Goal: Information Seeking & Learning: Learn about a topic

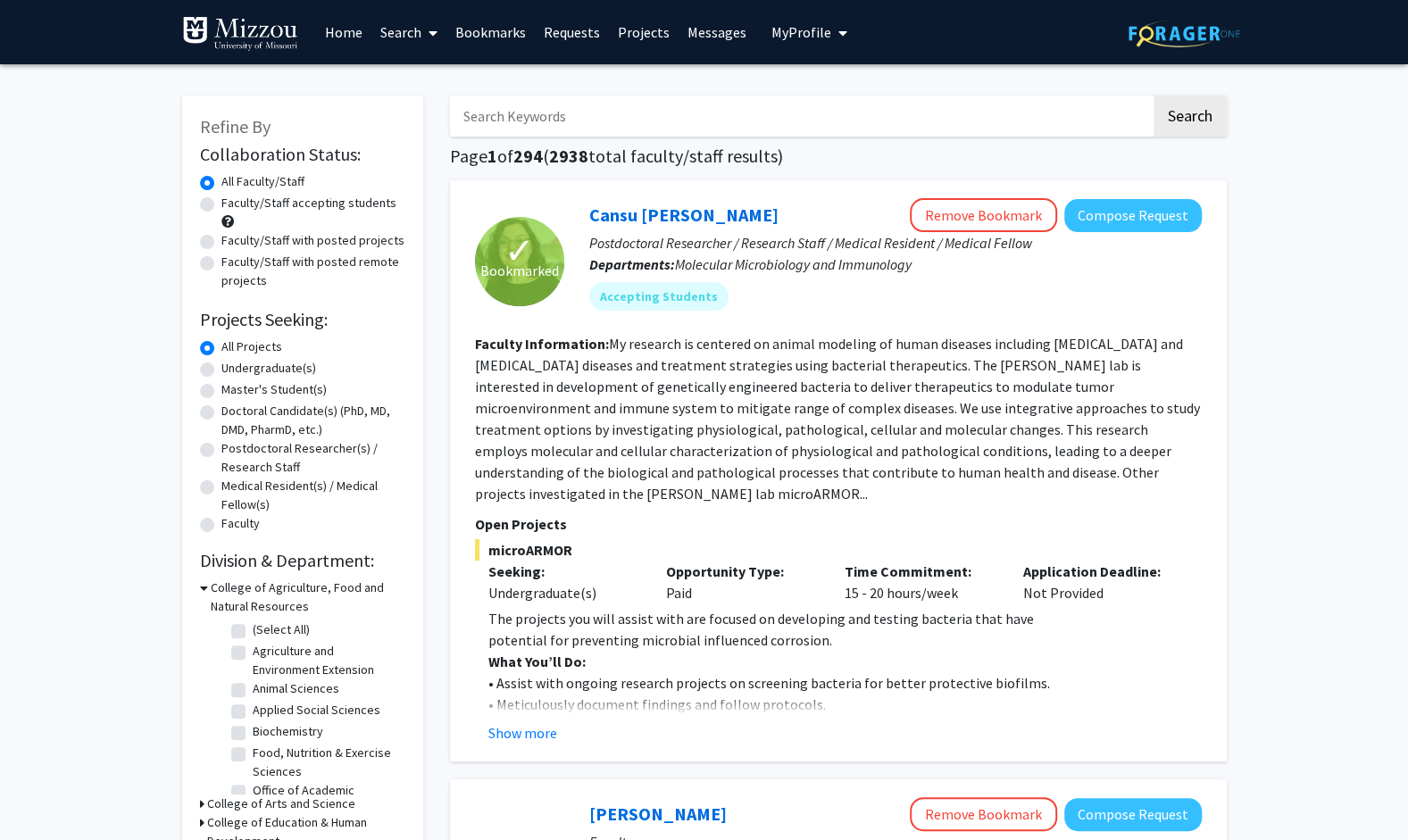
click at [306, 366] on label "Undergraduate(s)" at bounding box center [268, 368] width 94 height 19
click at [233, 366] on input "Undergraduate(s)" at bounding box center [226, 365] width 12 height 12
radio input "true"
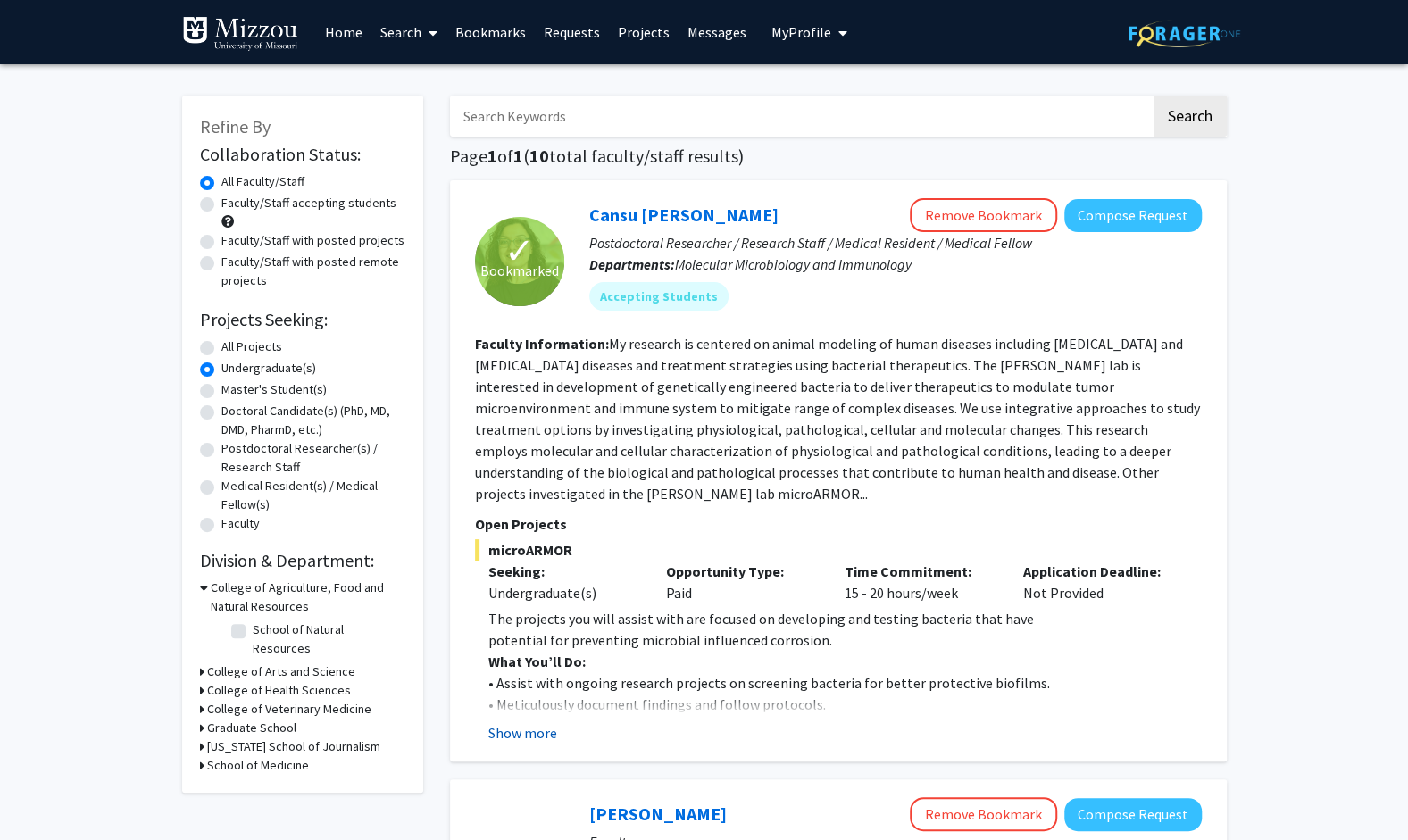
click at [524, 738] on button "Show more" at bounding box center [523, 733] width 69 height 22
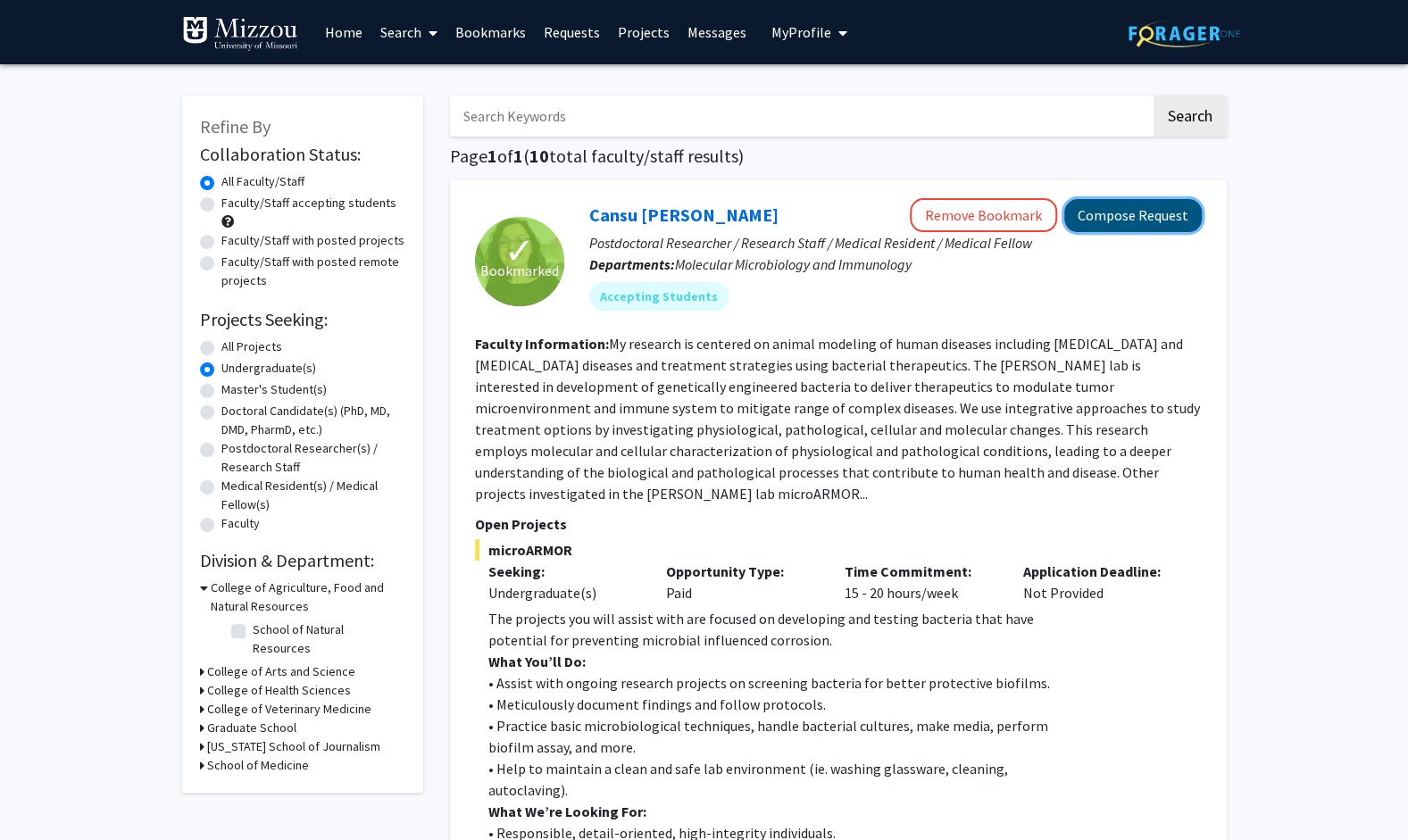
click at [1148, 229] on button "Compose Request" at bounding box center [1133, 216] width 137 height 33
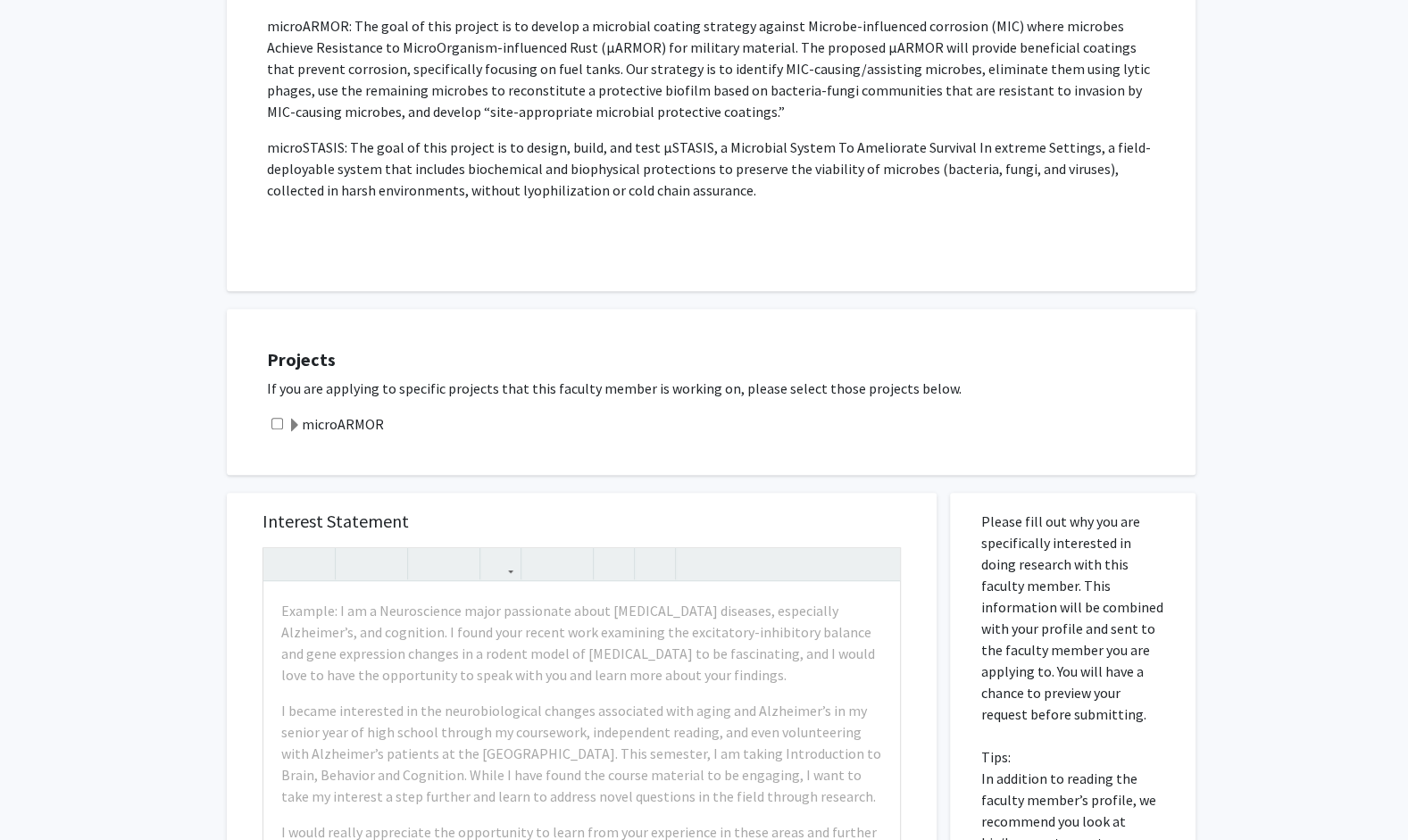
scroll to position [447, 0]
click at [278, 417] on input "checkbox" at bounding box center [277, 421] width 12 height 12
checkbox input "true"
click at [297, 423] on span at bounding box center [295, 424] width 14 height 14
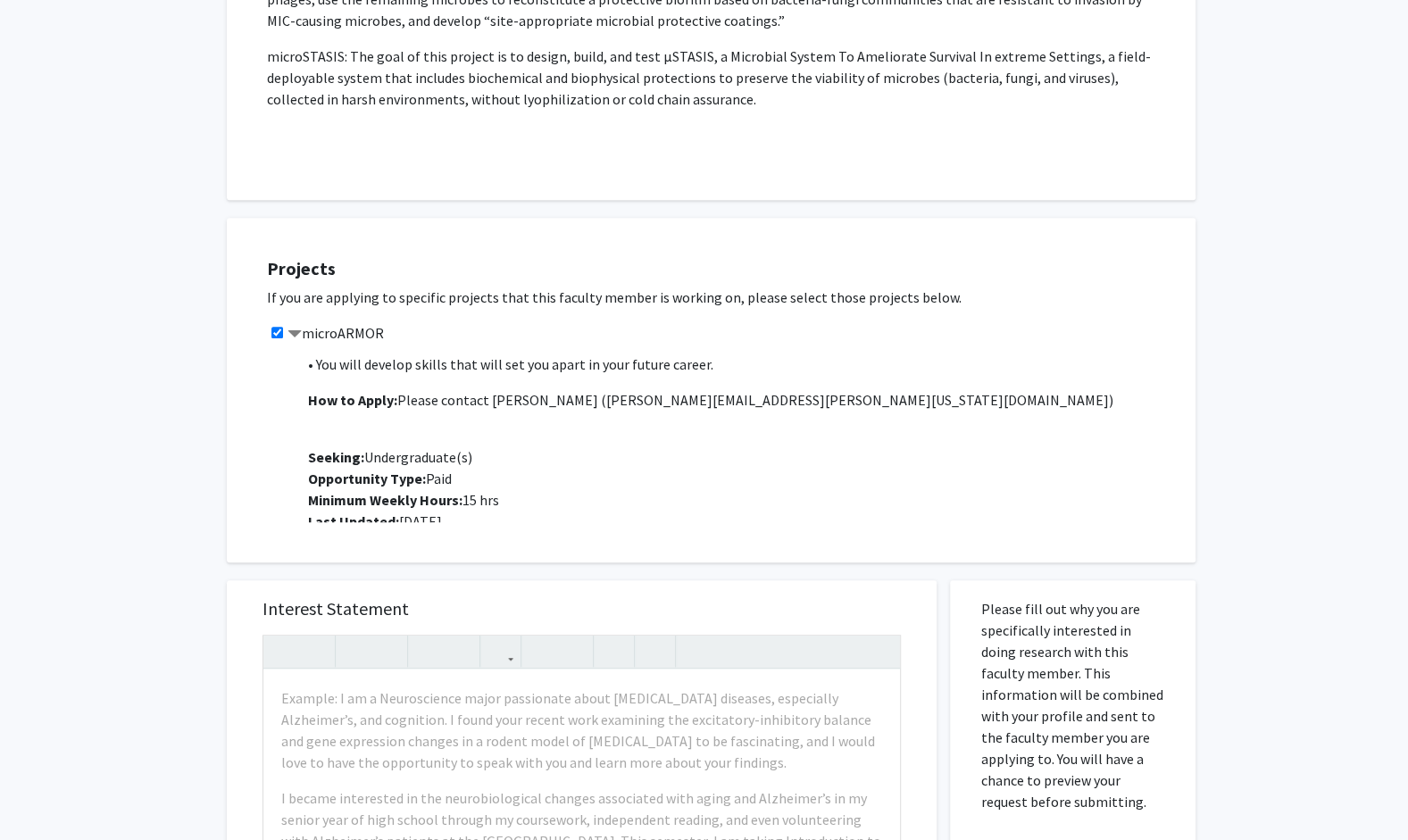
scroll to position [678, 0]
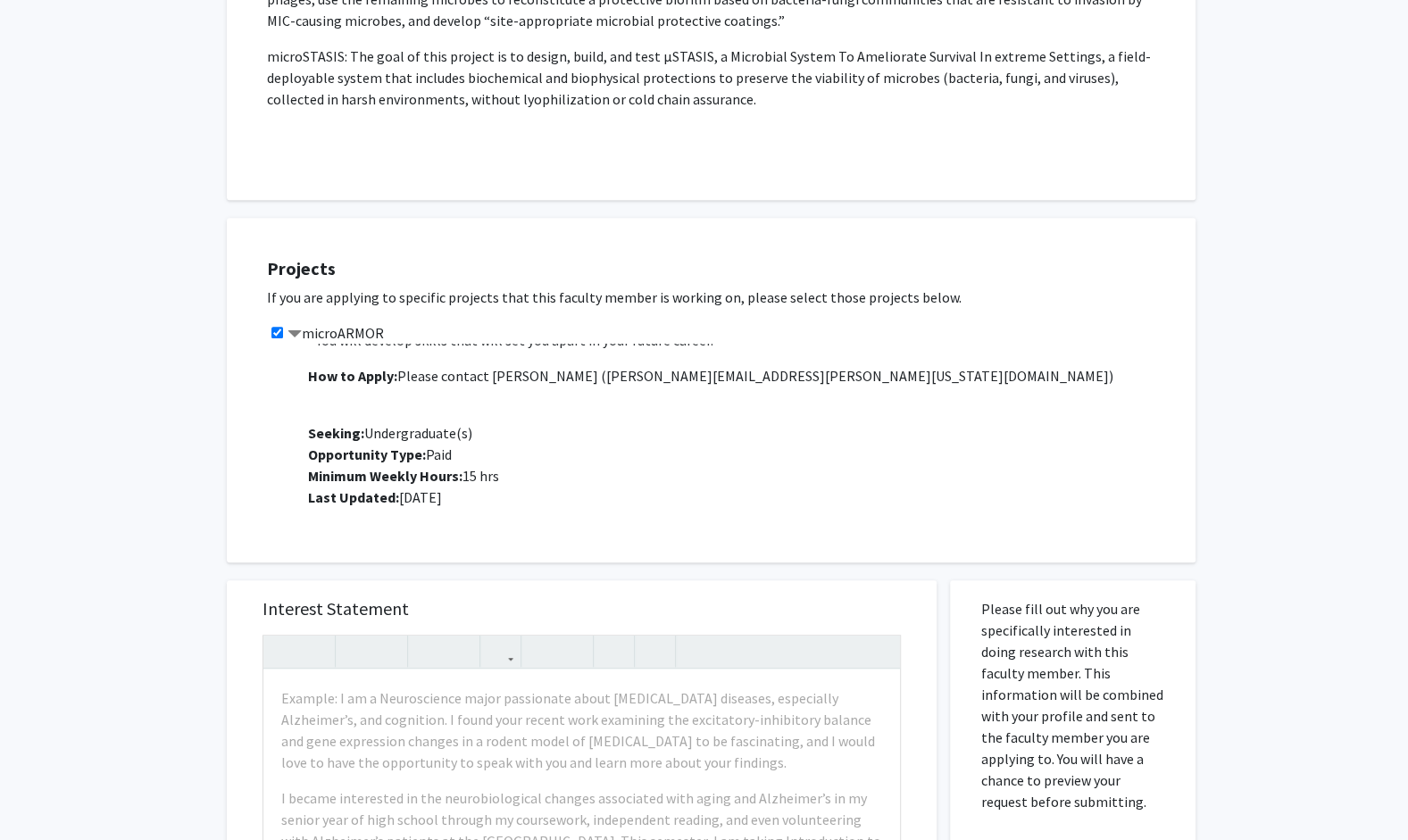
click at [89, 532] on div "All Requests Request for Cansu Agca Request for Cansu Agca Departments: Molecul…" at bounding box center [704, 483] width 1408 height 1911
drag, startPoint x: 580, startPoint y: 376, endPoint x: 751, endPoint y: 375, distance: 171.0
click at [751, 375] on p "How to Apply: Please contact Jeewan Thapa ( jeewan.thapa@missouri.edu )" at bounding box center [743, 376] width 870 height 22
copy span "jeewan.thapa@missouri.edu"
click at [414, 435] on span "Seeking: Undergraduate(s)" at bounding box center [390, 433] width 164 height 18
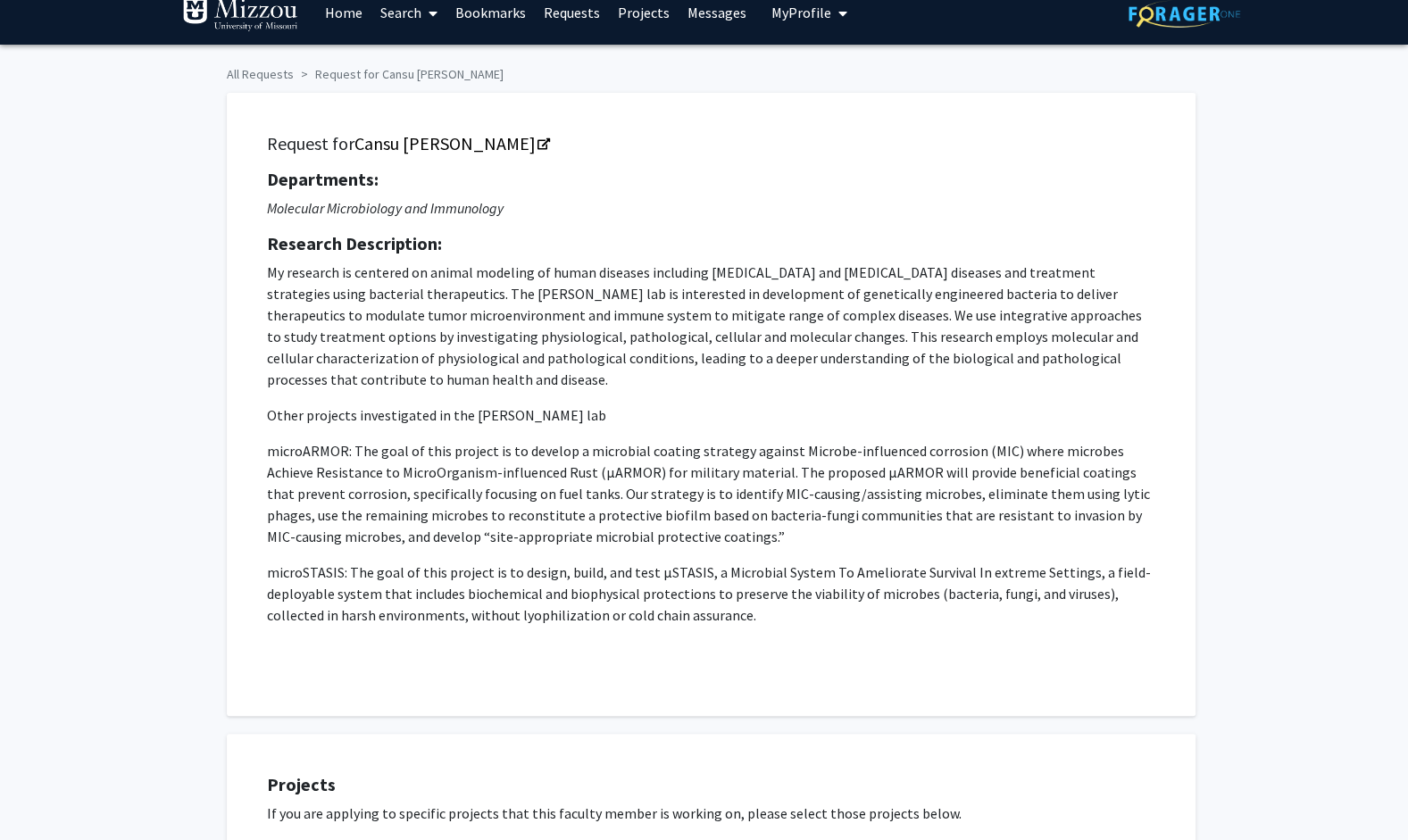
scroll to position [0, 0]
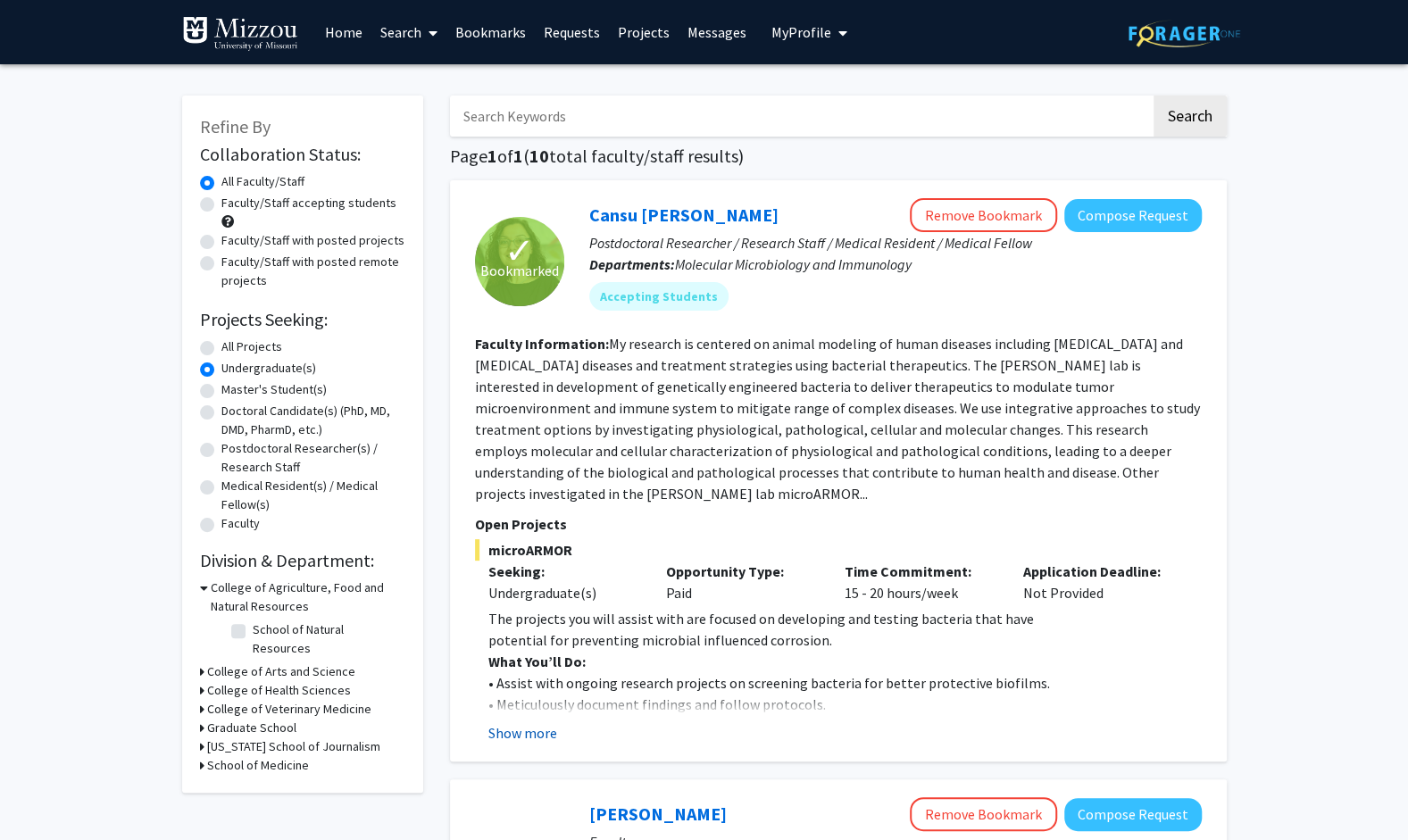
click at [537, 729] on button "Show more" at bounding box center [523, 733] width 69 height 22
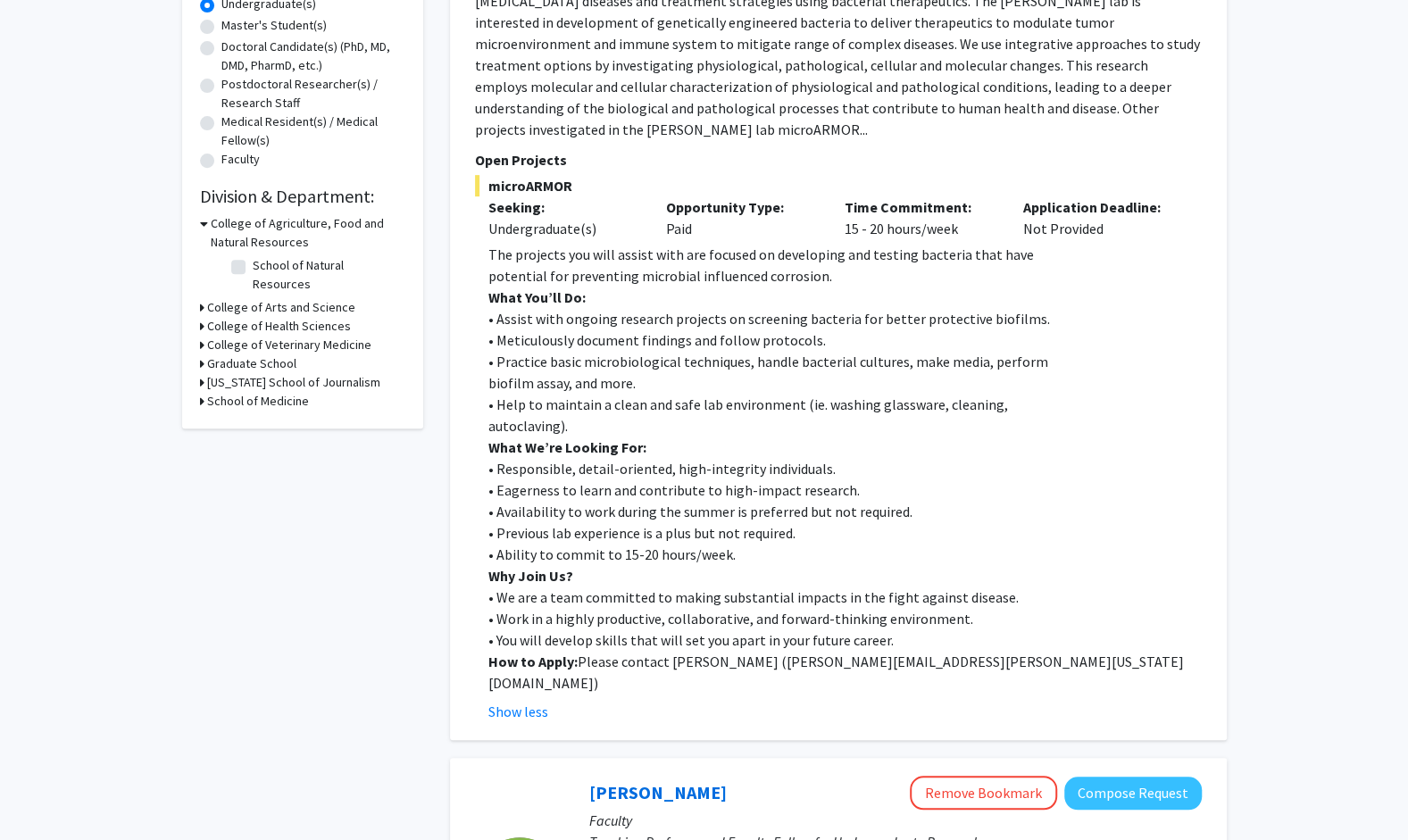
scroll to position [358, 0]
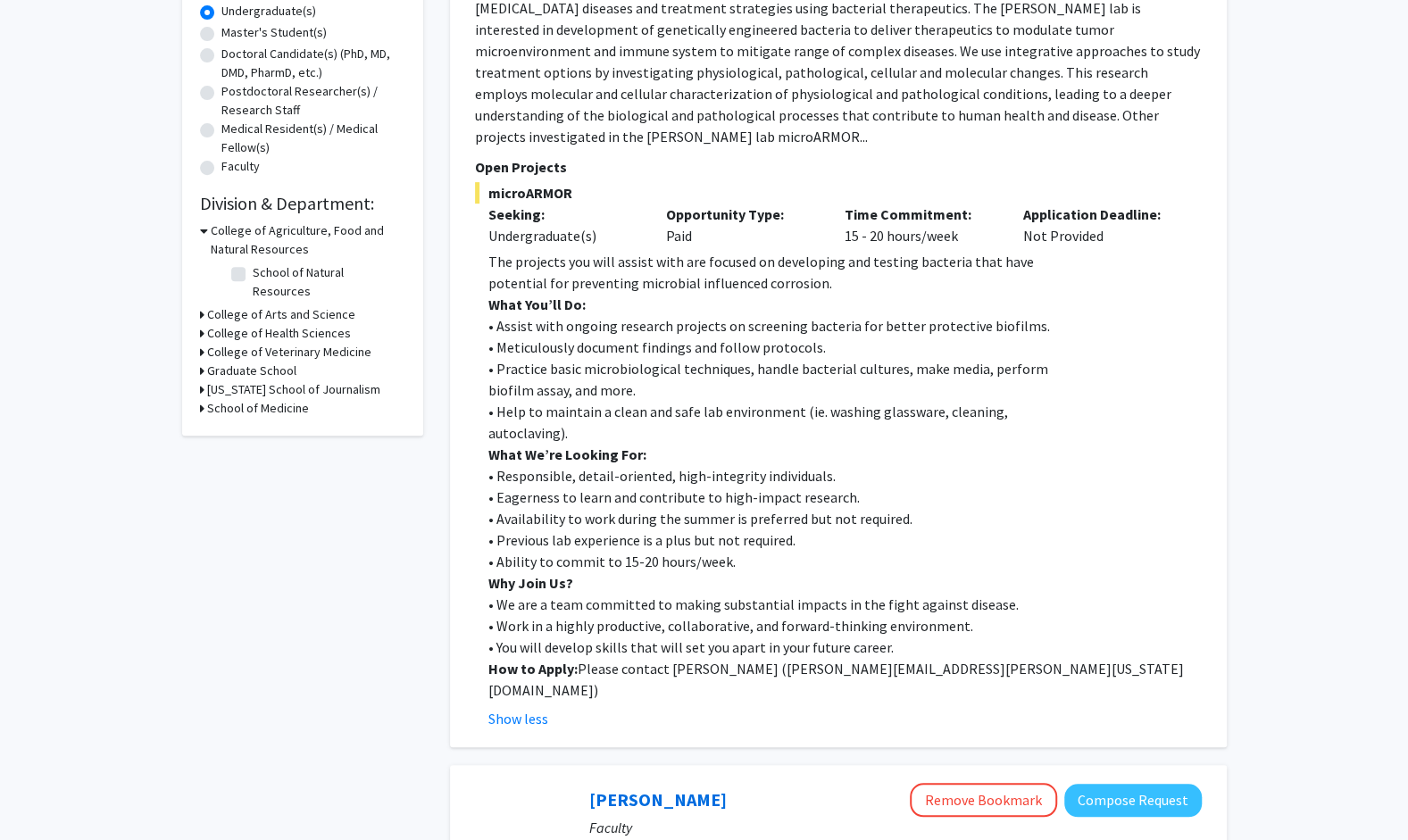
click at [503, 194] on span "microARMOR" at bounding box center [838, 193] width 727 height 22
copy span "microARMOR"
click at [623, 282] on p "potential for preventing microbial influenced corrosion." at bounding box center [846, 283] width 713 height 22
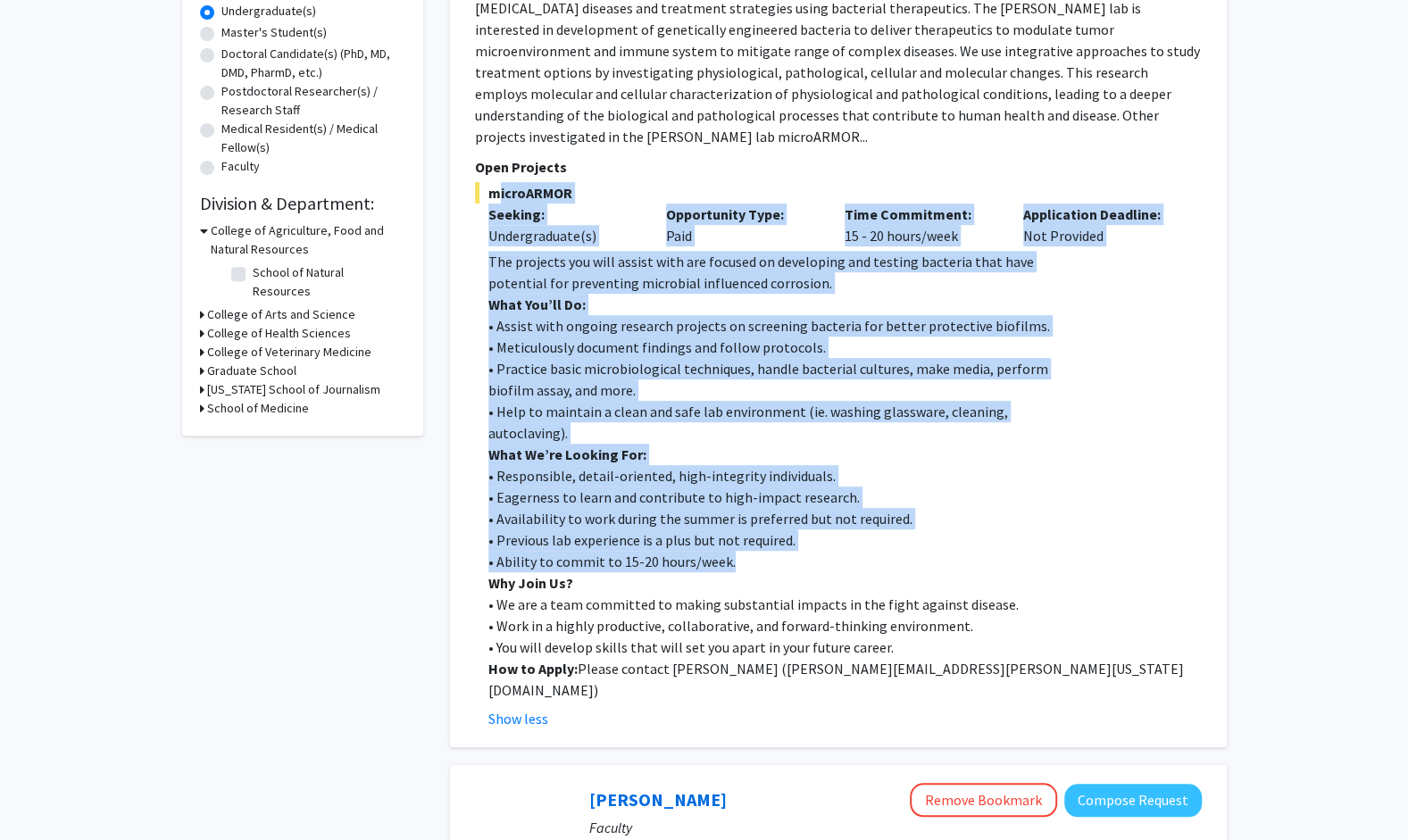
drag, startPoint x: 486, startPoint y: 191, endPoint x: 752, endPoint y: 557, distance: 452.5
click at [752, 557] on div "microARMOR Seeking: Undergraduate(s) Opportunity Type: Paid Time Commitment: 15…" at bounding box center [838, 455] width 727 height 547
copy div "microARMOR Seeking: Undergraduate(s) Opportunity Type: Paid Time Commitment: 15…"
click at [633, 375] on p "• Practice basic microbiological techniques, handle bacterial cultures, make me…" at bounding box center [846, 369] width 713 height 22
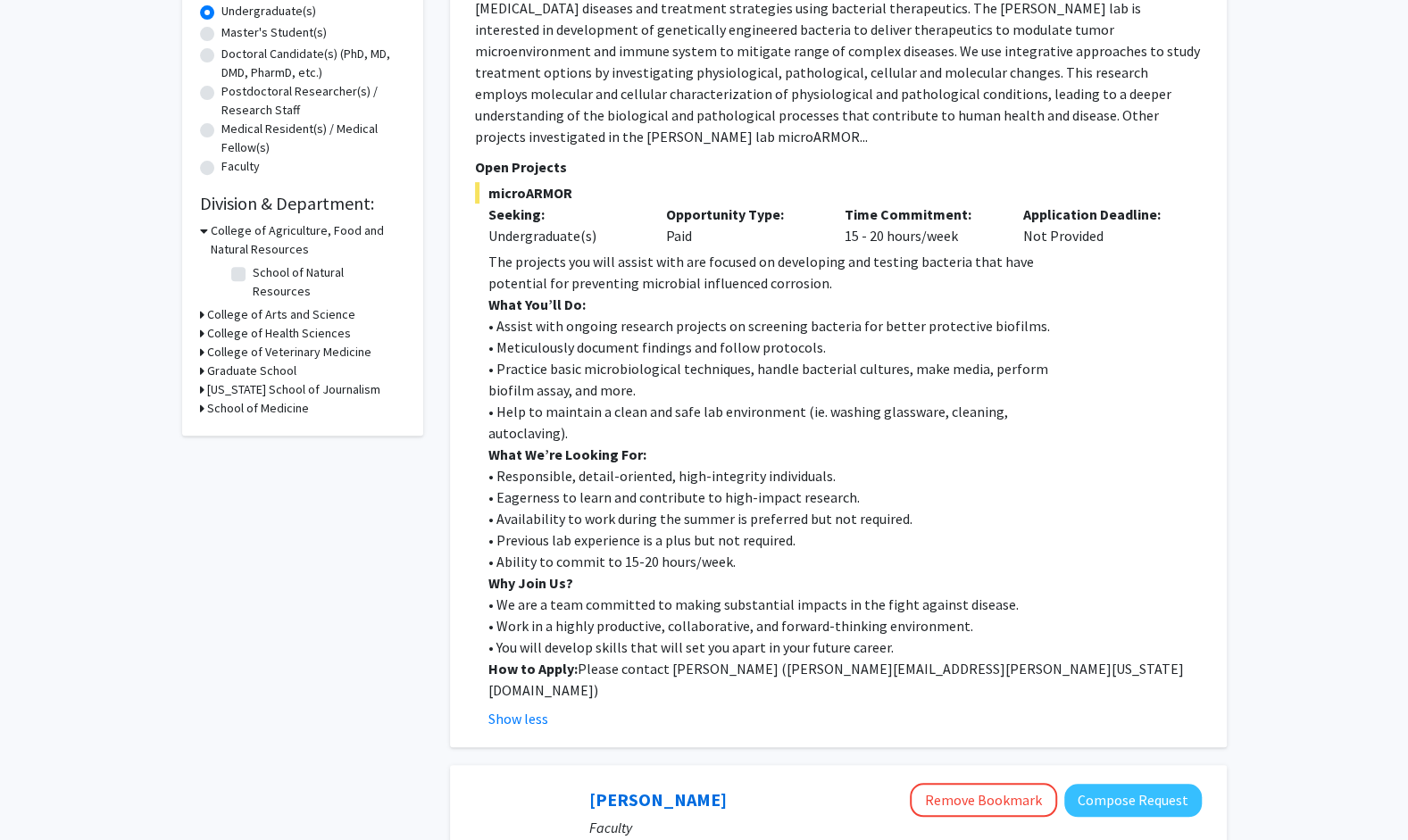
click at [647, 487] on p "• Eagerness to learn and contribute to high-impact research." at bounding box center [846, 498] width 713 height 22
click at [651, 508] on p "• Availability to work during the summer is preferred but not required." at bounding box center [846, 518] width 713 height 22
click at [651, 517] on p "• Availability to work during the summer is preferred but not required." at bounding box center [846, 518] width 713 height 22
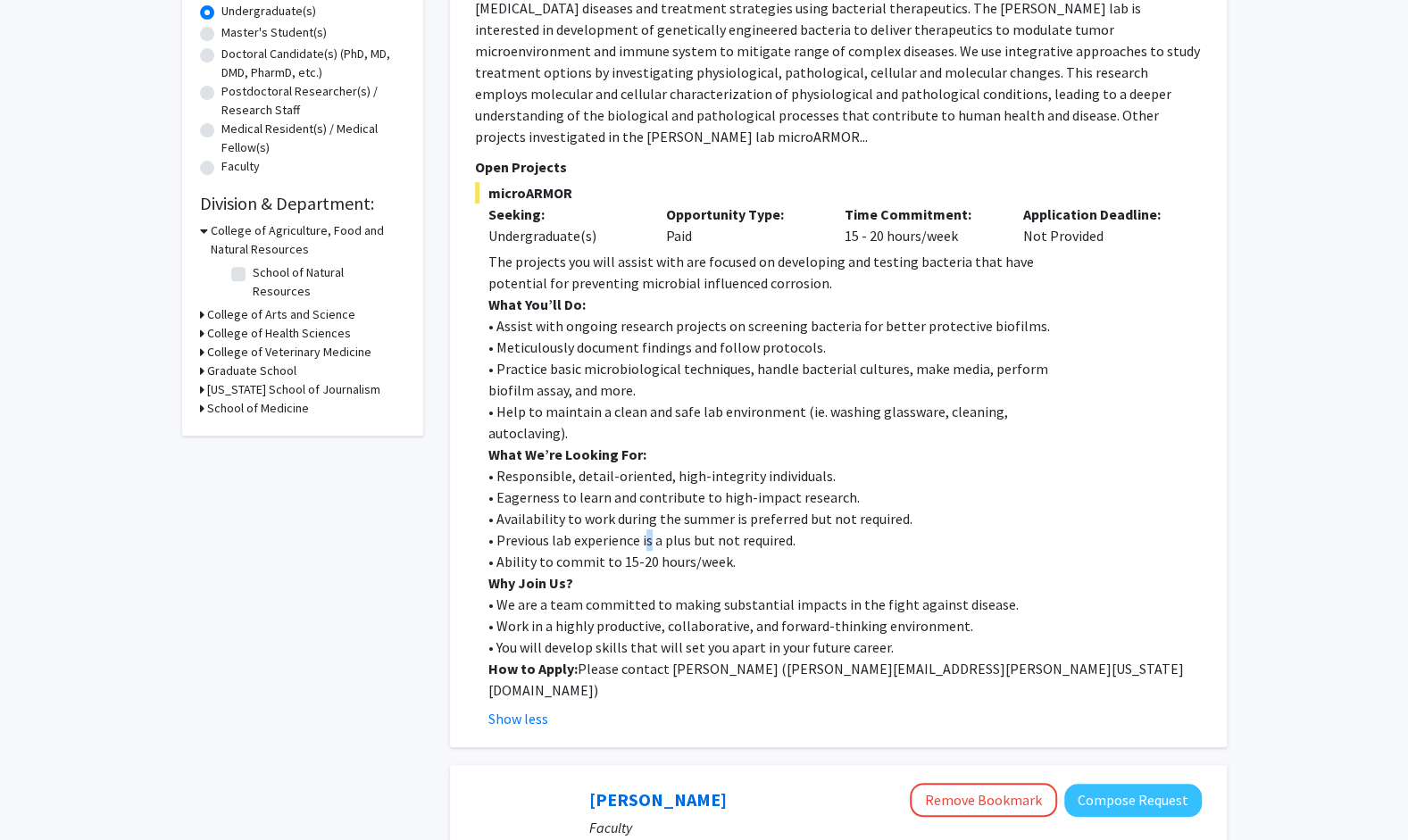
drag, startPoint x: 651, startPoint y: 517, endPoint x: 647, endPoint y: 532, distance: 15.5
click at [647, 532] on p "• Previous lab experience is a plus but not required." at bounding box center [846, 540] width 713 height 22
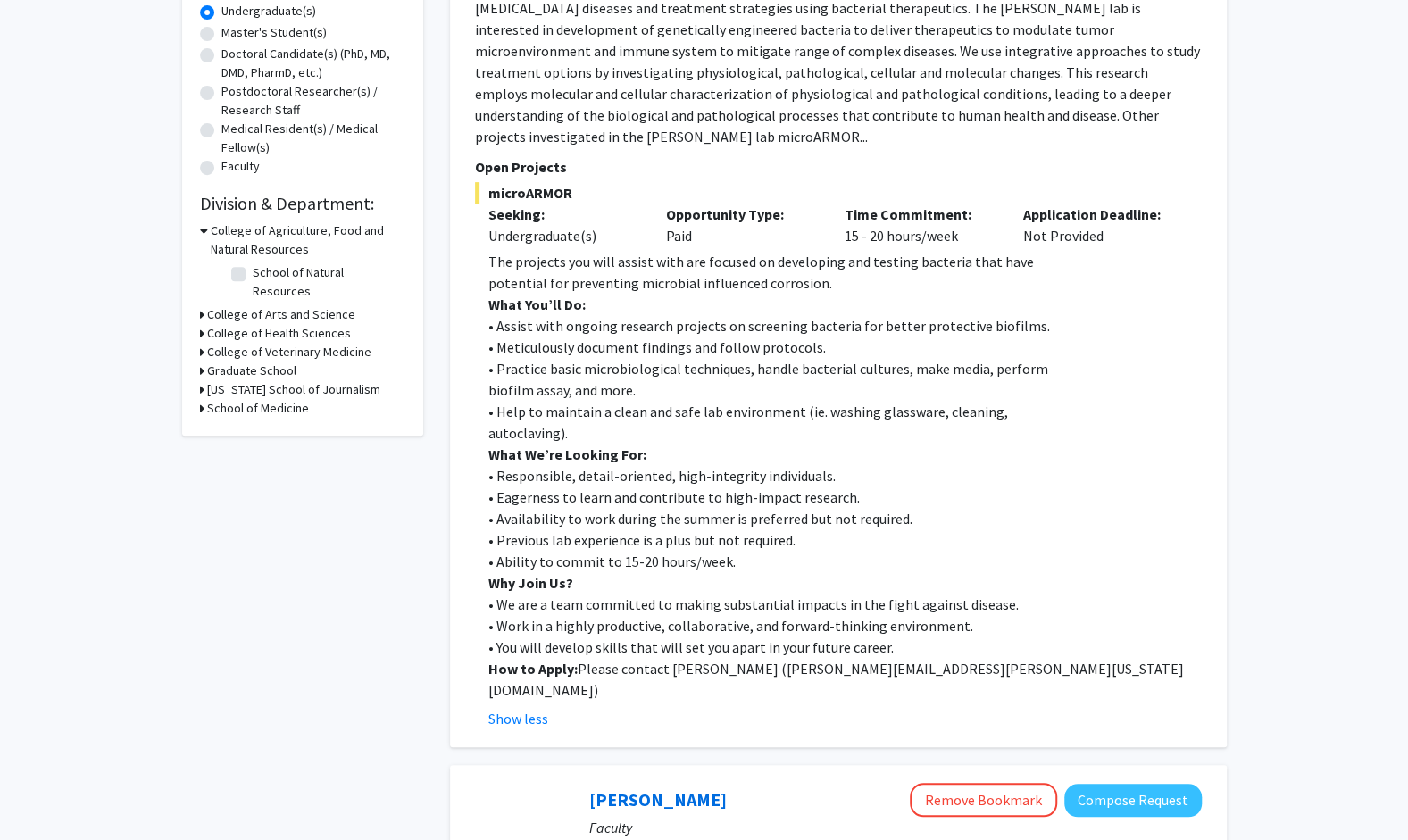
drag, startPoint x: 647, startPoint y: 532, endPoint x: 618, endPoint y: 561, distance: 41.0
click at [618, 561] on p "• Ability to commit to 15-20 hours/week." at bounding box center [846, 561] width 713 height 22
drag, startPoint x: 669, startPoint y: 671, endPoint x: 752, endPoint y: 668, distance: 83.1
click at [752, 668] on p "How to Apply: Please contact Jeewan Thapa ( jeewan.thapa@missouri.edu )" at bounding box center [846, 679] width 713 height 43
click at [663, 582] on p "Why Join Us?" at bounding box center [846, 583] width 713 height 22
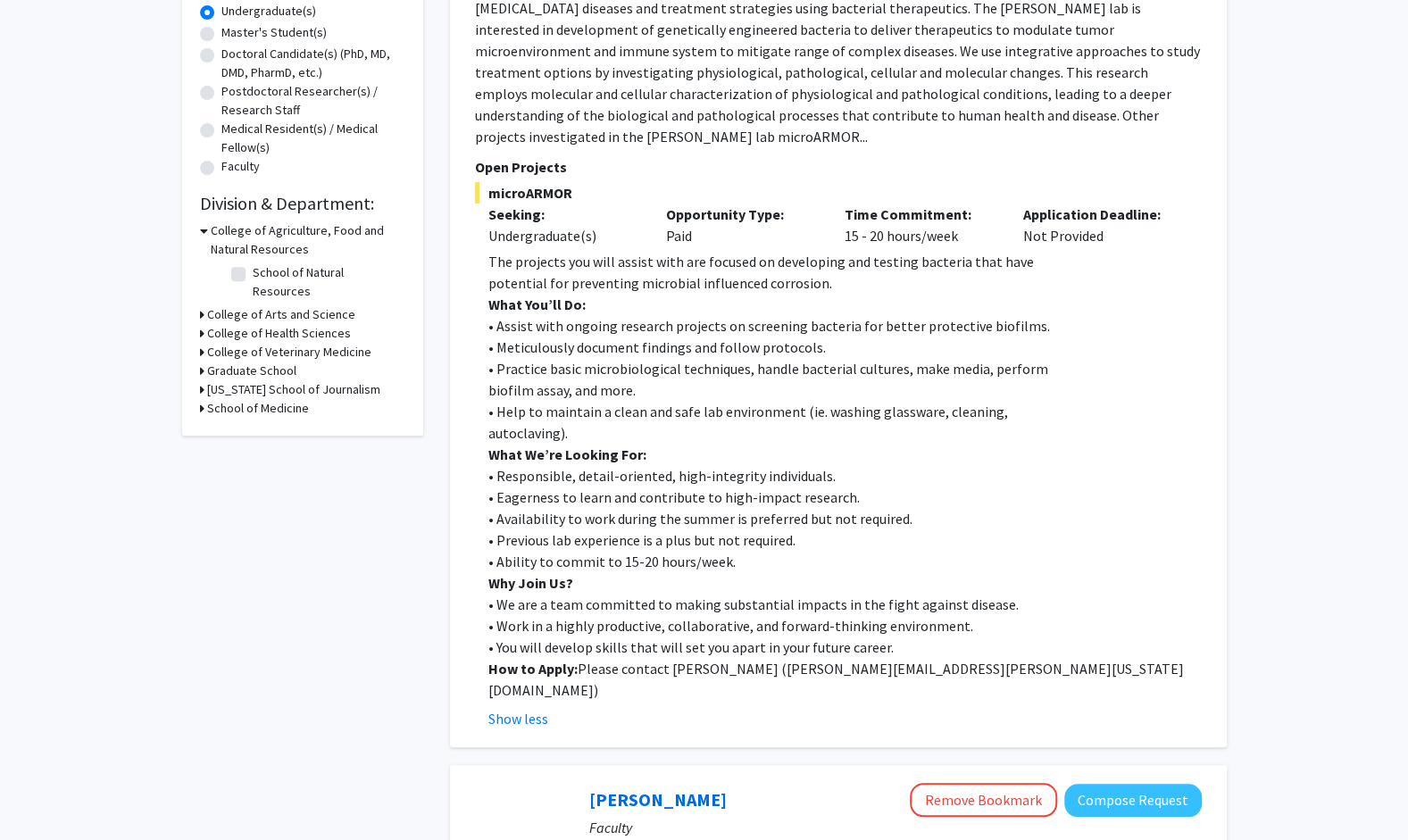
click at [662, 582] on p "Why Join Us?" at bounding box center [846, 583] width 713 height 22
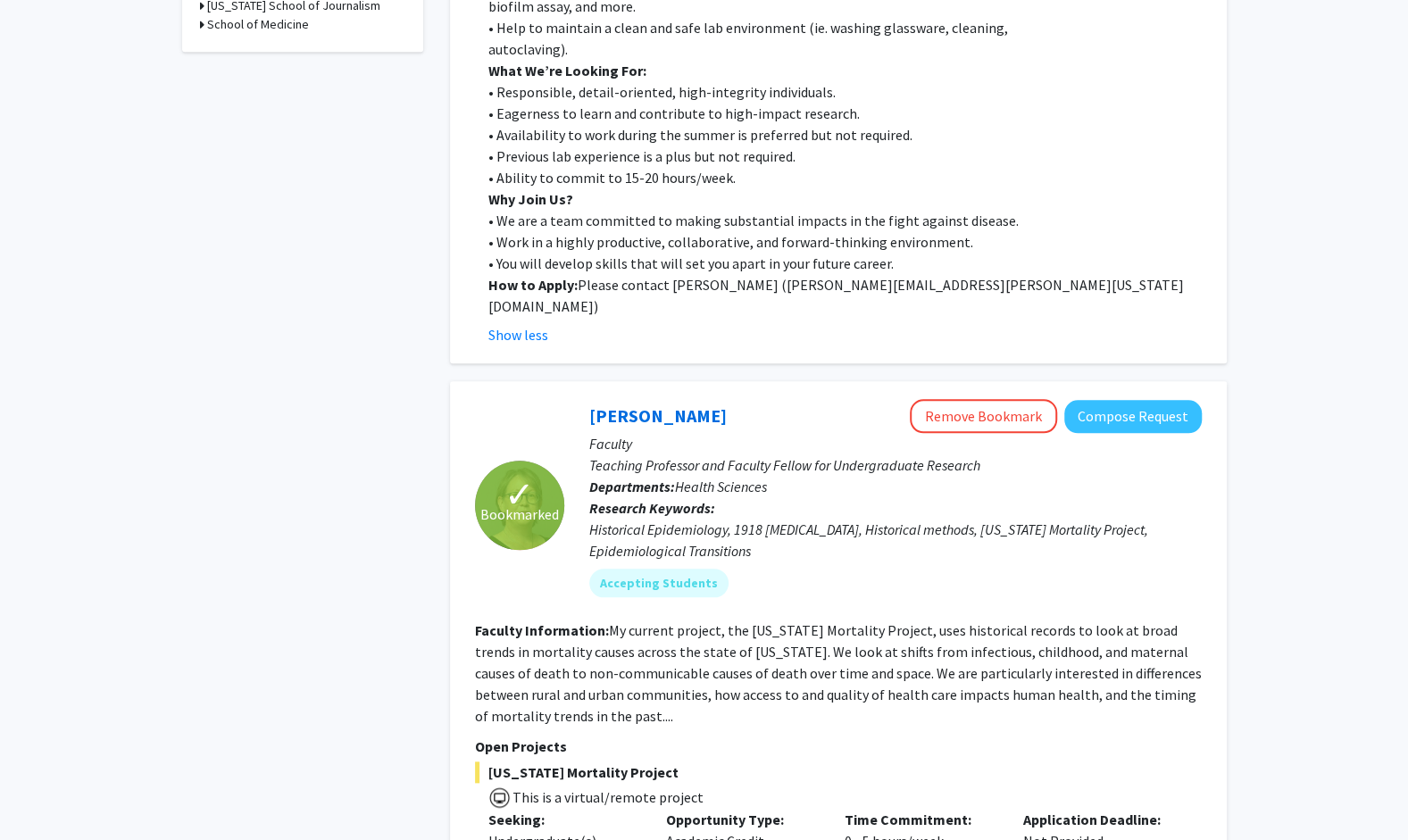
scroll to position [893, 0]
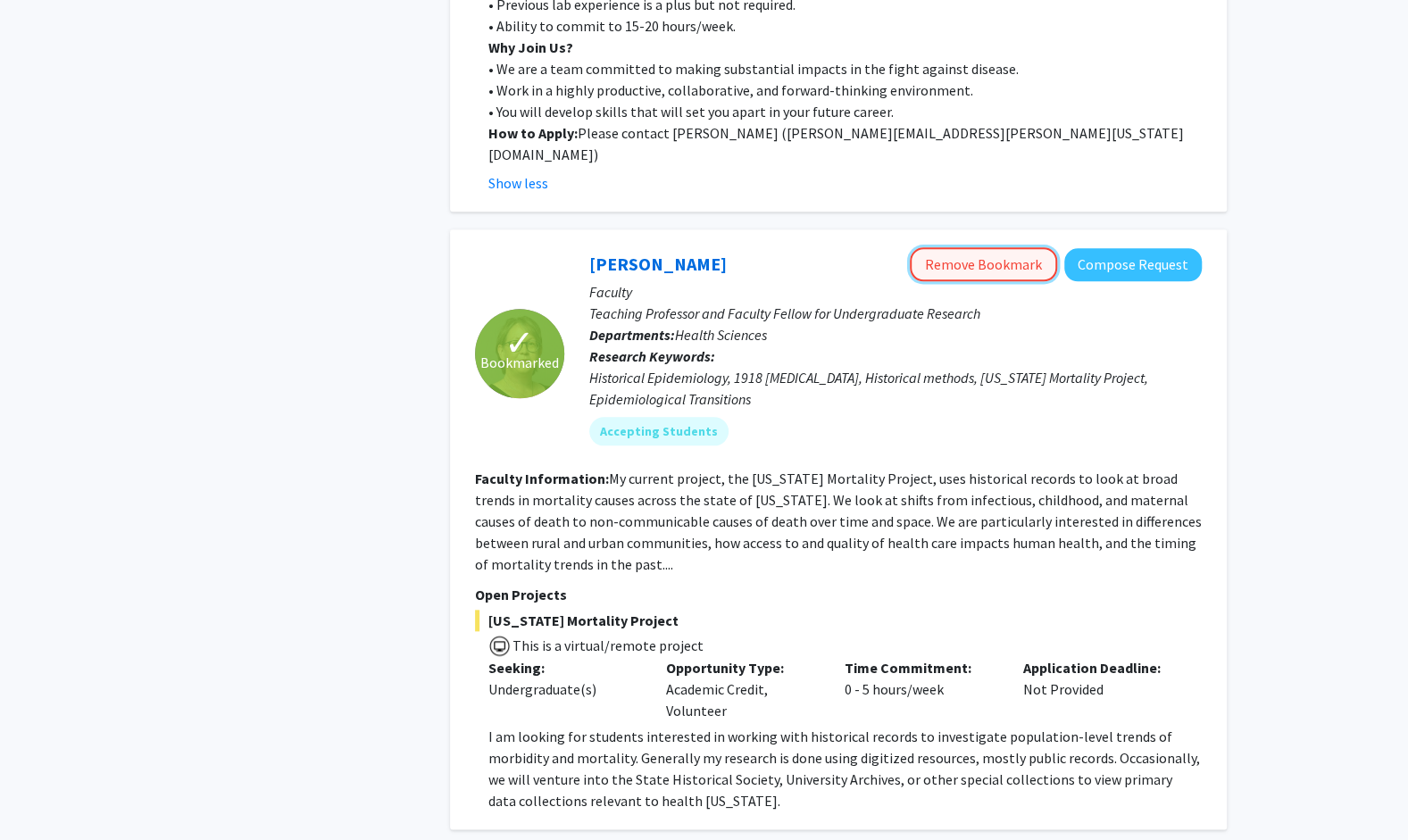
click at [1021, 247] on button "Remove Bookmark" at bounding box center [984, 264] width 147 height 34
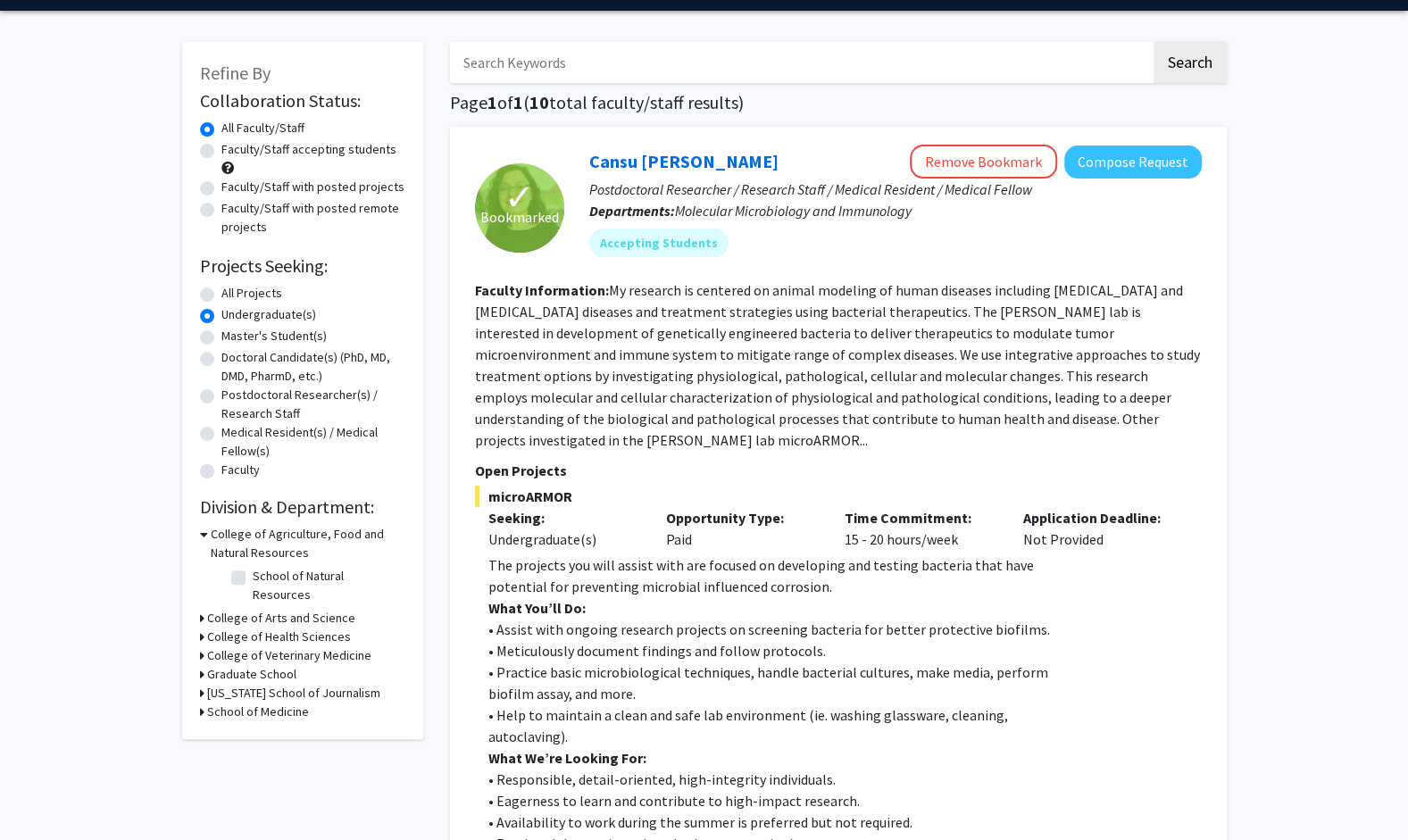
scroll to position [0, 0]
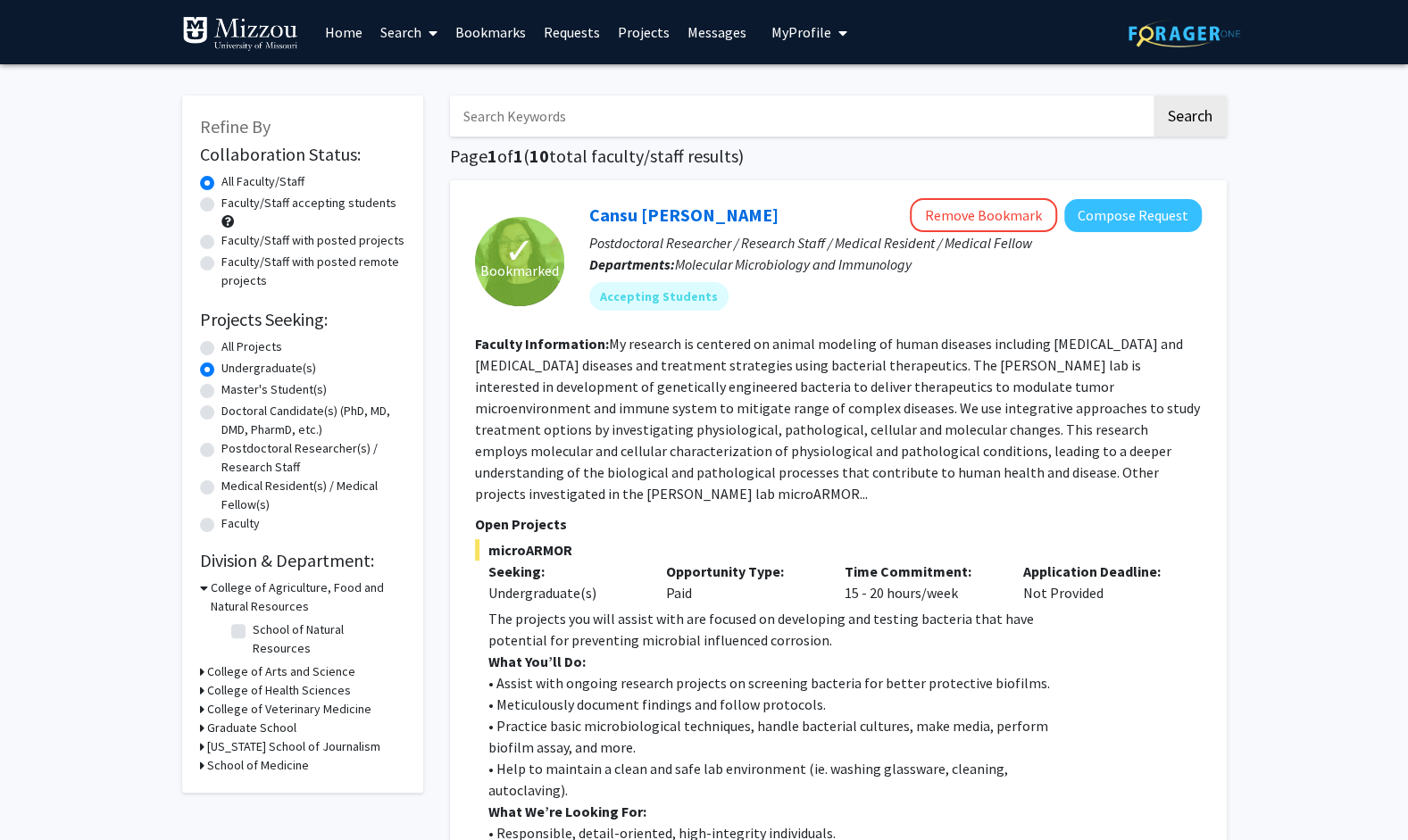
click at [491, 35] on link "Bookmarks" at bounding box center [491, 32] width 88 height 63
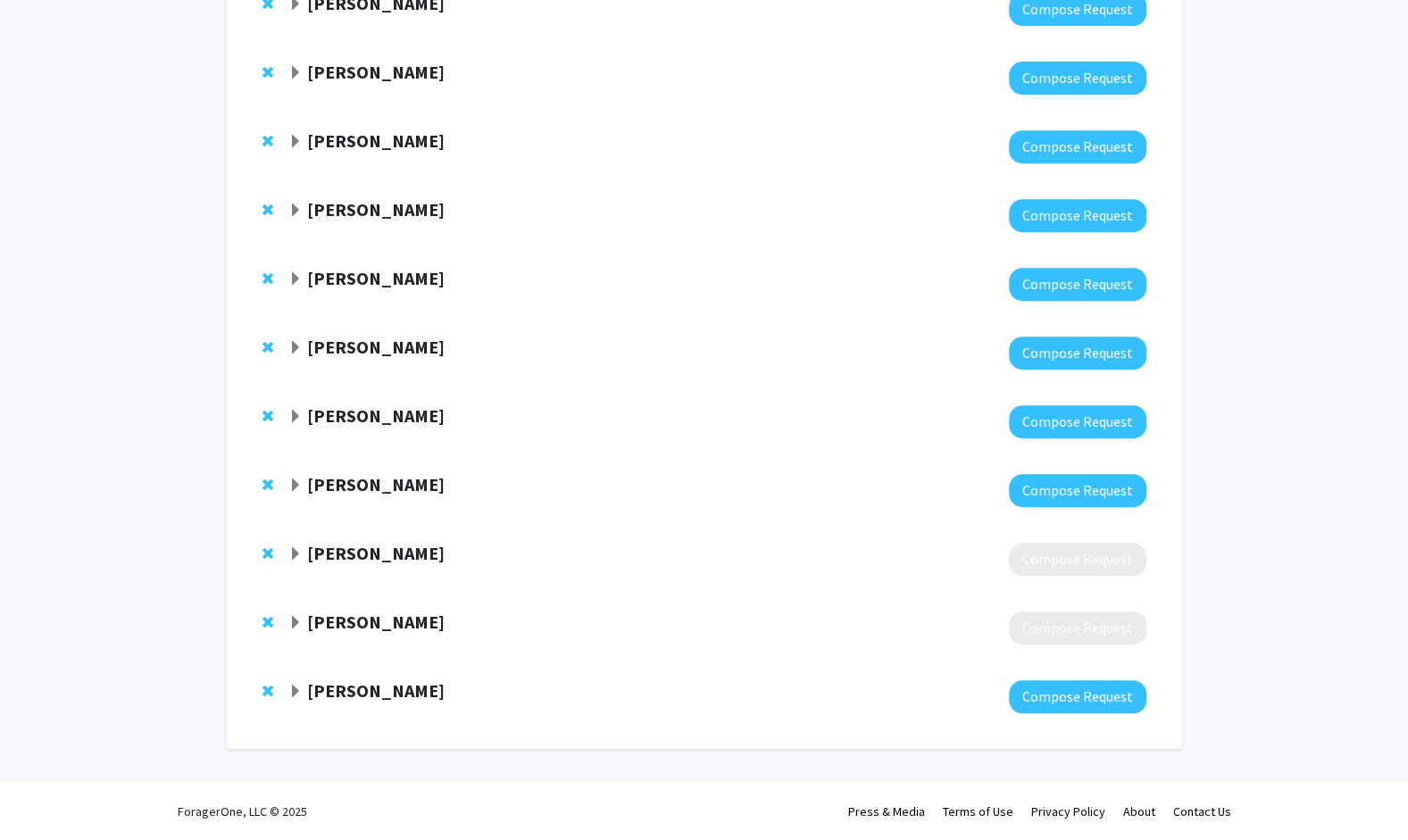
scroll to position [430, 0]
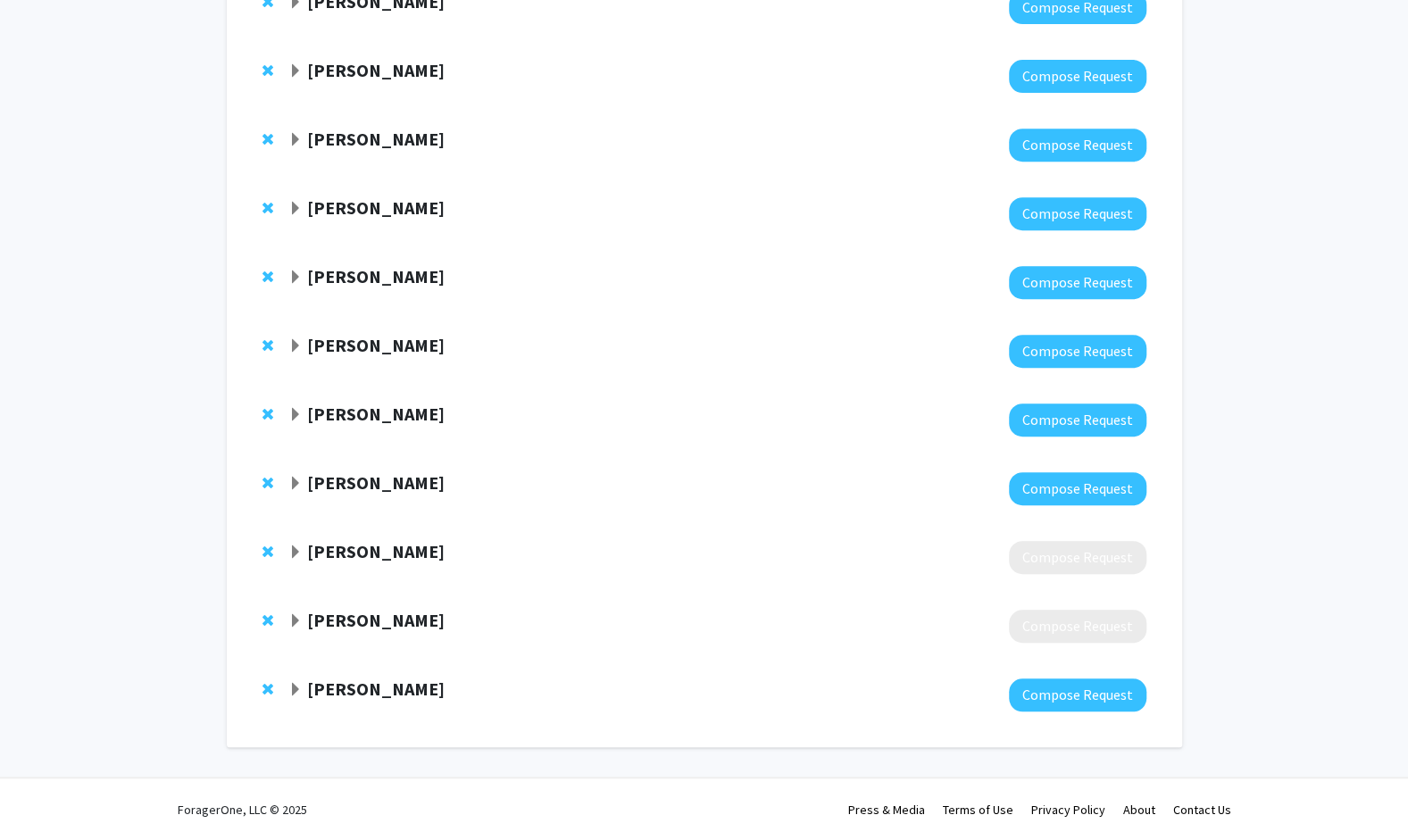
click at [297, 616] on span "Expand Susie Dai Bookmark" at bounding box center [296, 622] width 14 height 14
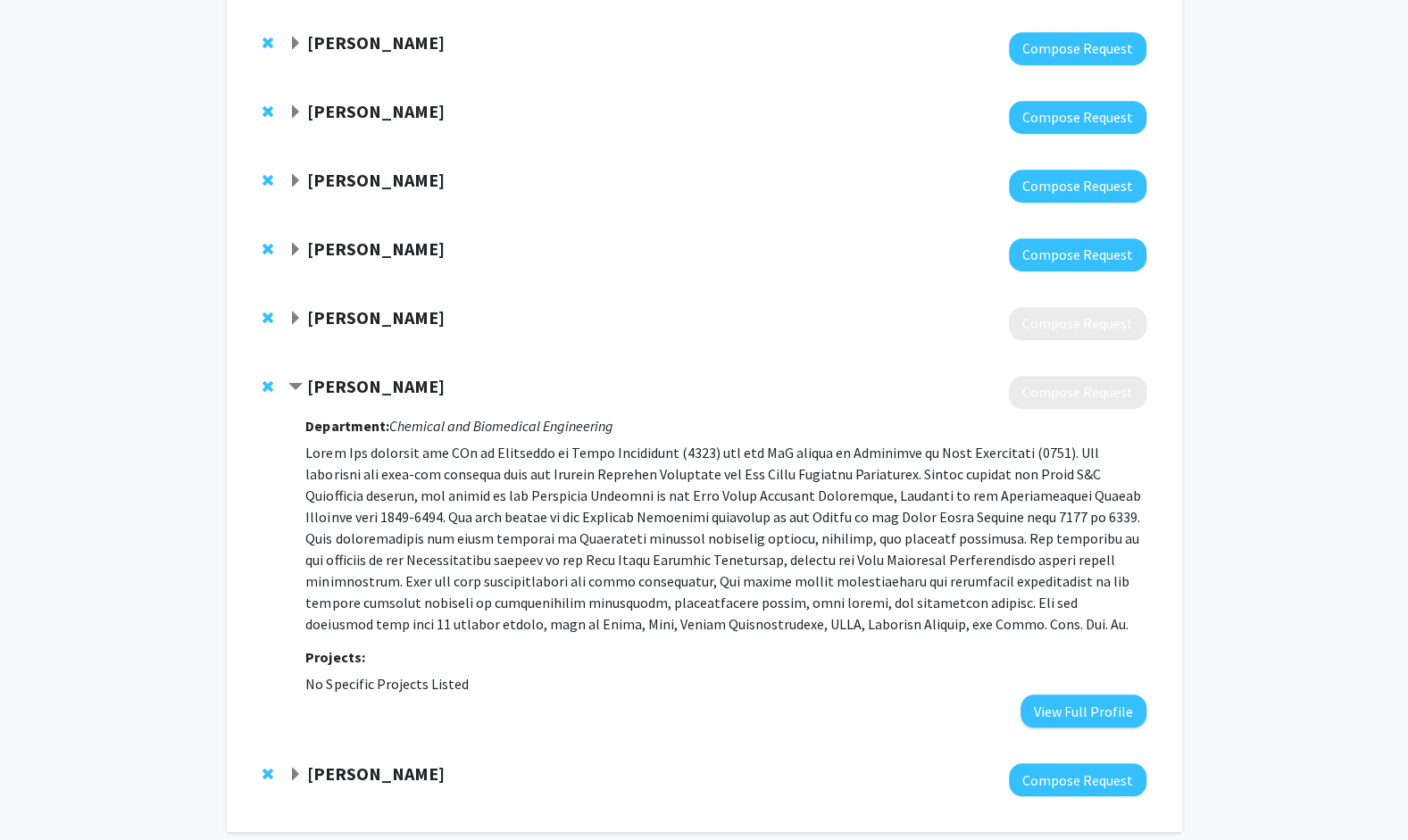
scroll to position [698, 0]
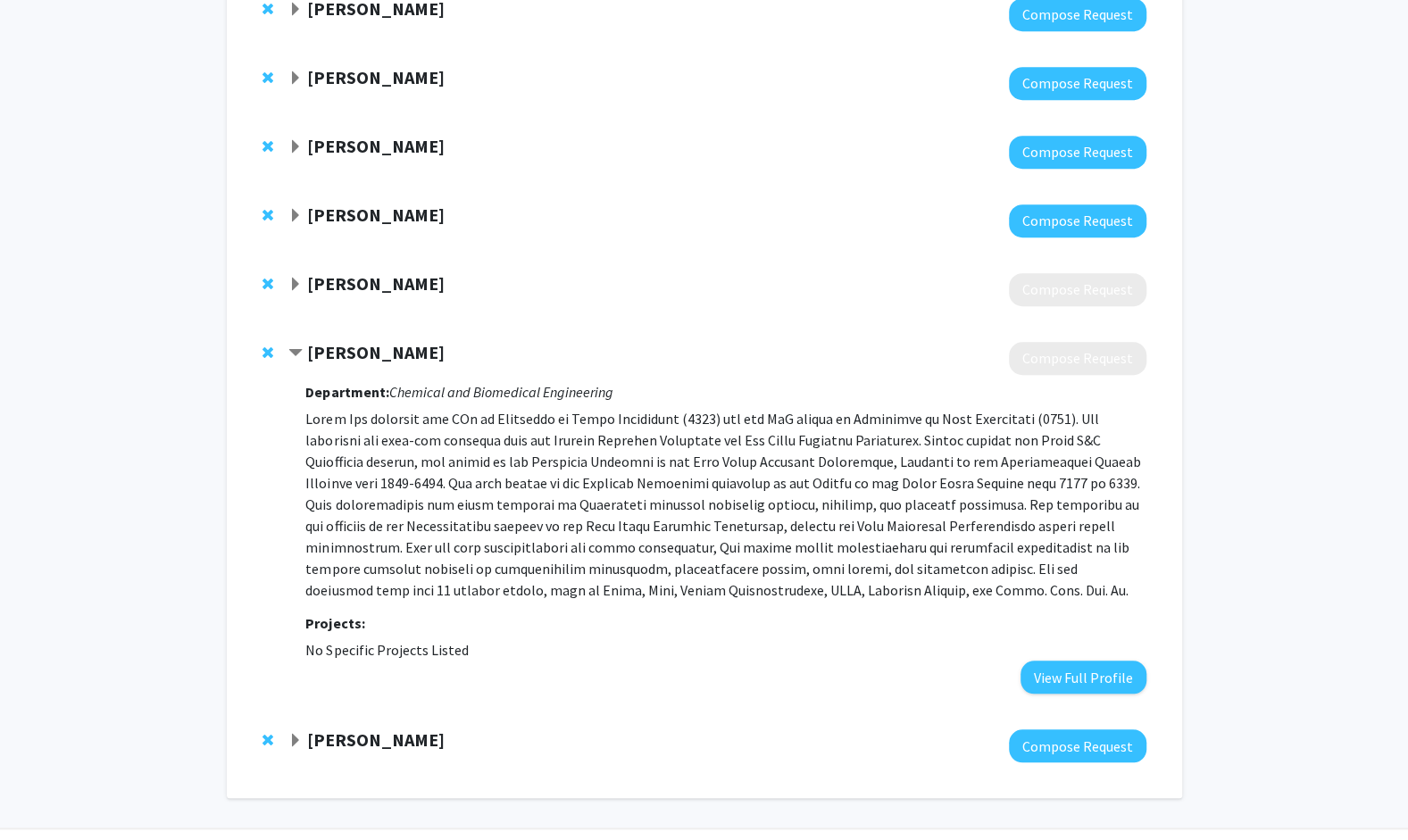
click at [302, 286] on span "Expand Xiangqun Zeng Bookmark" at bounding box center [296, 285] width 14 height 14
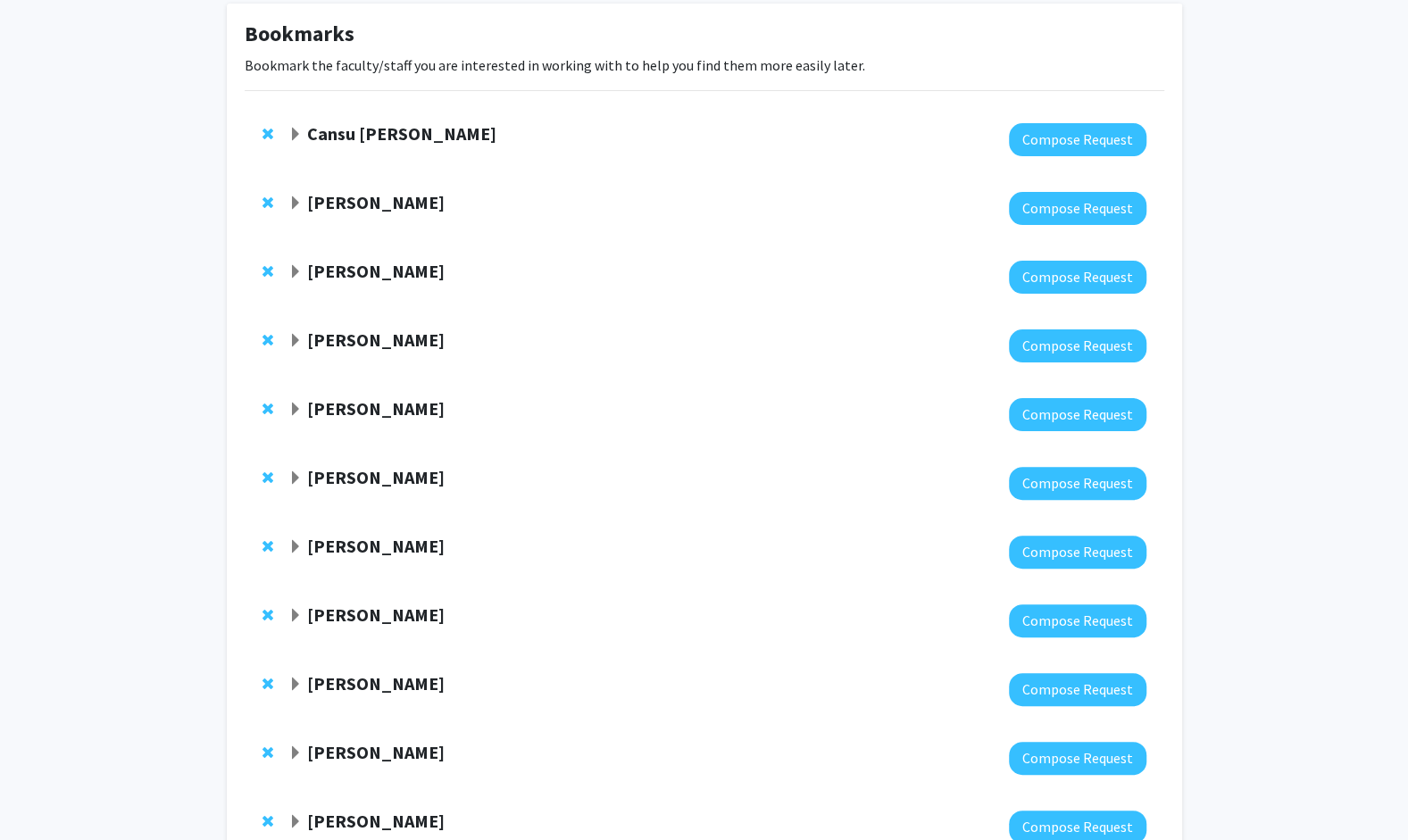
scroll to position [0, 0]
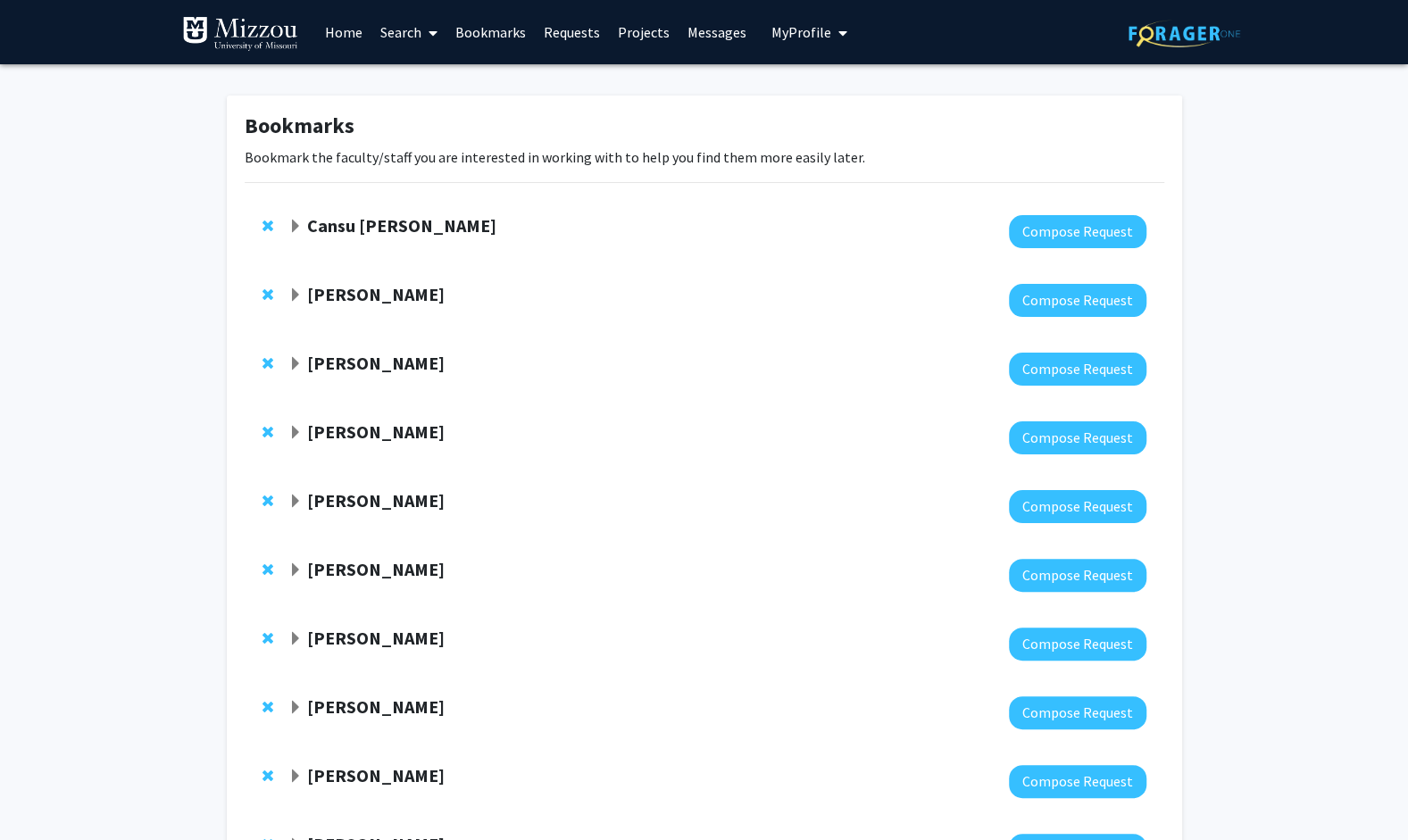
click at [293, 224] on span "Expand Cansu Agca Bookmark" at bounding box center [296, 226] width 14 height 14
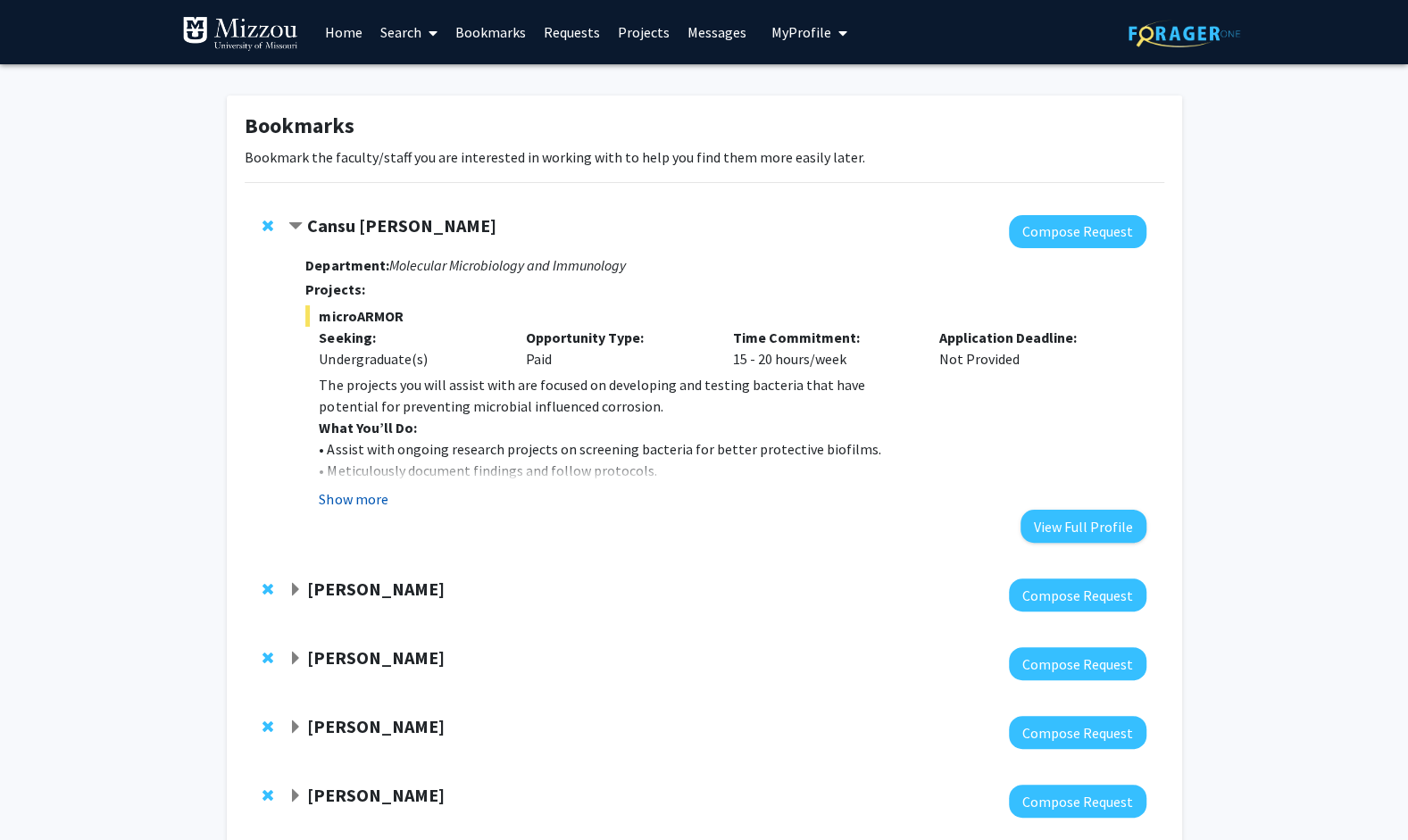
click at [357, 499] on button "Show more" at bounding box center [353, 500] width 69 height 22
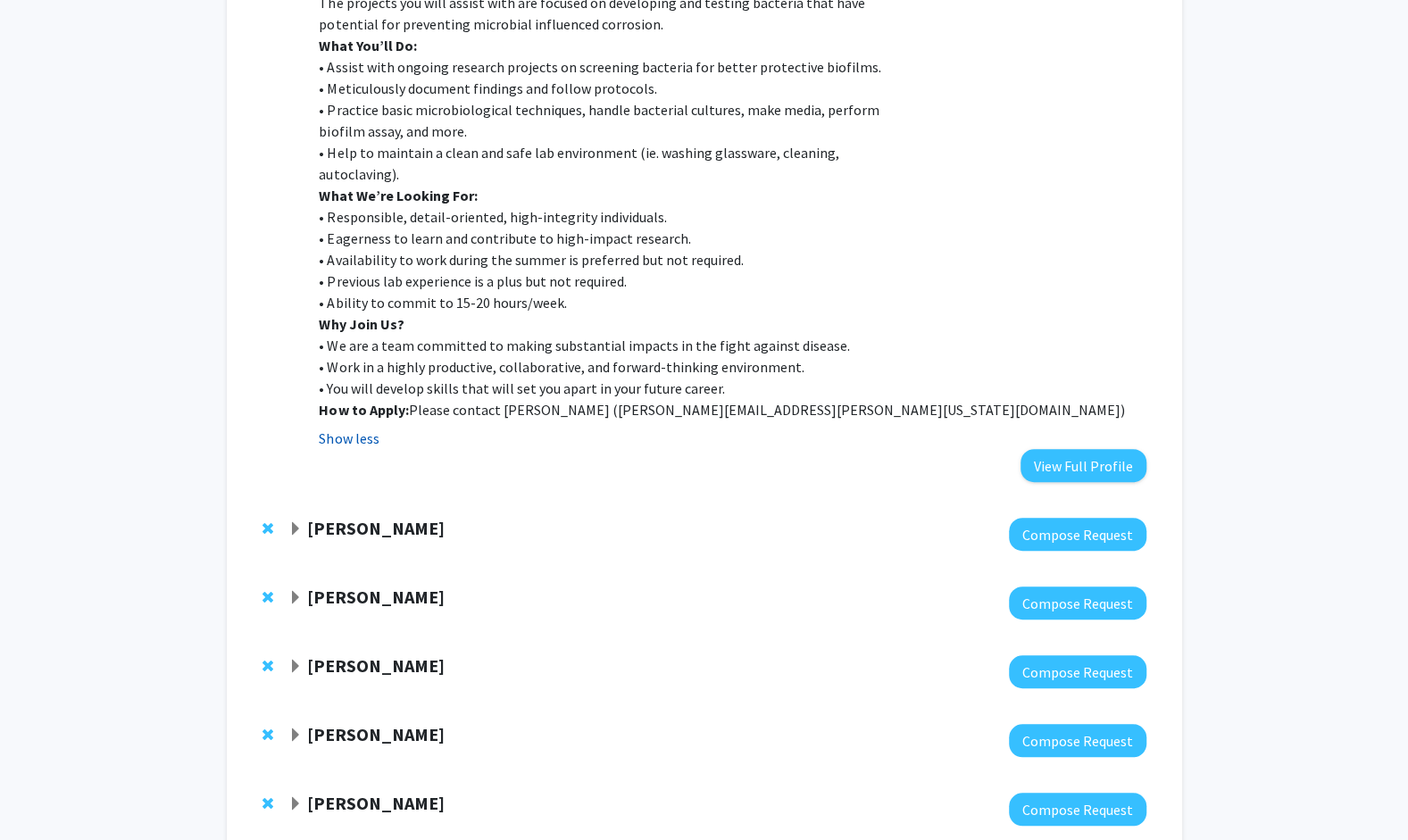
scroll to position [358, 0]
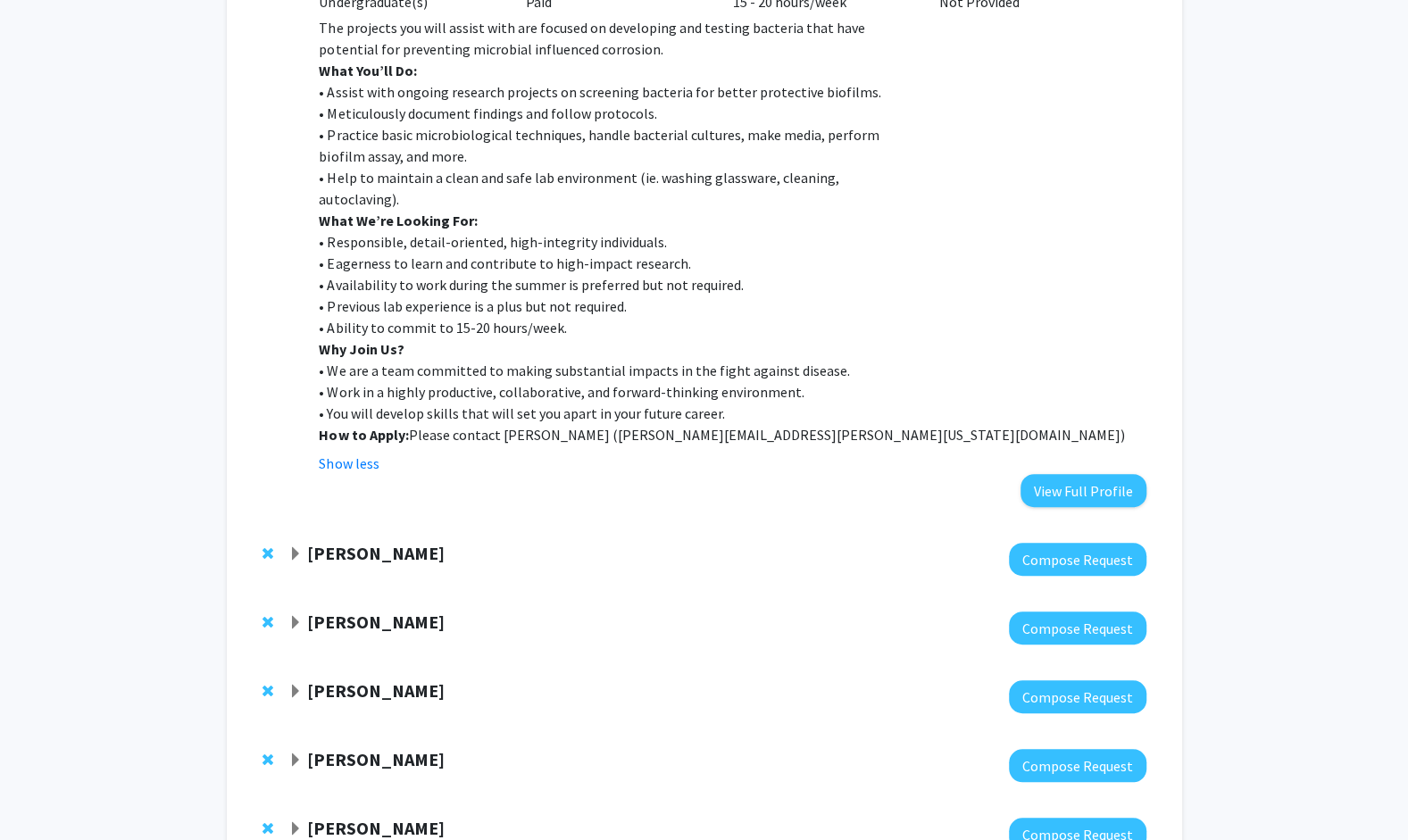
click at [297, 562] on div "Peter Cornish" at bounding box center [481, 553] width 385 height 22
click at [298, 560] on span "Expand Peter Cornish Bookmark" at bounding box center [296, 554] width 14 height 14
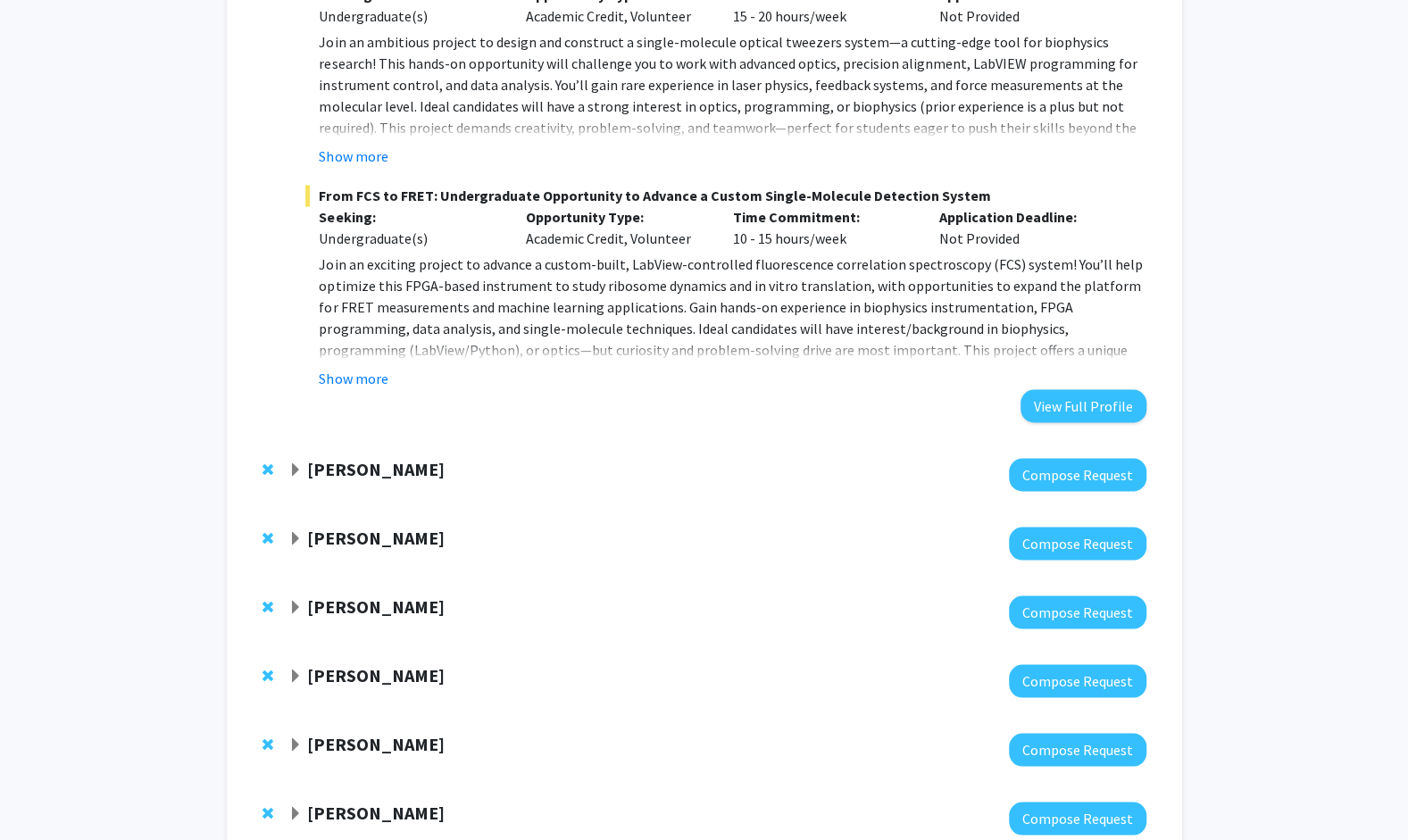
scroll to position [1696, 0]
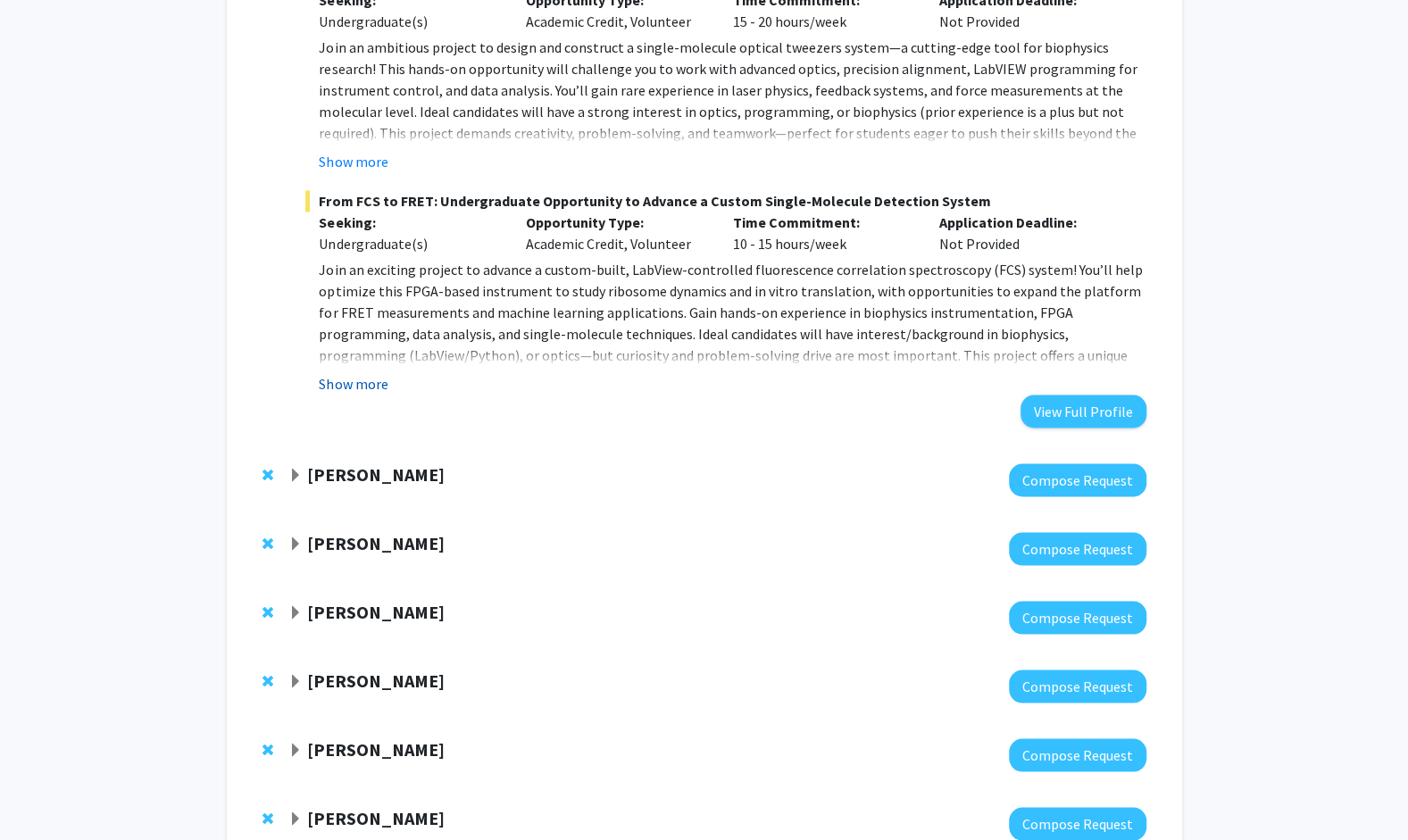
click at [362, 380] on button "Show more" at bounding box center [353, 384] width 69 height 22
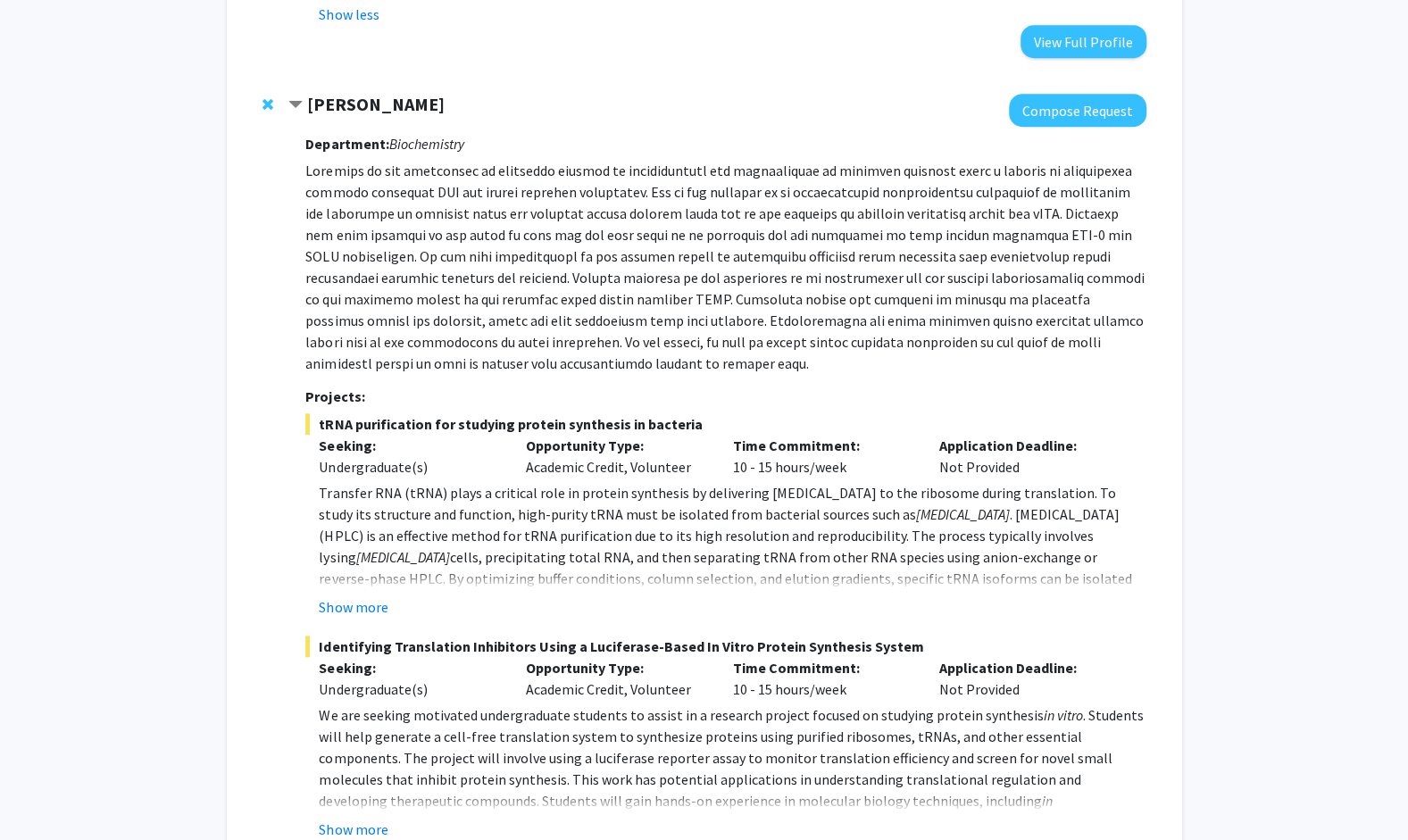
scroll to position [803, 0]
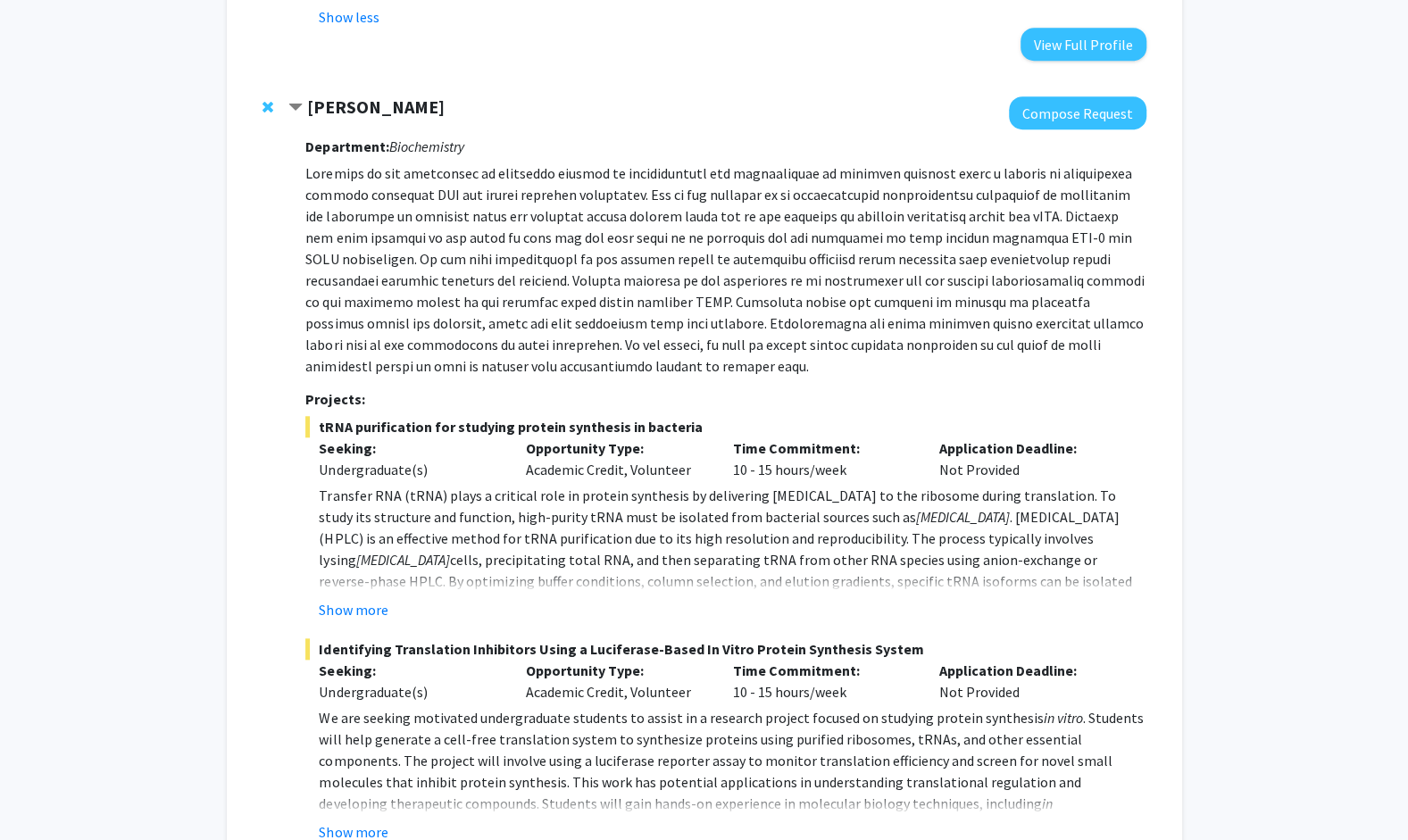
click at [343, 102] on strong "Peter Cornish" at bounding box center [376, 106] width 137 height 22
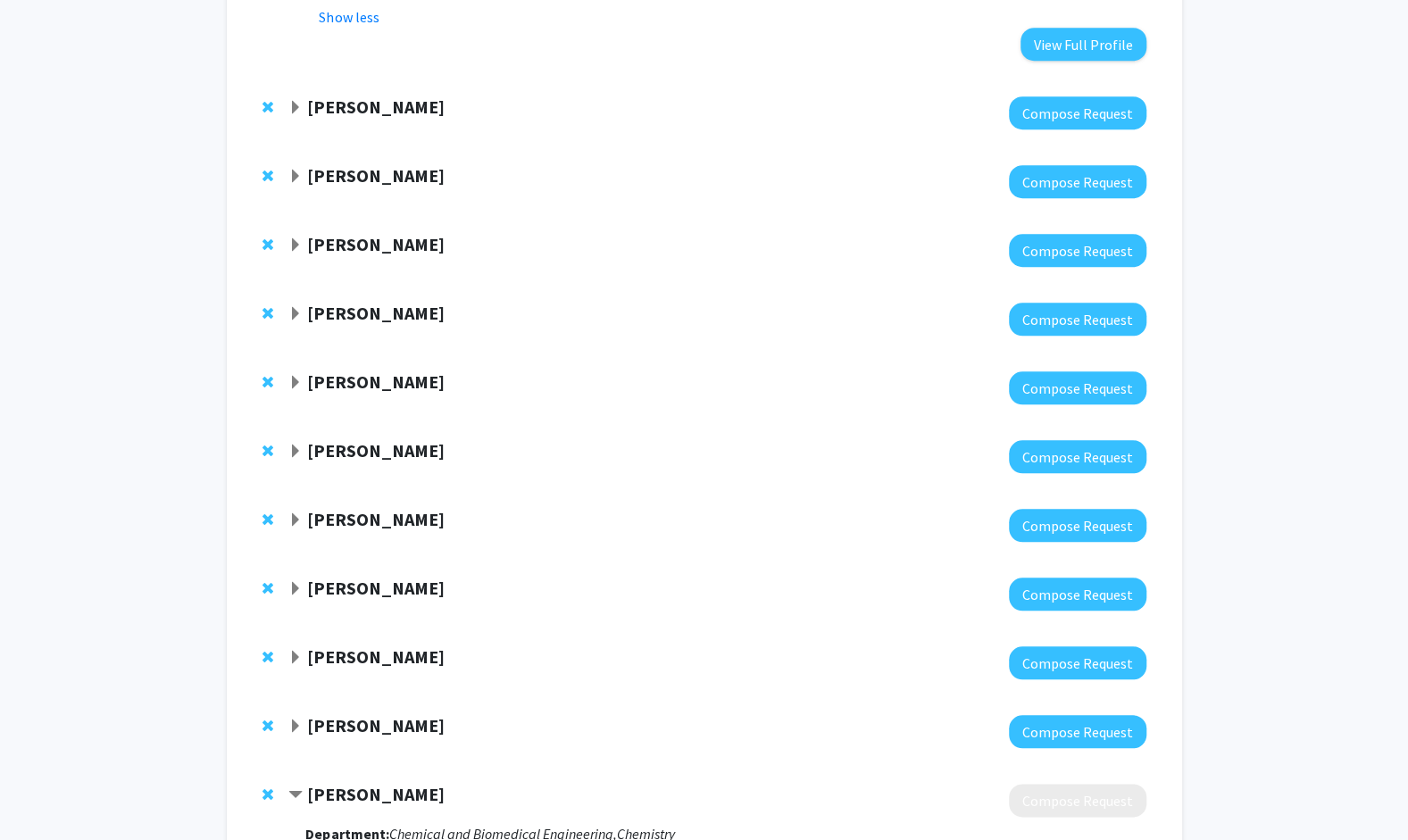
click at [343, 102] on strong "Peter Cornish" at bounding box center [376, 106] width 137 height 22
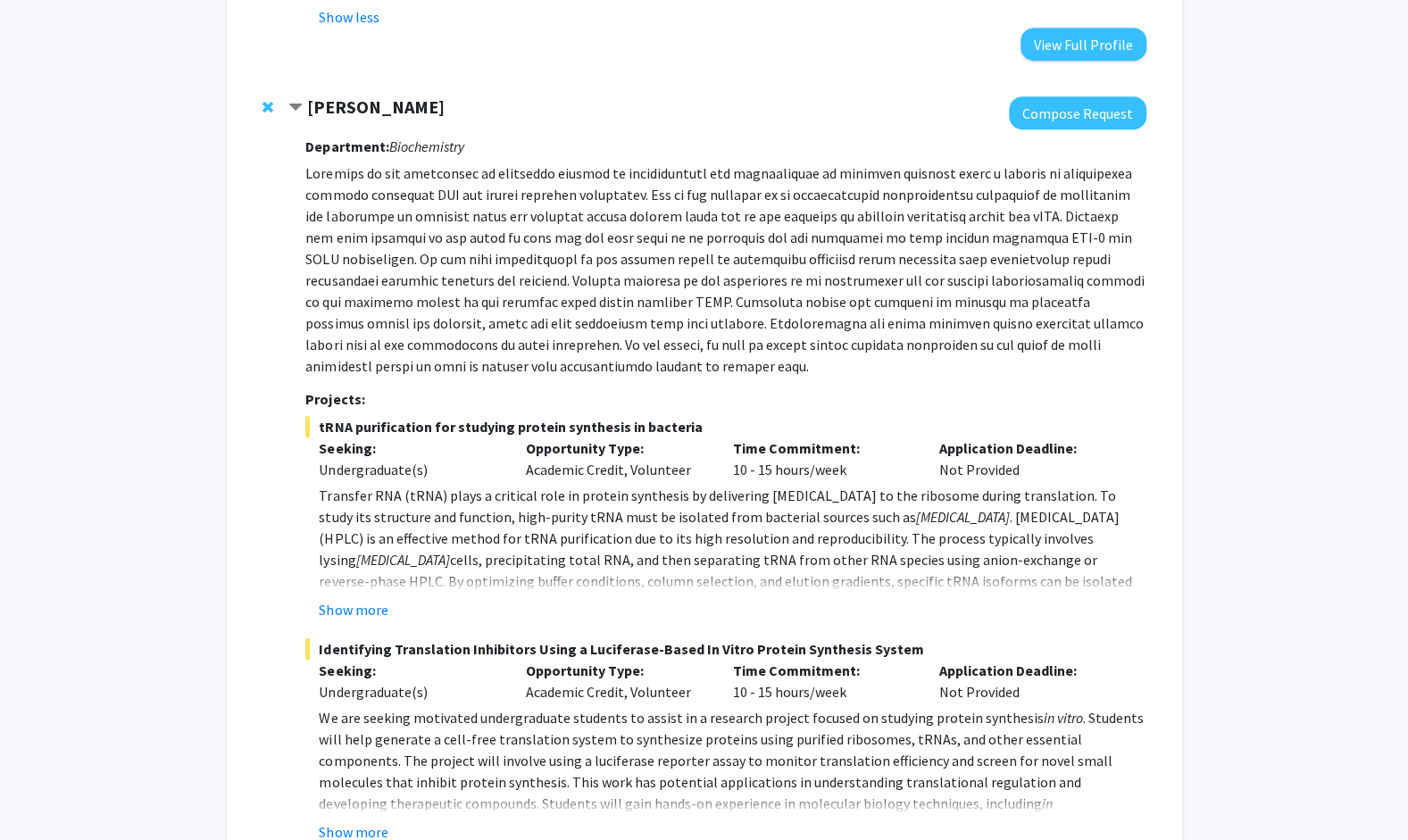
drag, startPoint x: 337, startPoint y: 103, endPoint x: 309, endPoint y: 355, distance: 253.6
click at [309, 355] on p at bounding box center [725, 270] width 840 height 215
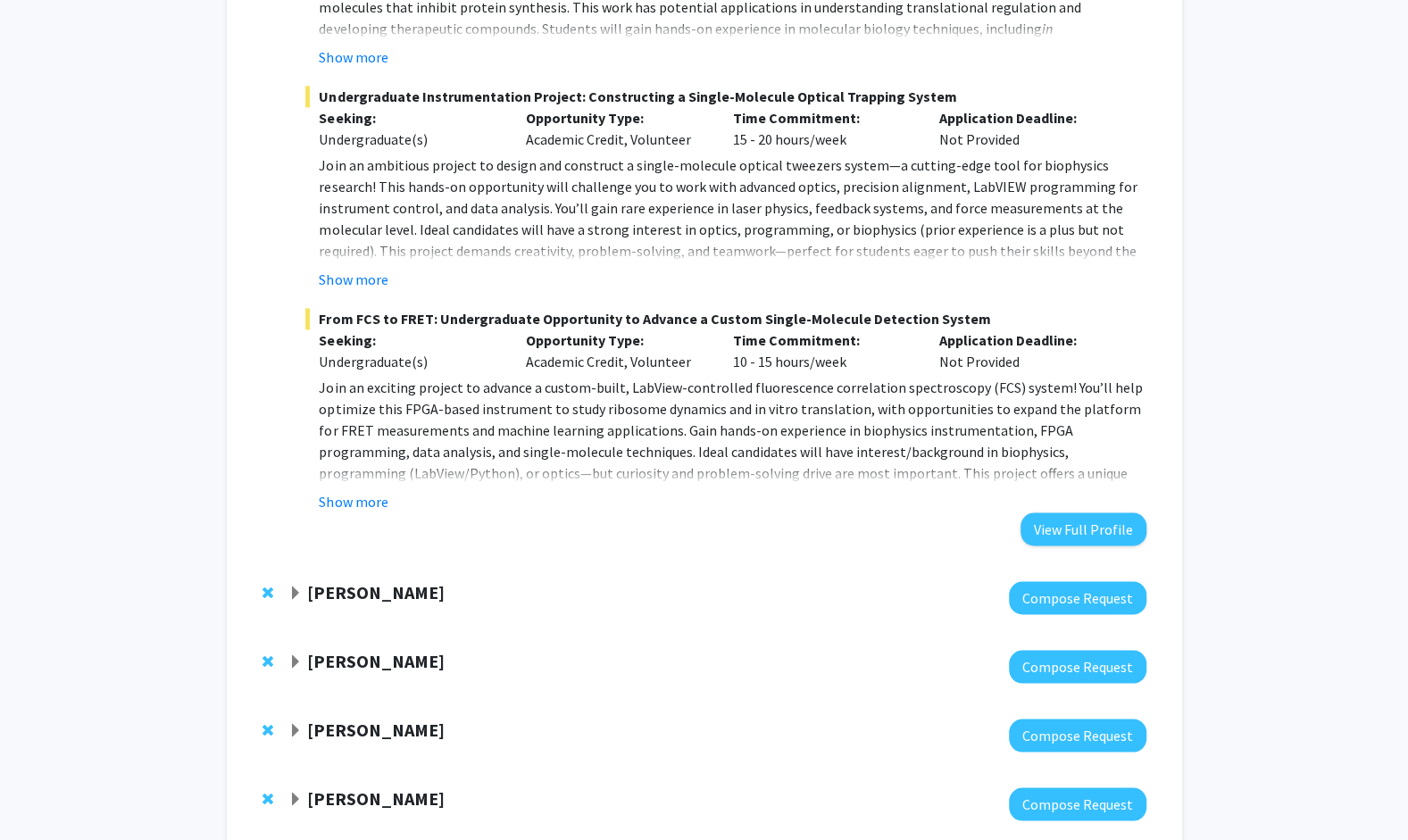
scroll to position [1607, 0]
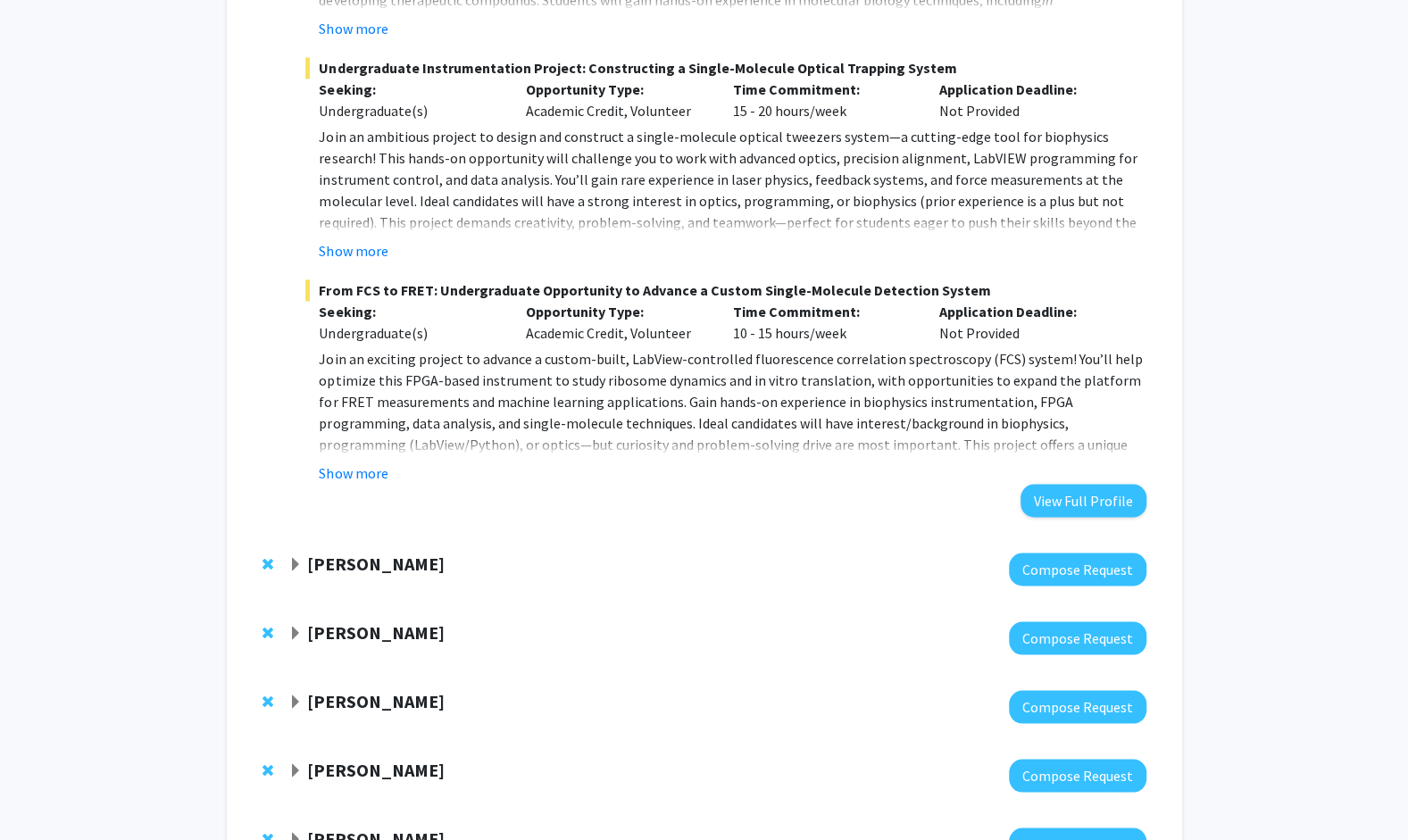
click at [374, 561] on div "Bill Folk" at bounding box center [481, 563] width 385 height 22
click at [347, 562] on strong "Bill Folk" at bounding box center [376, 562] width 137 height 22
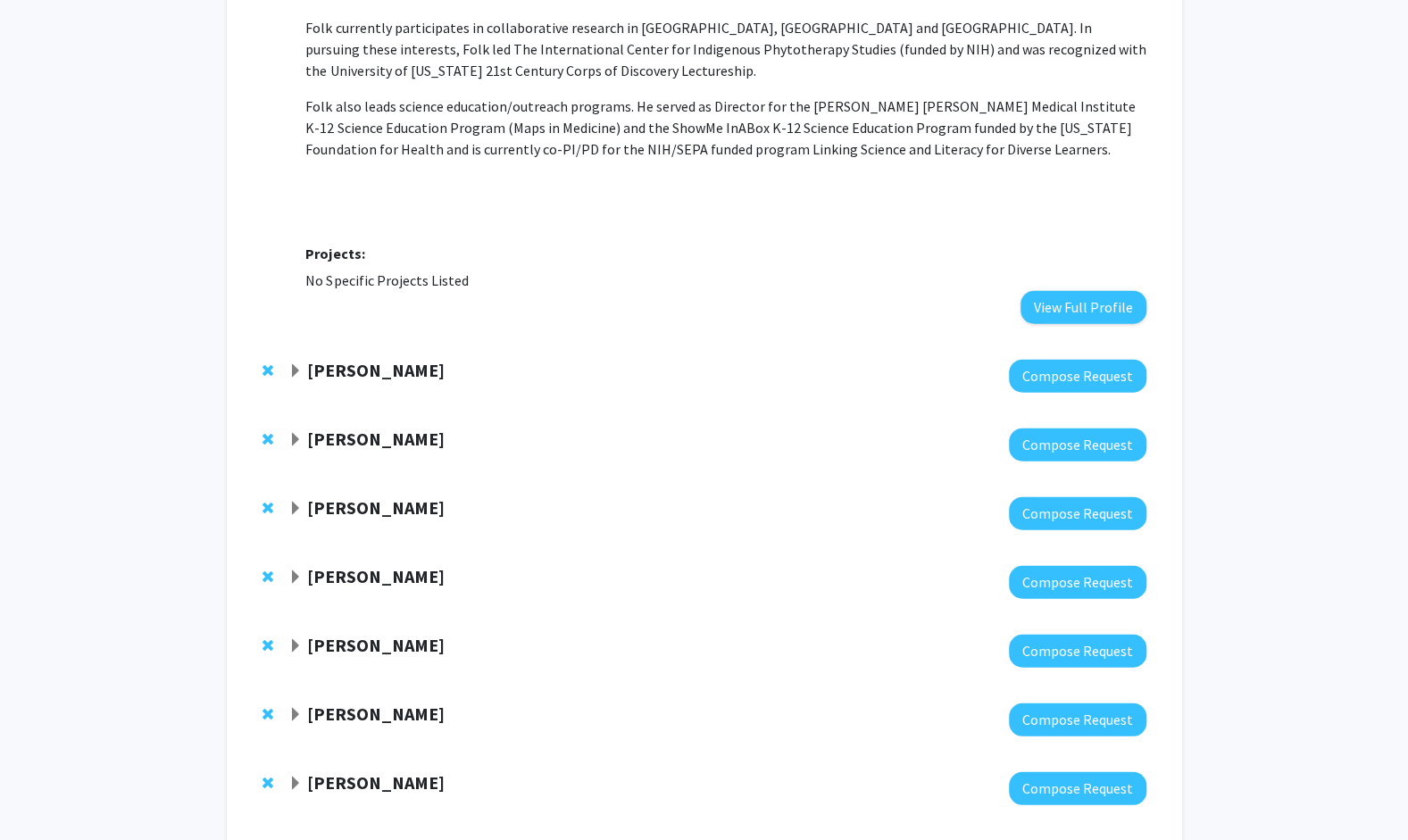
scroll to position [2589, 0]
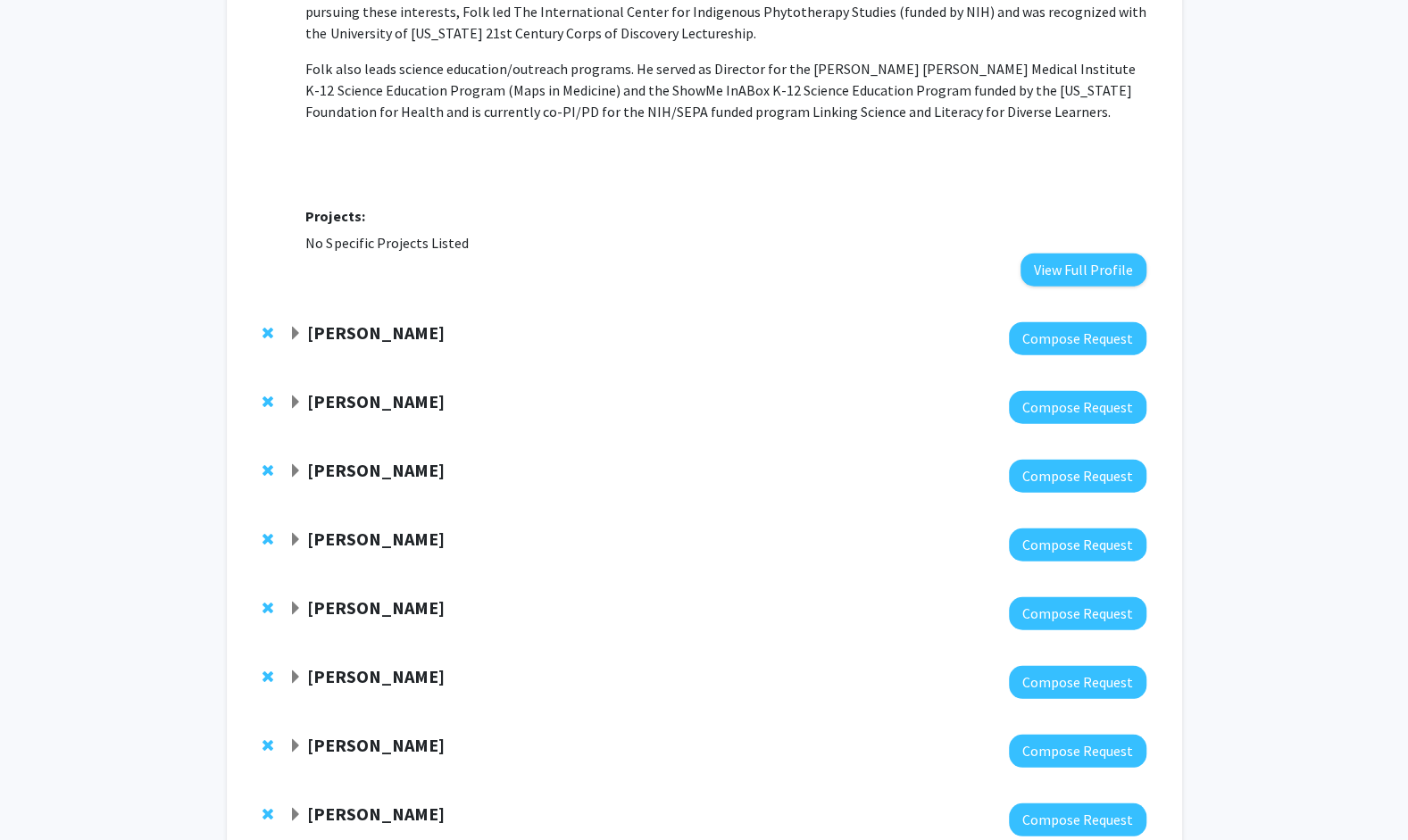
click at [291, 338] on span "Expand Xiao Heng Bookmark" at bounding box center [296, 334] width 14 height 14
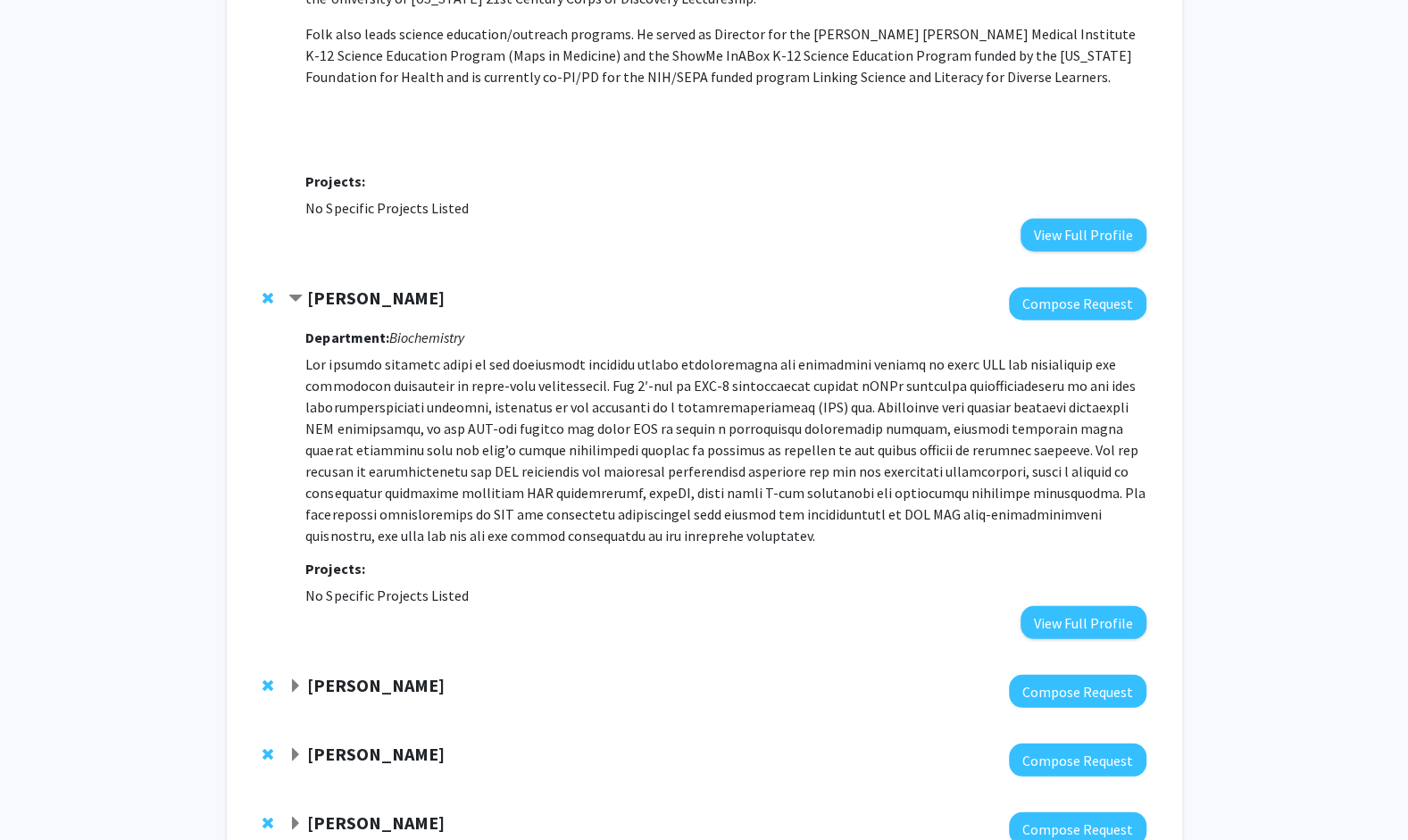
scroll to position [2678, 0]
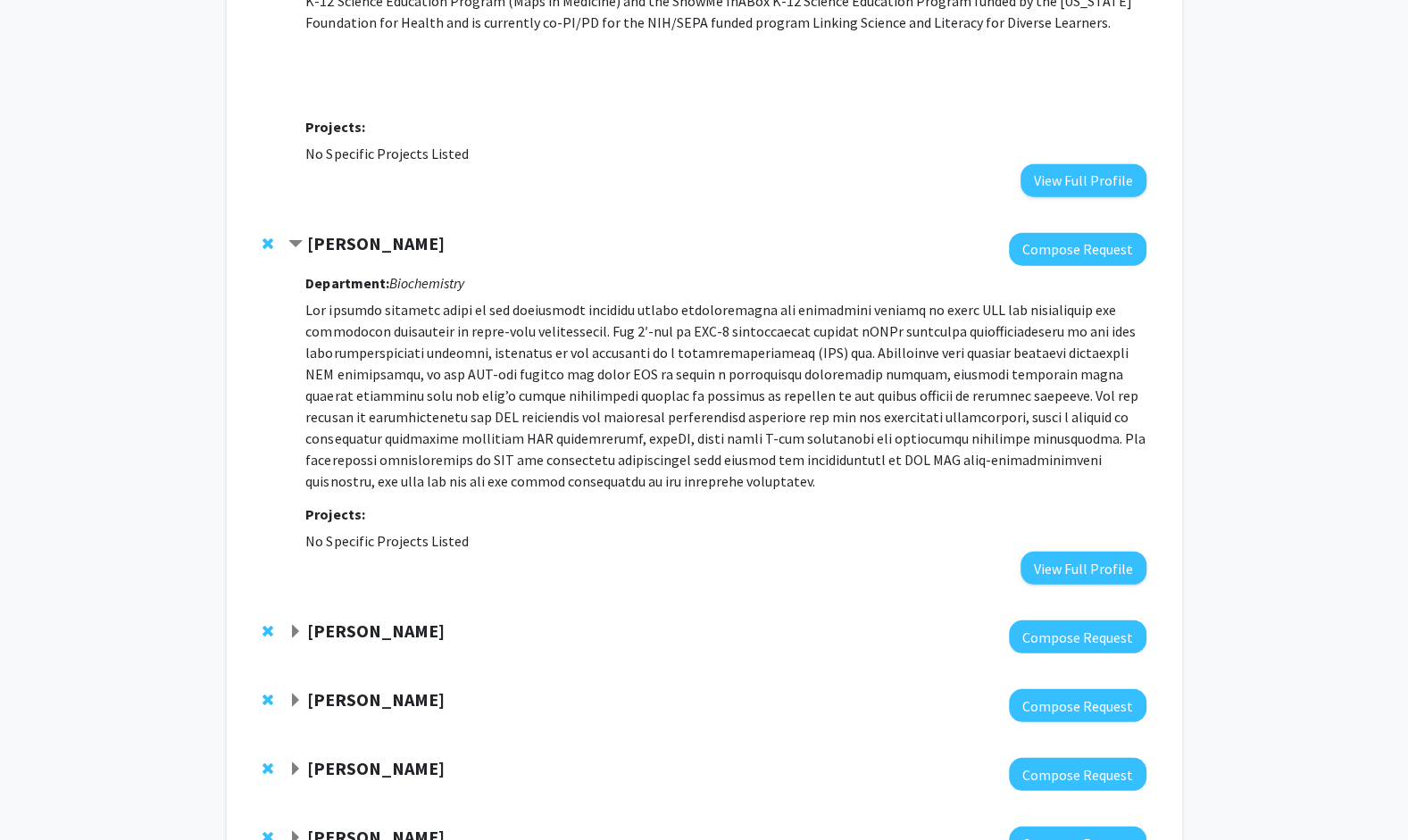
click at [289, 641] on div "Yujiang Fang" at bounding box center [481, 632] width 385 height 22
click at [289, 639] on span "Expand Yujiang Fang Bookmark" at bounding box center [296, 632] width 14 height 14
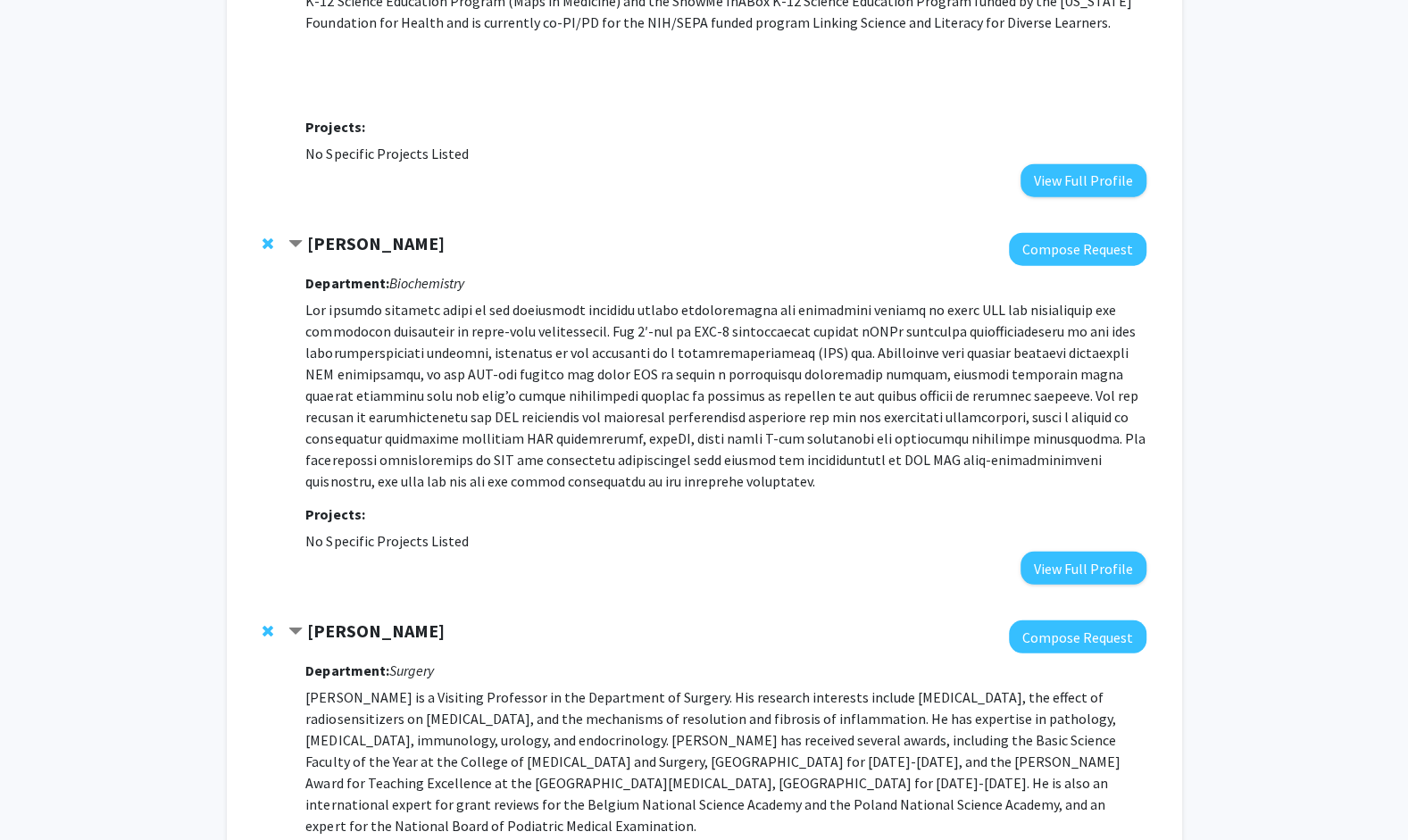
scroll to position [2947, 0]
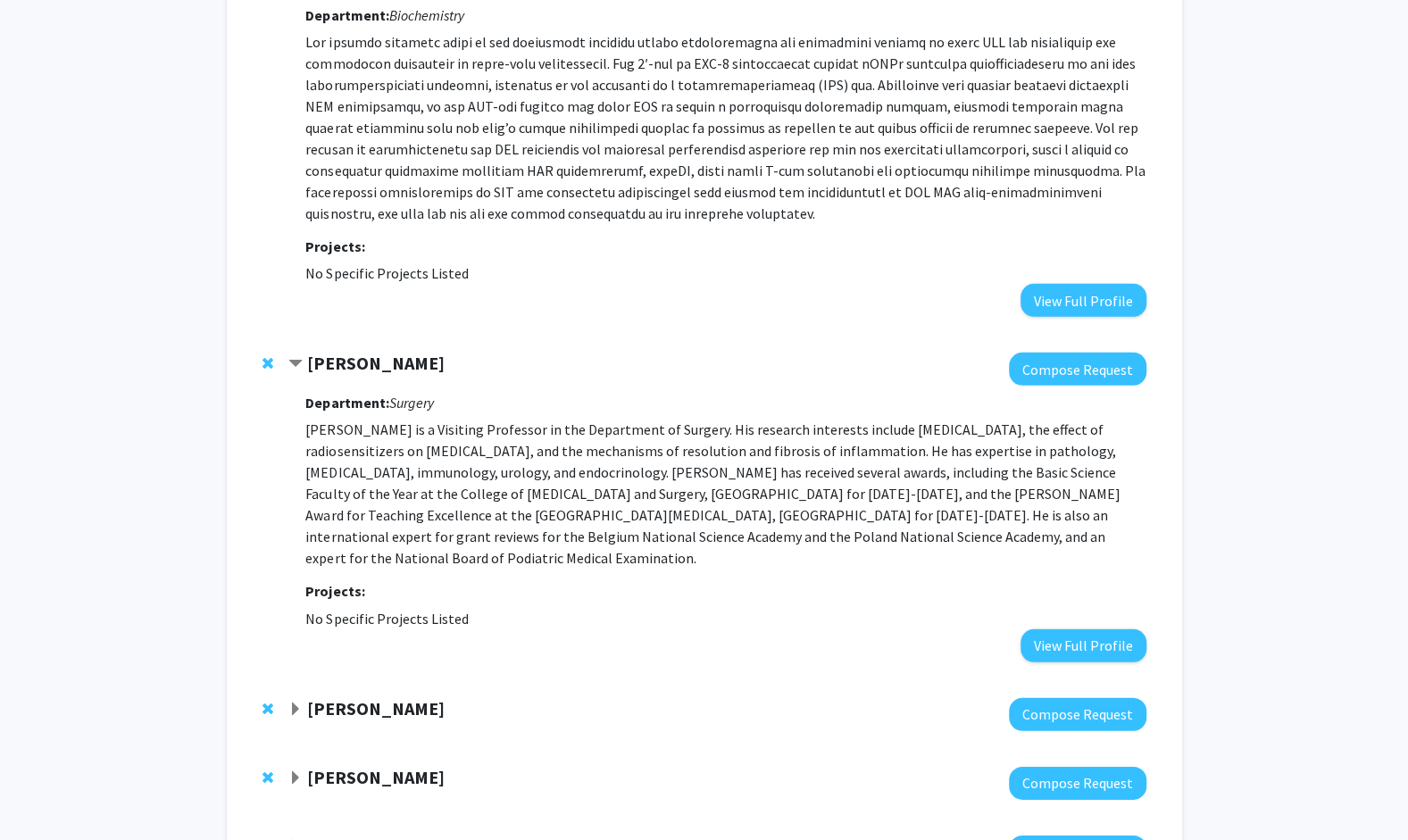
click at [279, 698] on div at bounding box center [271, 709] width 18 height 22
click at [284, 684] on div "Michael Chapman Compose Request" at bounding box center [704, 714] width 920 height 69
click at [289, 703] on span "Expand Michael Chapman Bookmark" at bounding box center [296, 710] width 14 height 14
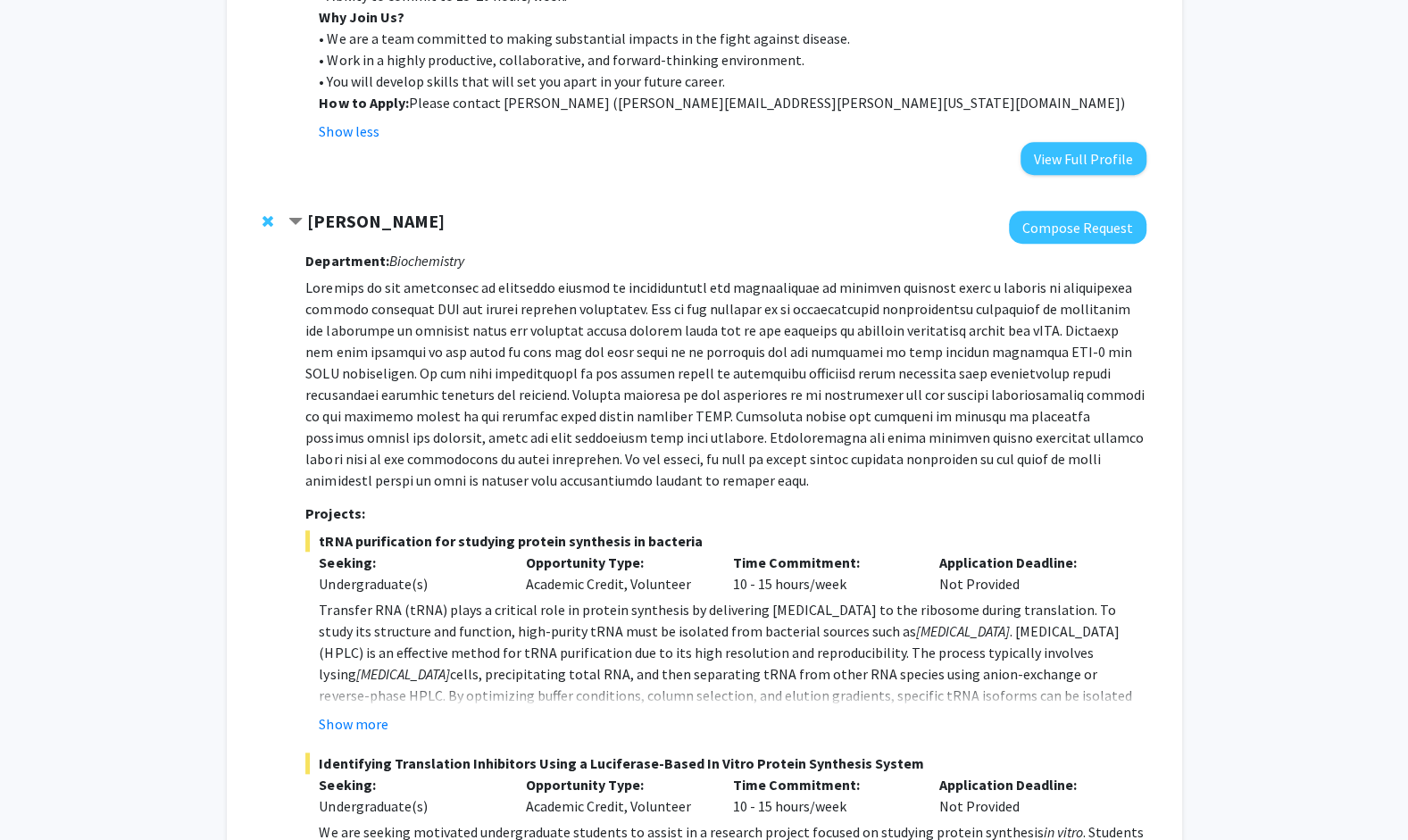
scroll to position [625, 0]
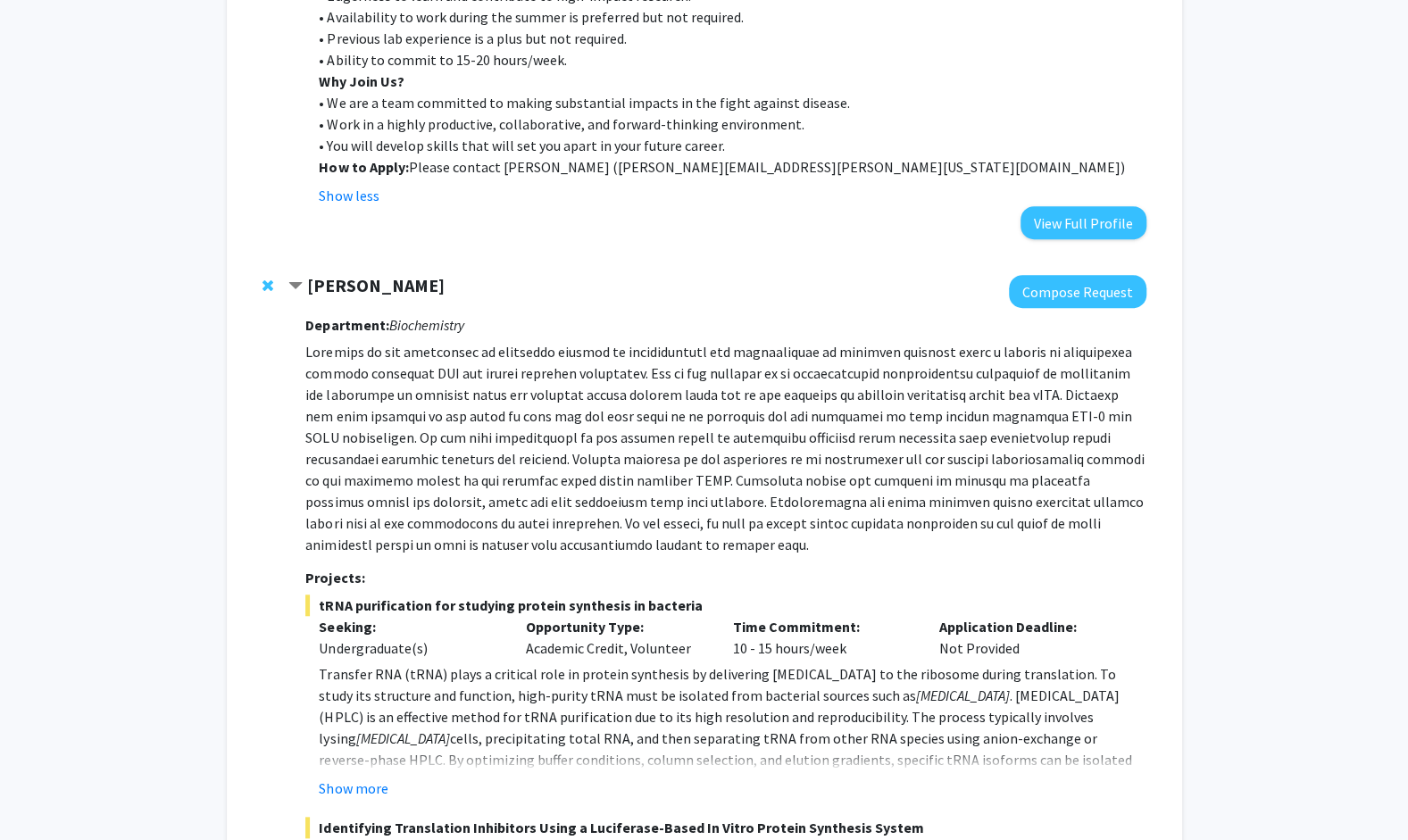
click at [298, 280] on span "Contract Peter Cornish Bookmark" at bounding box center [296, 287] width 14 height 14
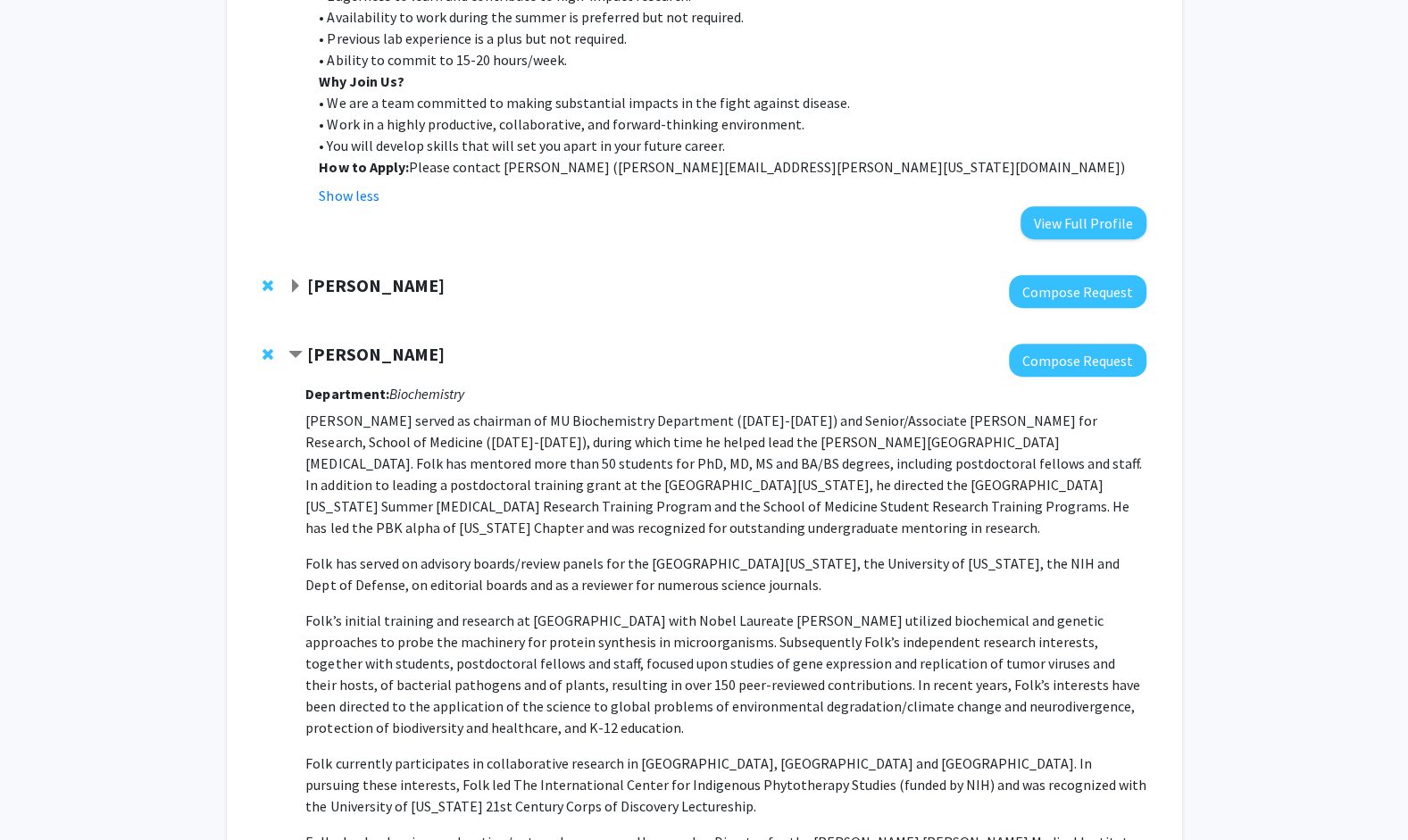
click at [301, 289] on span "Expand Peter Cornish Bookmark" at bounding box center [296, 287] width 14 height 14
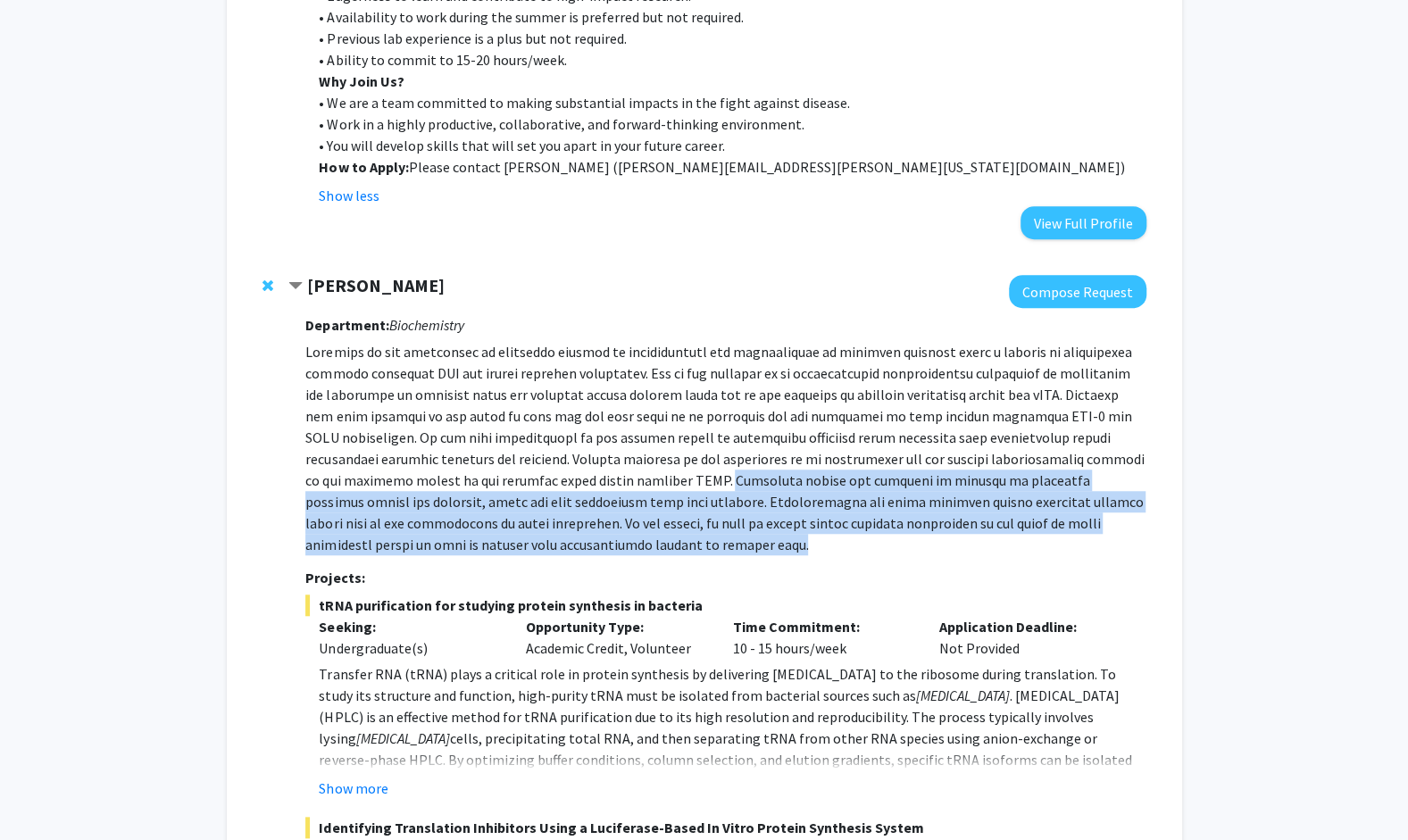
drag, startPoint x: 523, startPoint y: 478, endPoint x: 552, endPoint y: 544, distance: 72.1
click at [552, 544] on p at bounding box center [725, 448] width 840 height 215
click at [551, 546] on p at bounding box center [725, 448] width 840 height 215
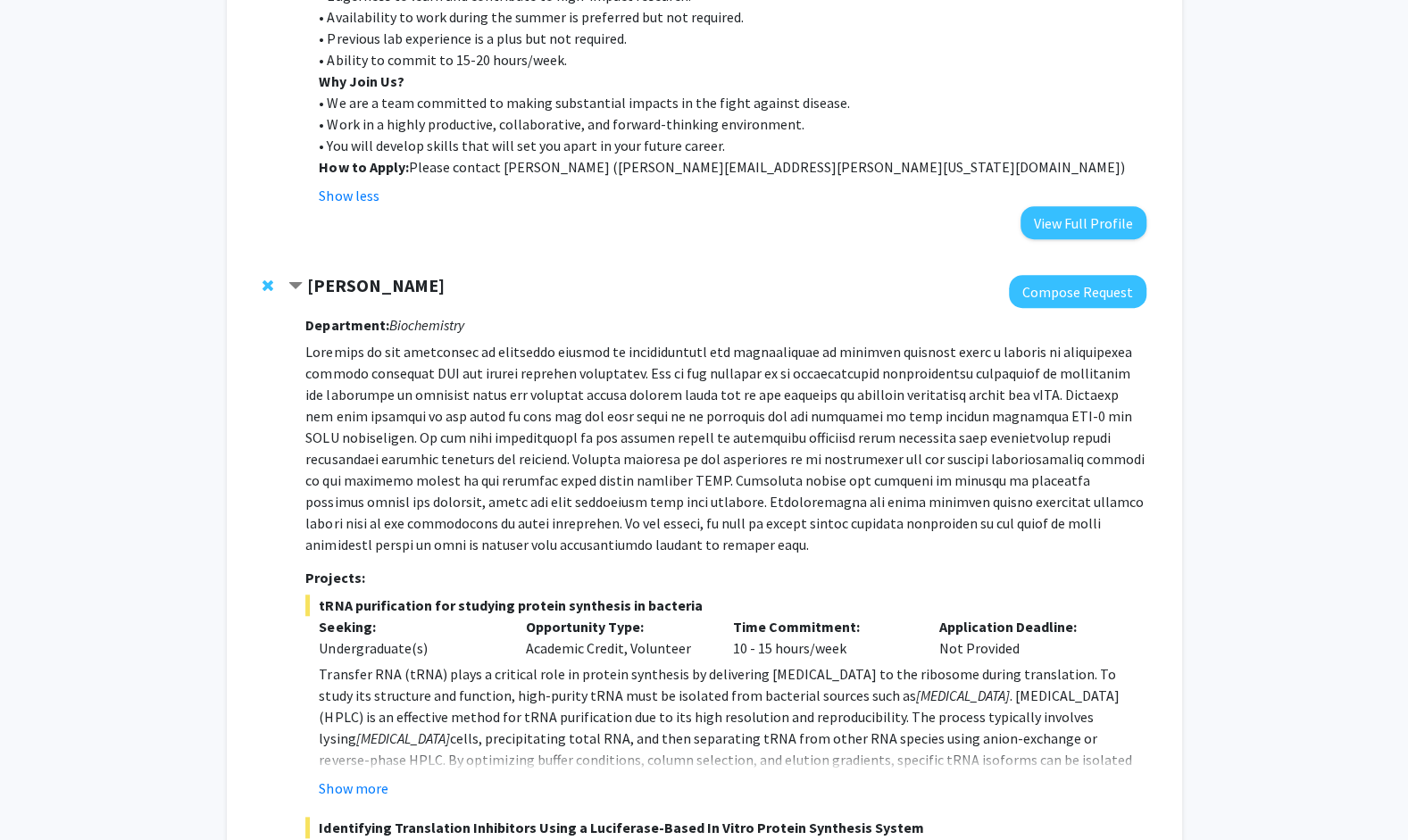
drag, startPoint x: 551, startPoint y: 546, endPoint x: 486, endPoint y: 447, distance: 118.4
click at [486, 447] on p at bounding box center [725, 448] width 840 height 215
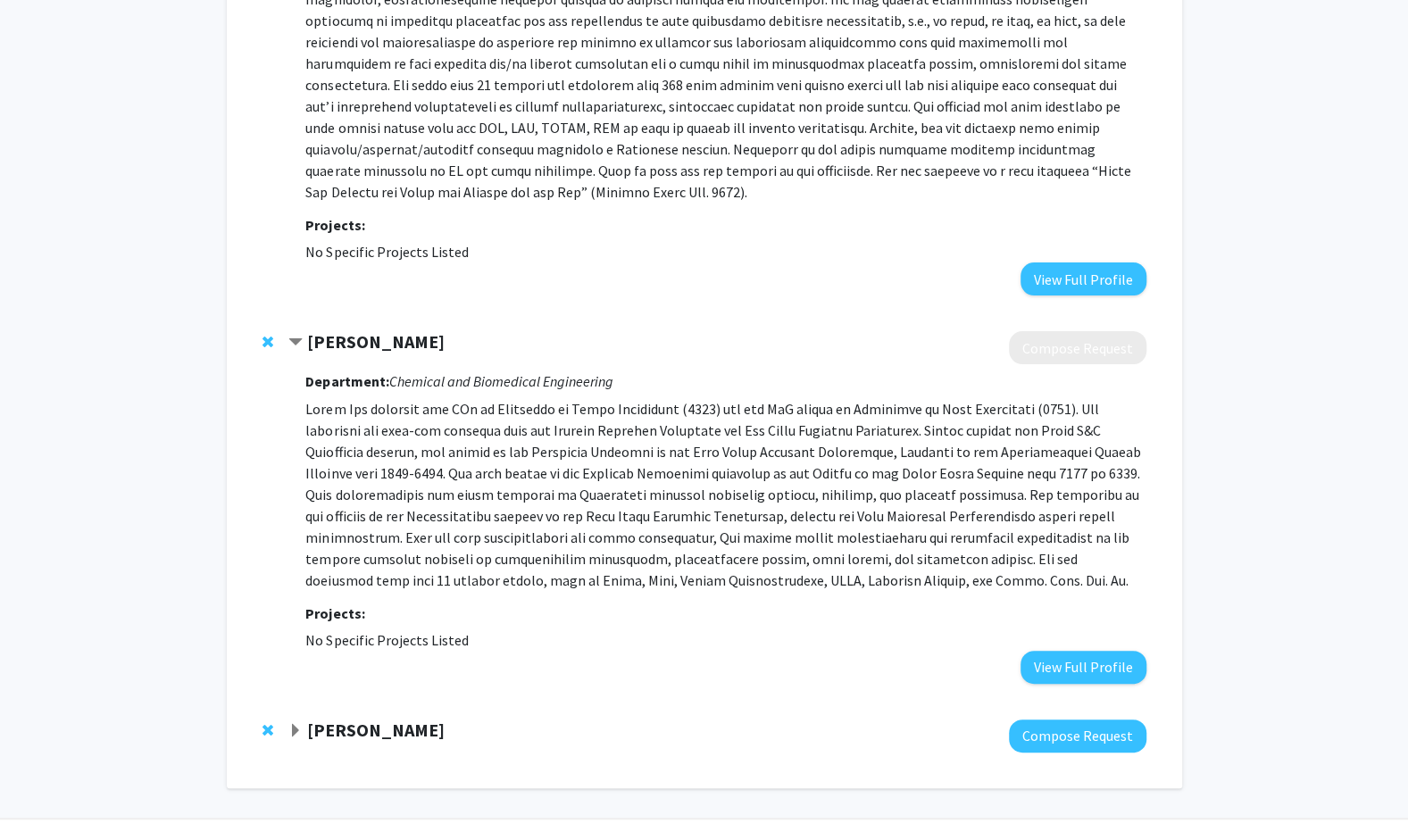
scroll to position [4388, 0]
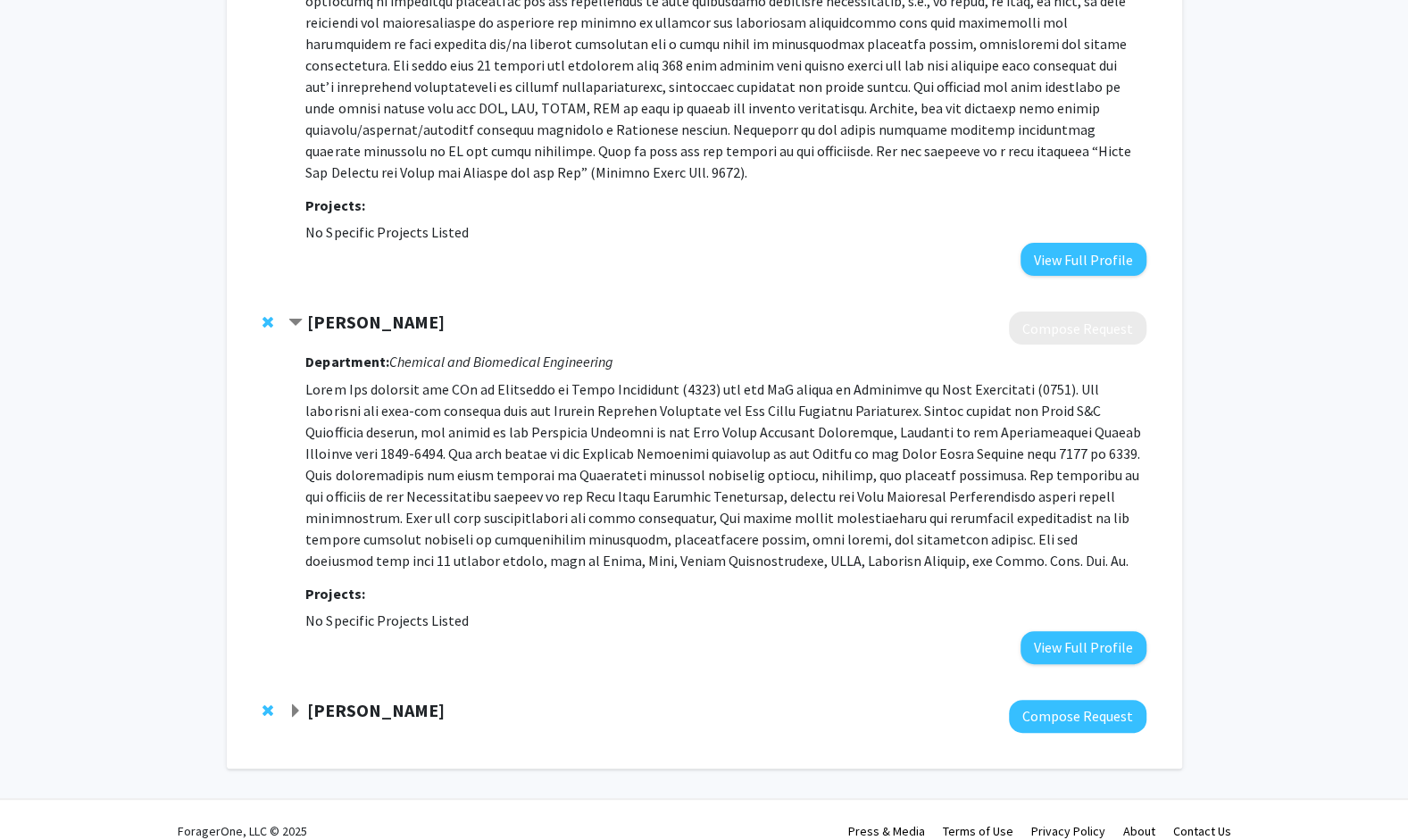
click at [297, 704] on span "Expand Elizabeth Bryda Bookmark" at bounding box center [296, 712] width 14 height 14
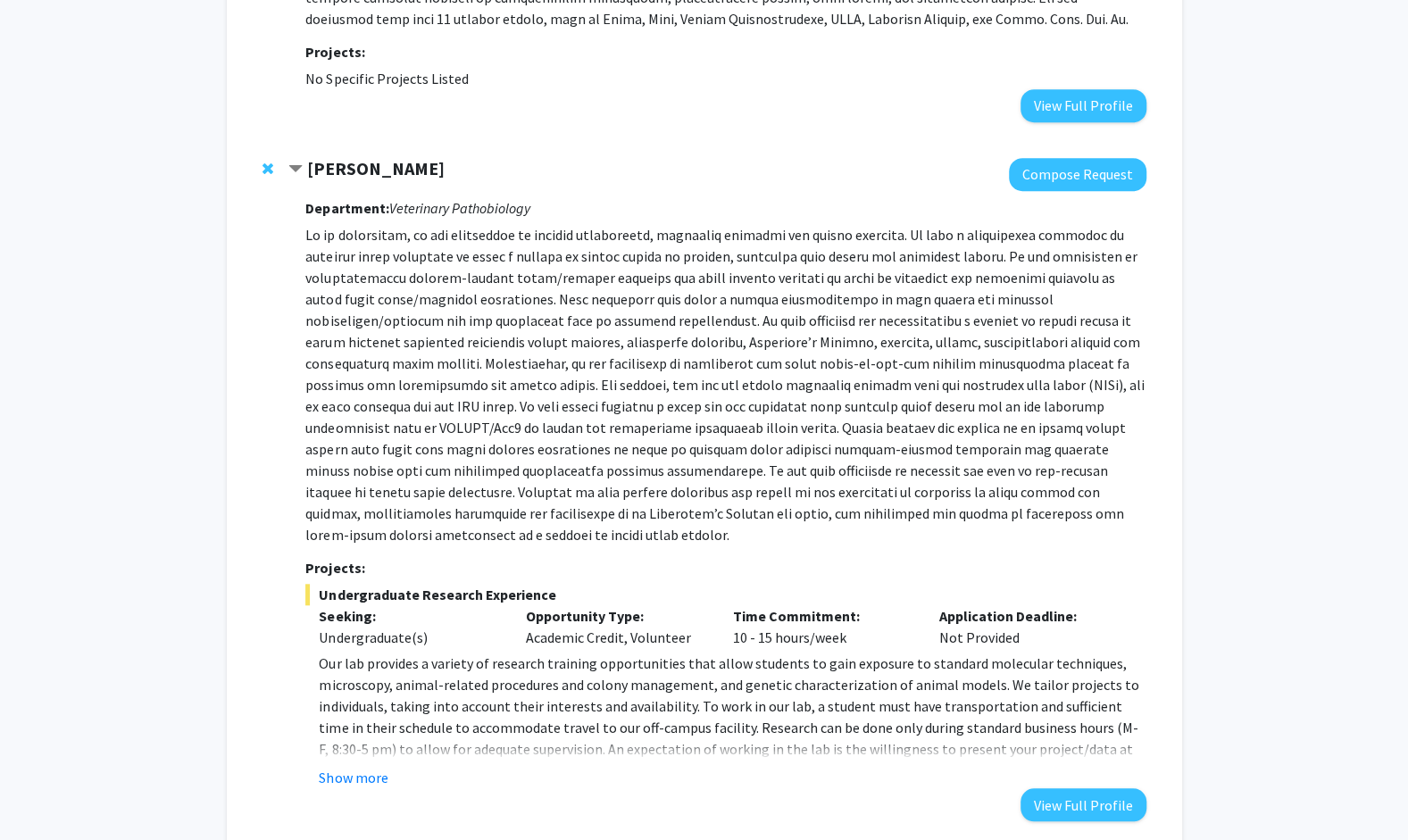
scroll to position [4929, 0]
click at [271, 163] on span "Remove Elizabeth Bryda from bookmarks" at bounding box center [268, 170] width 11 height 14
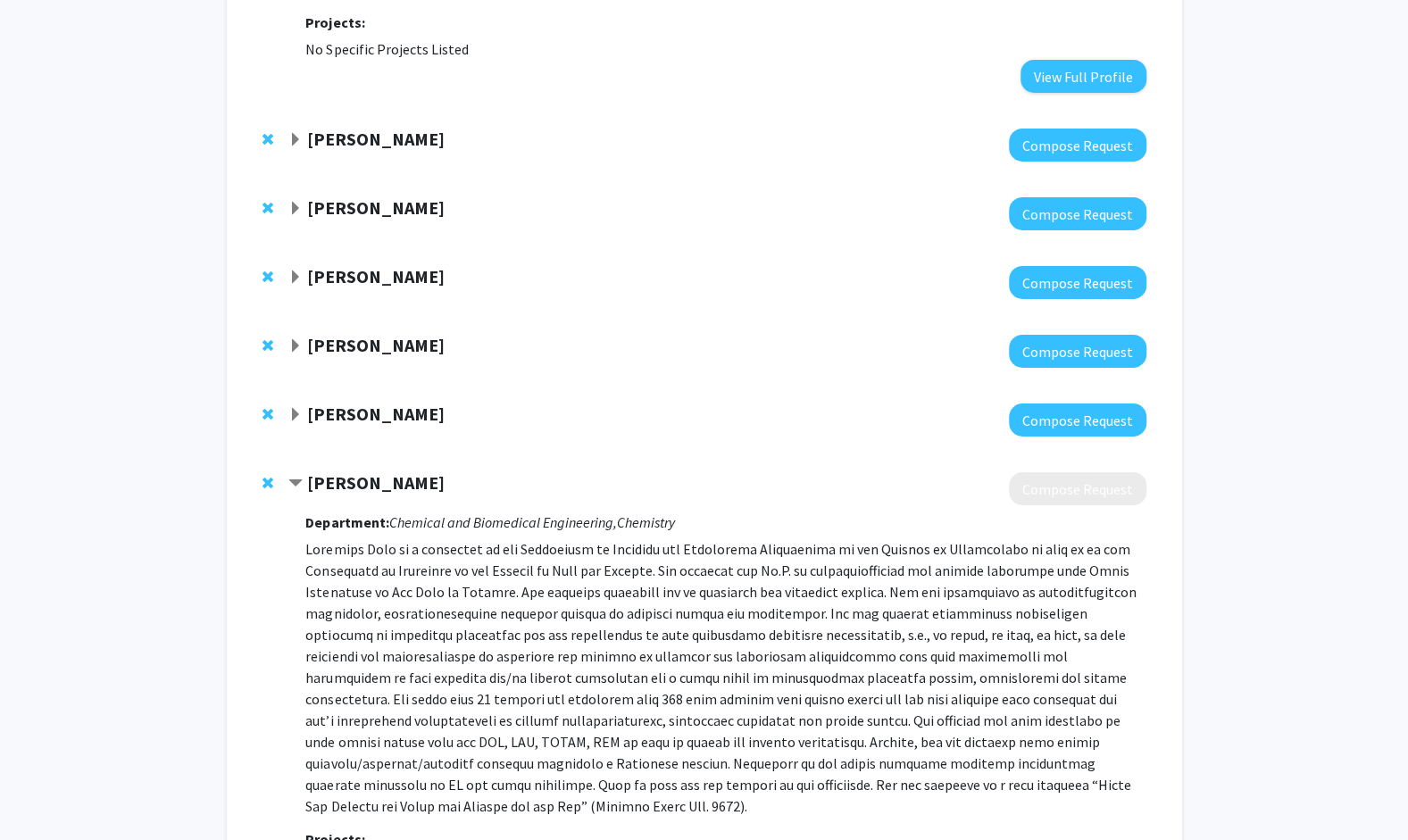
scroll to position [3693, 0]
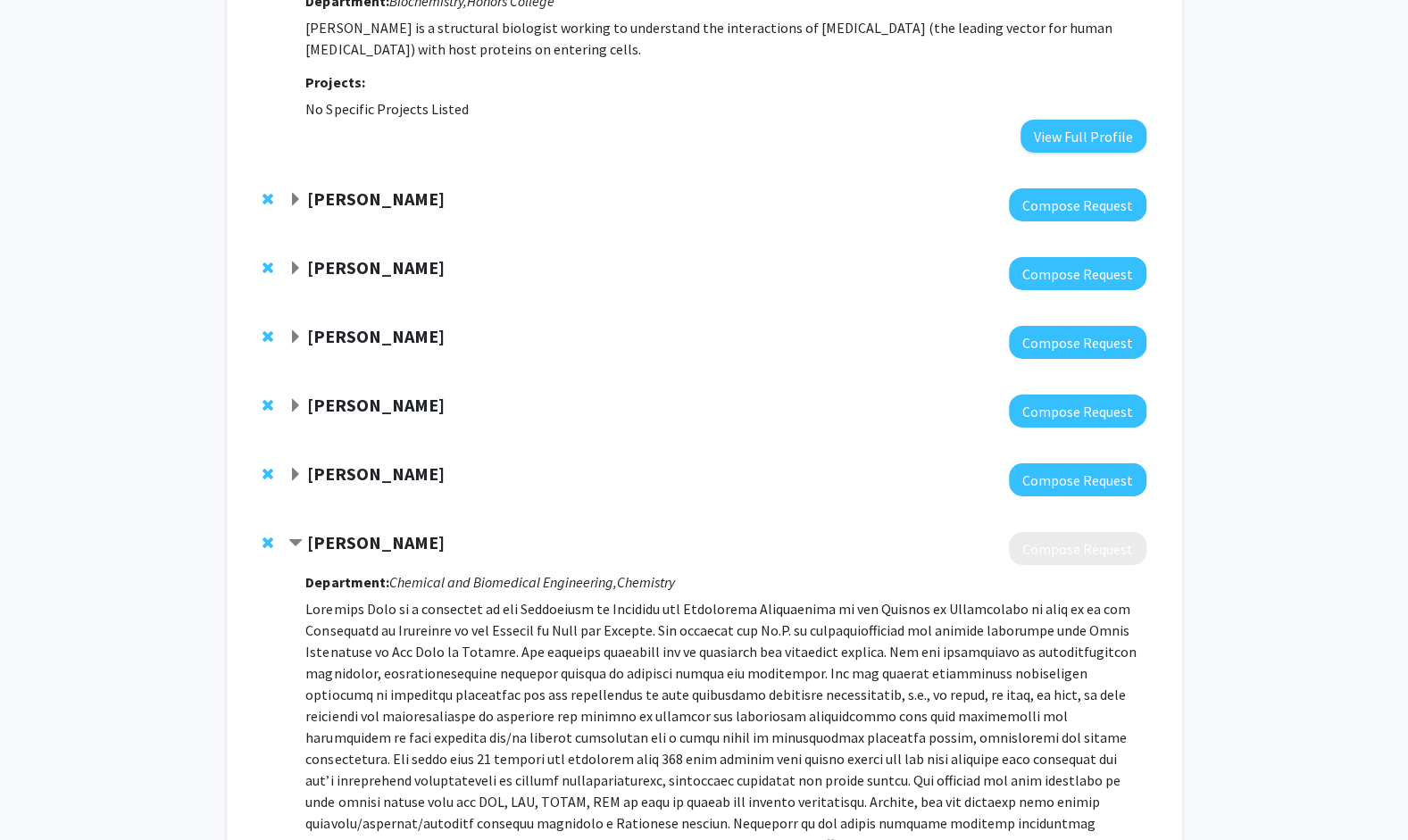
click at [295, 468] on span "Expand Adam Yokom Bookmark" at bounding box center [296, 475] width 14 height 14
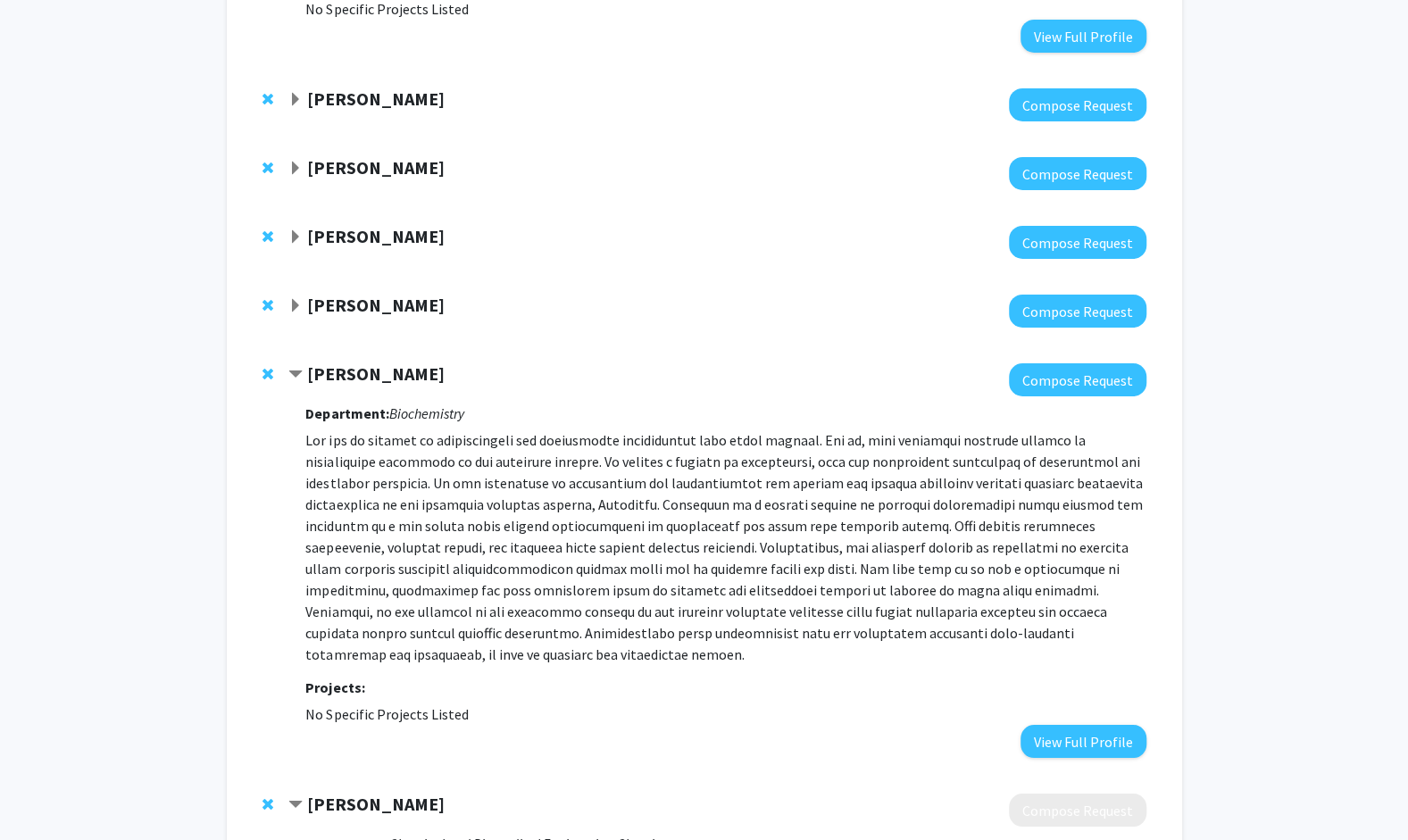
scroll to position [3783, 0]
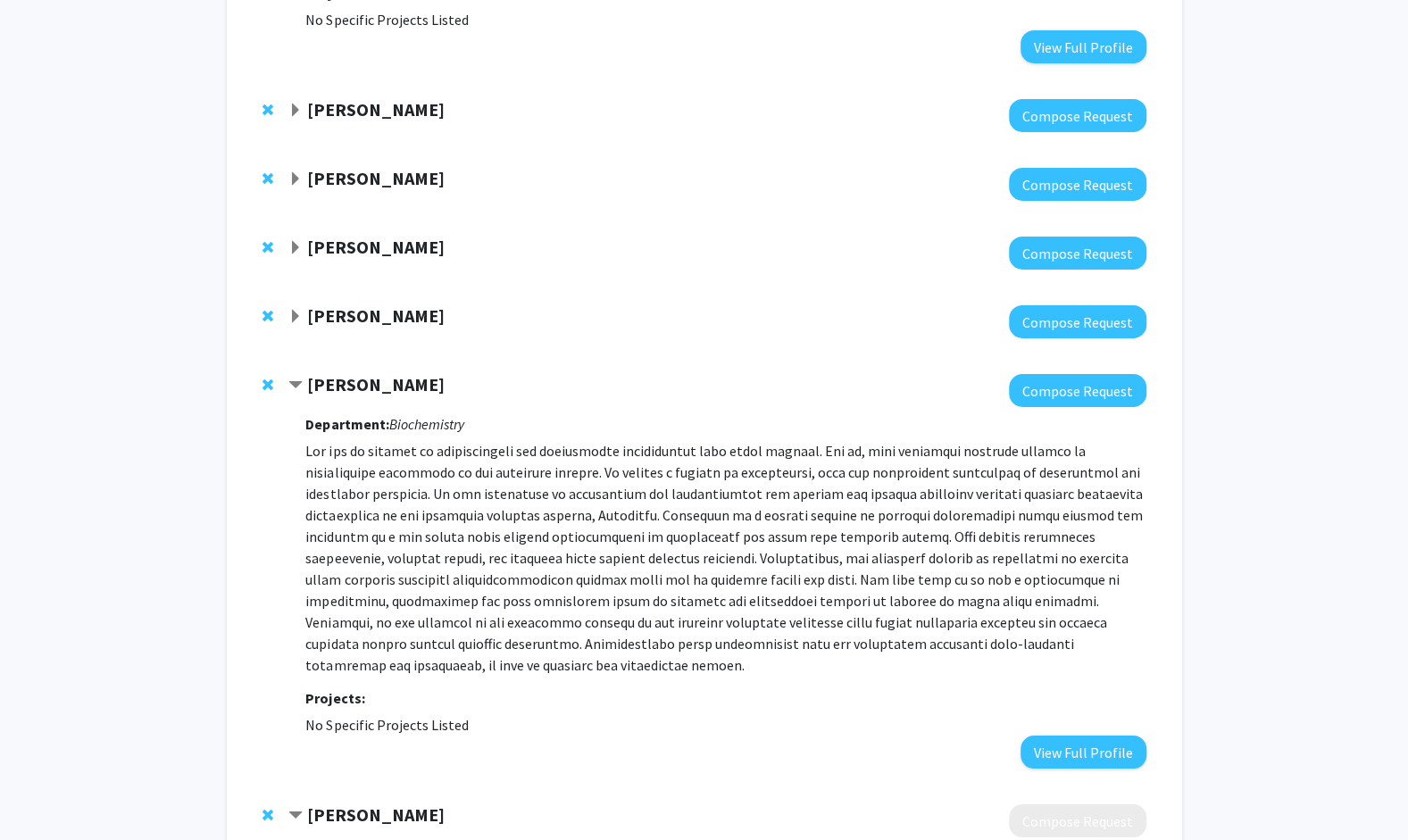
click at [299, 305] on div "Clarissa Durie" at bounding box center [481, 316] width 385 height 22
click at [297, 310] on span "Expand Clarissa Durie Bookmark" at bounding box center [296, 317] width 14 height 14
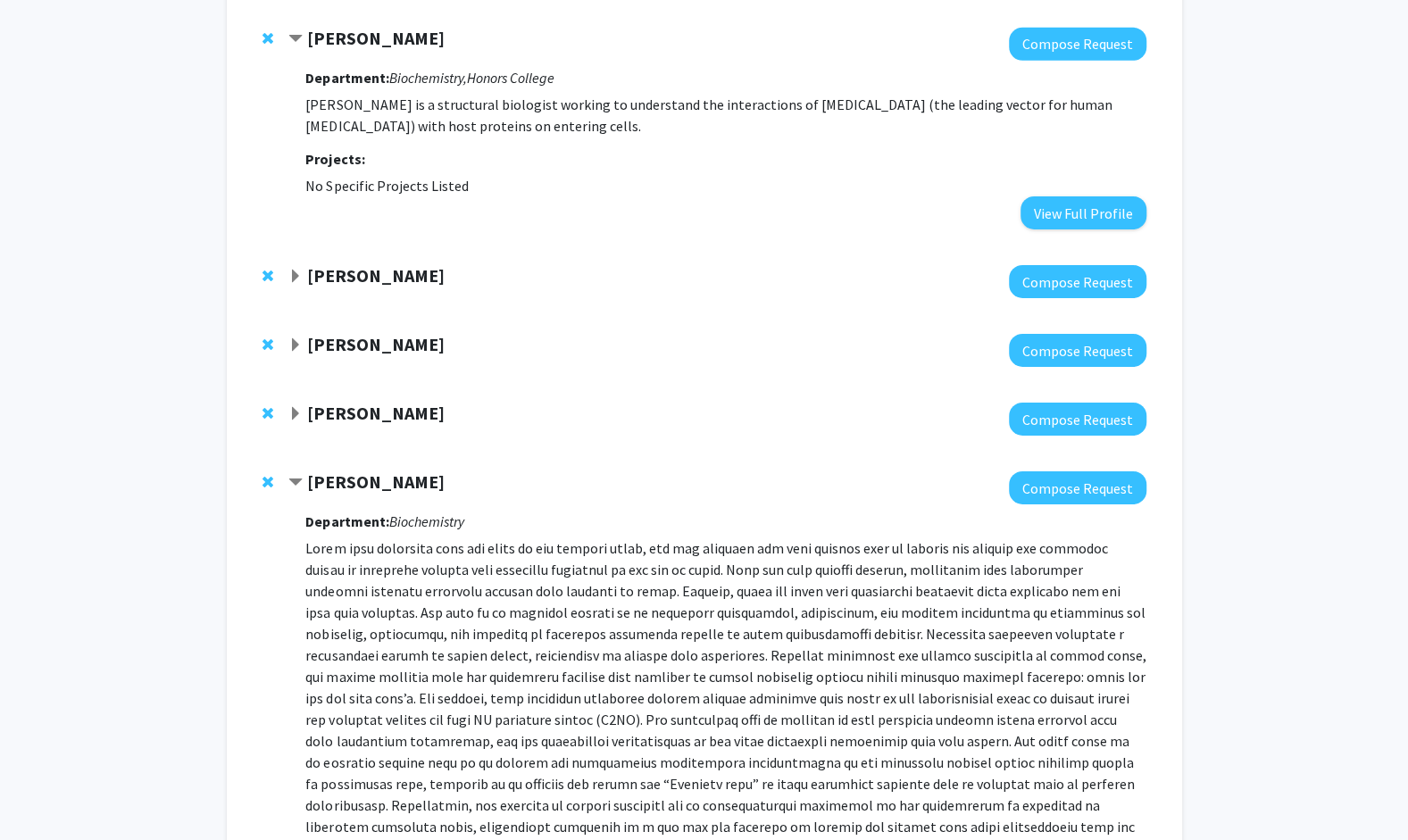
scroll to position [3604, 0]
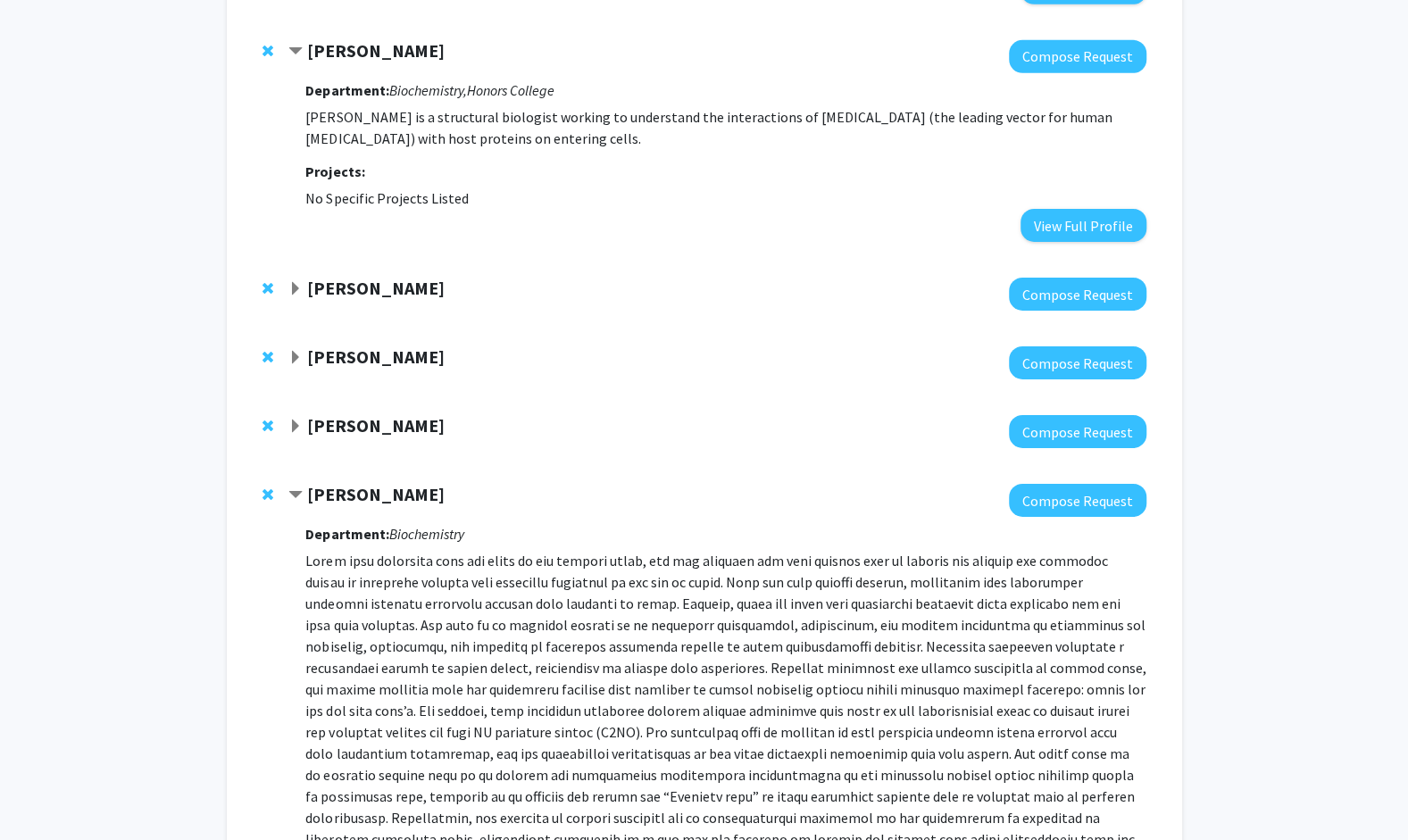
click at [292, 420] on span "Expand Jay Thelen Bookmark" at bounding box center [296, 427] width 14 height 14
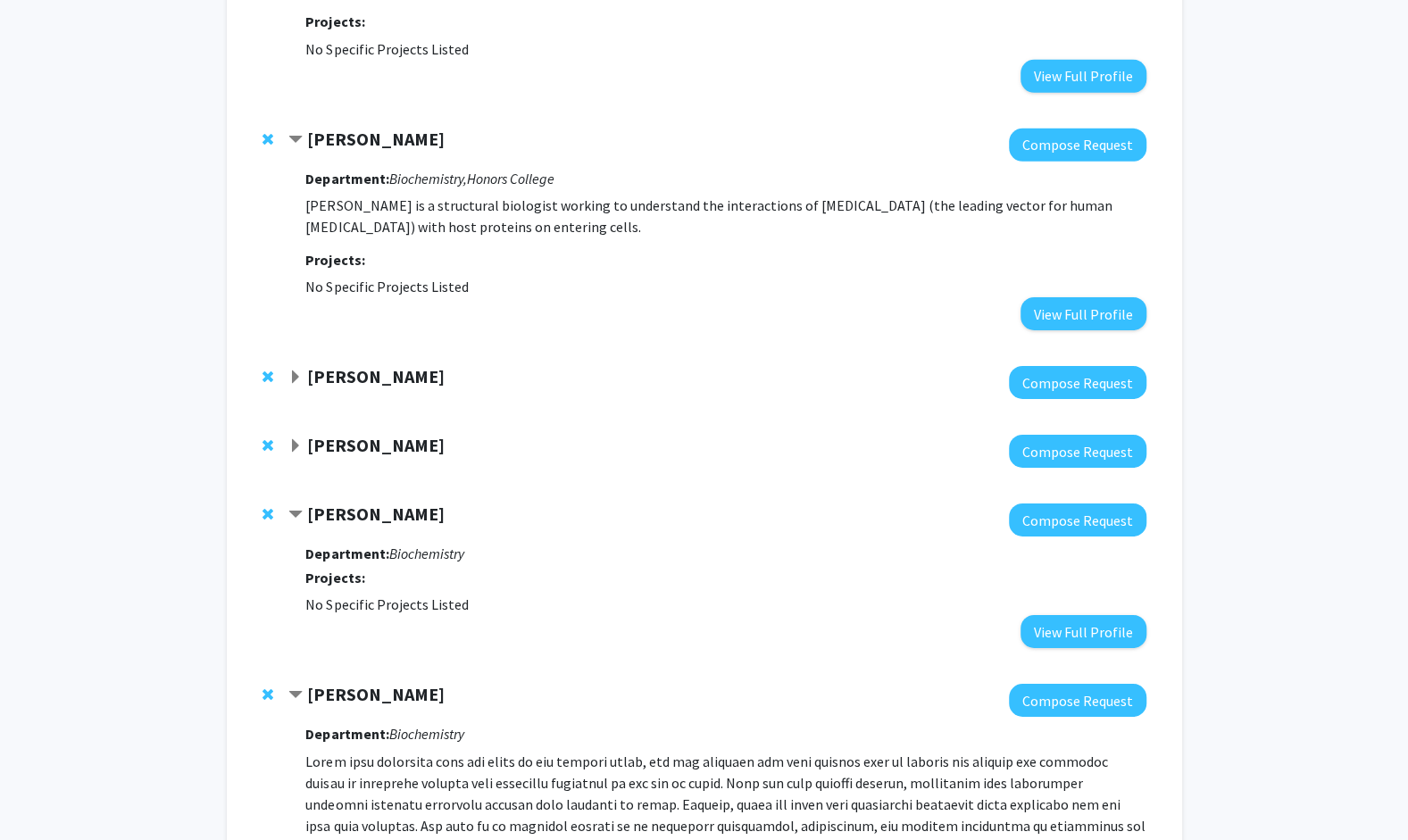
scroll to position [3515, 0]
click at [1050, 616] on button "View Full Profile" at bounding box center [1084, 632] width 126 height 33
click at [295, 440] on span "Expand Kiruba Krishnaswamy Bookmark" at bounding box center [296, 447] width 14 height 14
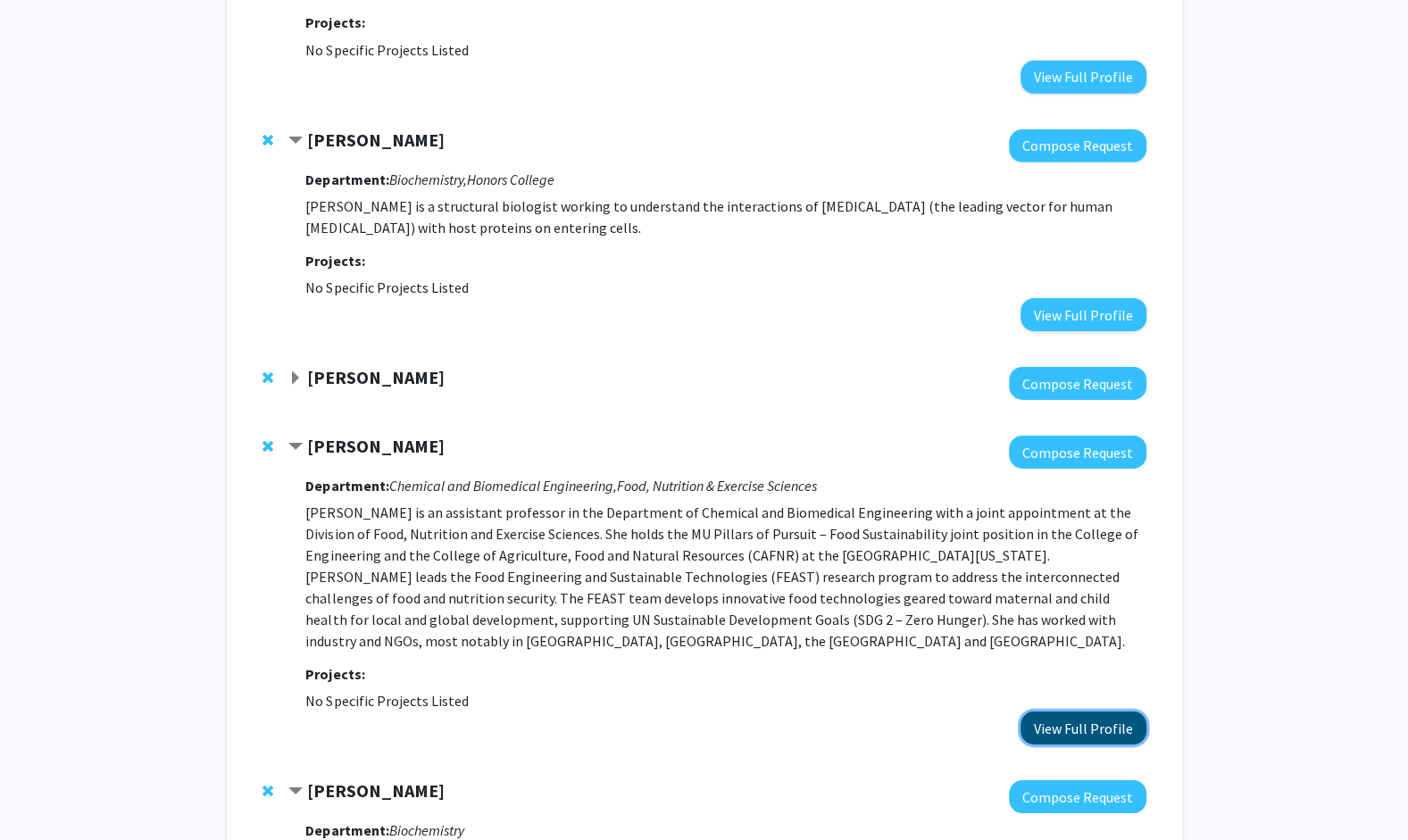
click at [1074, 712] on button "View Full Profile" at bounding box center [1084, 728] width 126 height 33
click at [304, 367] on div "[PERSON_NAME]" at bounding box center [481, 377] width 385 height 22
click at [302, 371] on span "Expand Jianfeng Zhou Bookmark" at bounding box center [296, 378] width 14 height 14
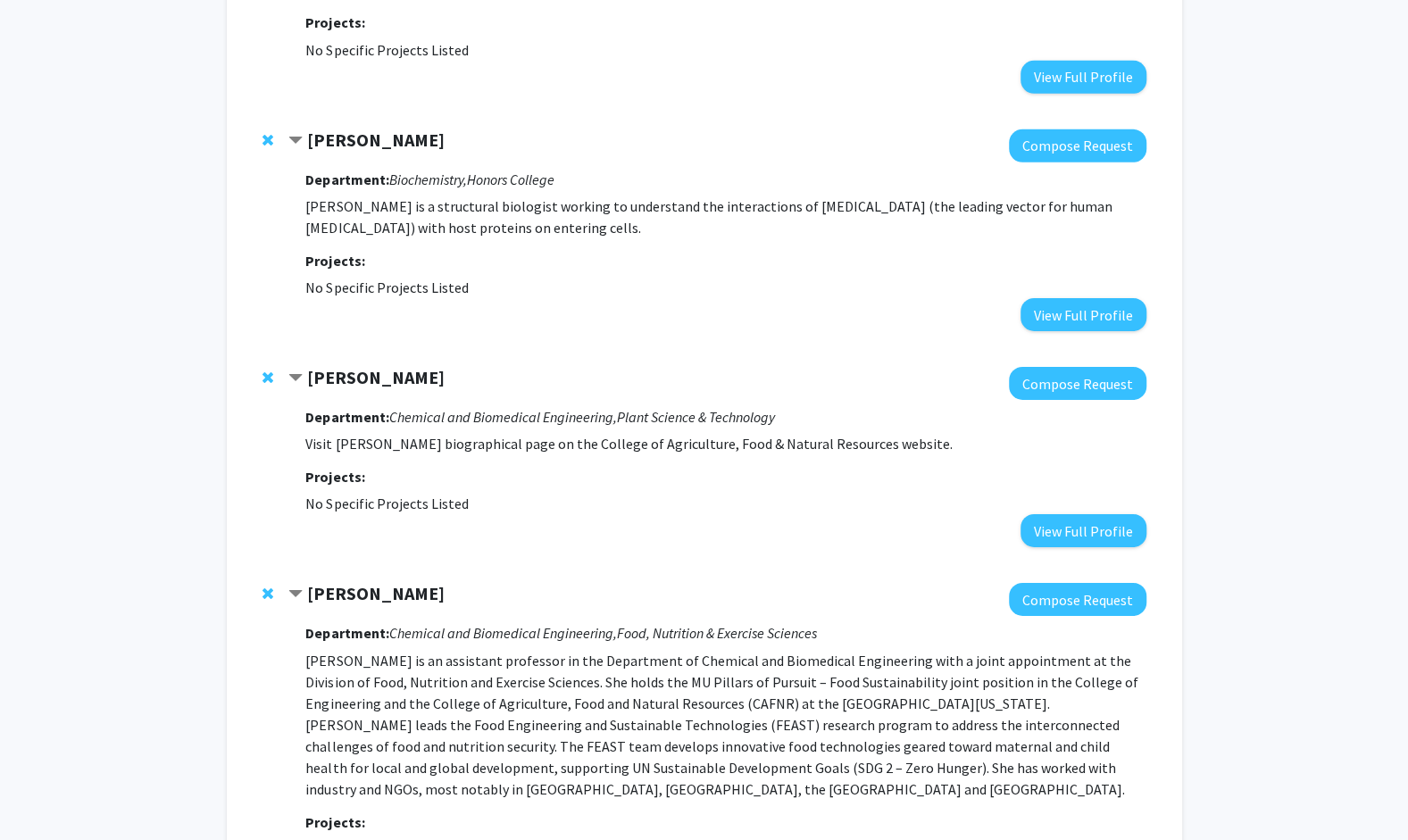
click at [1051, 493] on fg-project-list "No Specific Projects Listed" at bounding box center [725, 504] width 840 height 22
click at [1053, 514] on button "View Full Profile" at bounding box center [1084, 530] width 126 height 33
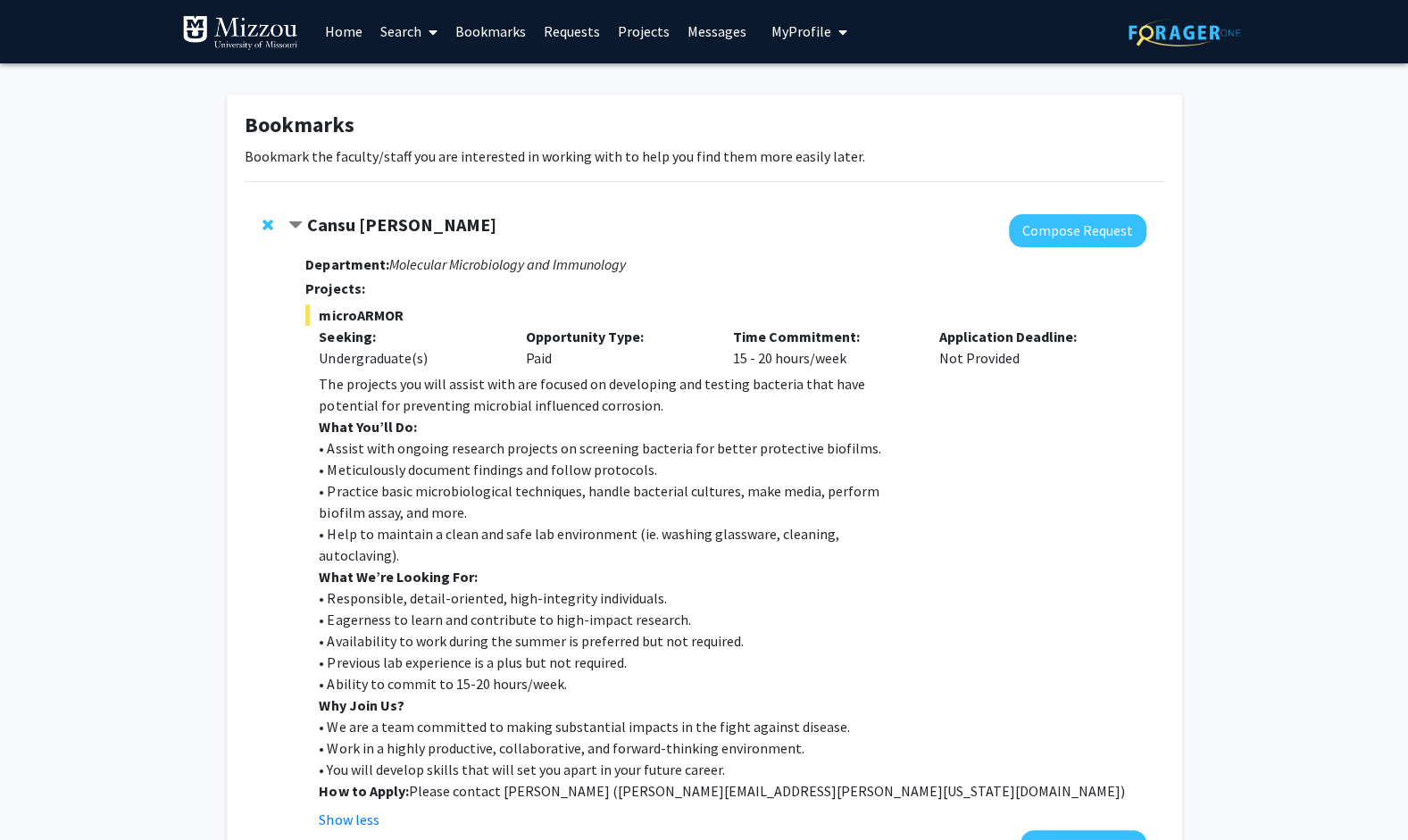
scroll to position [0, 0]
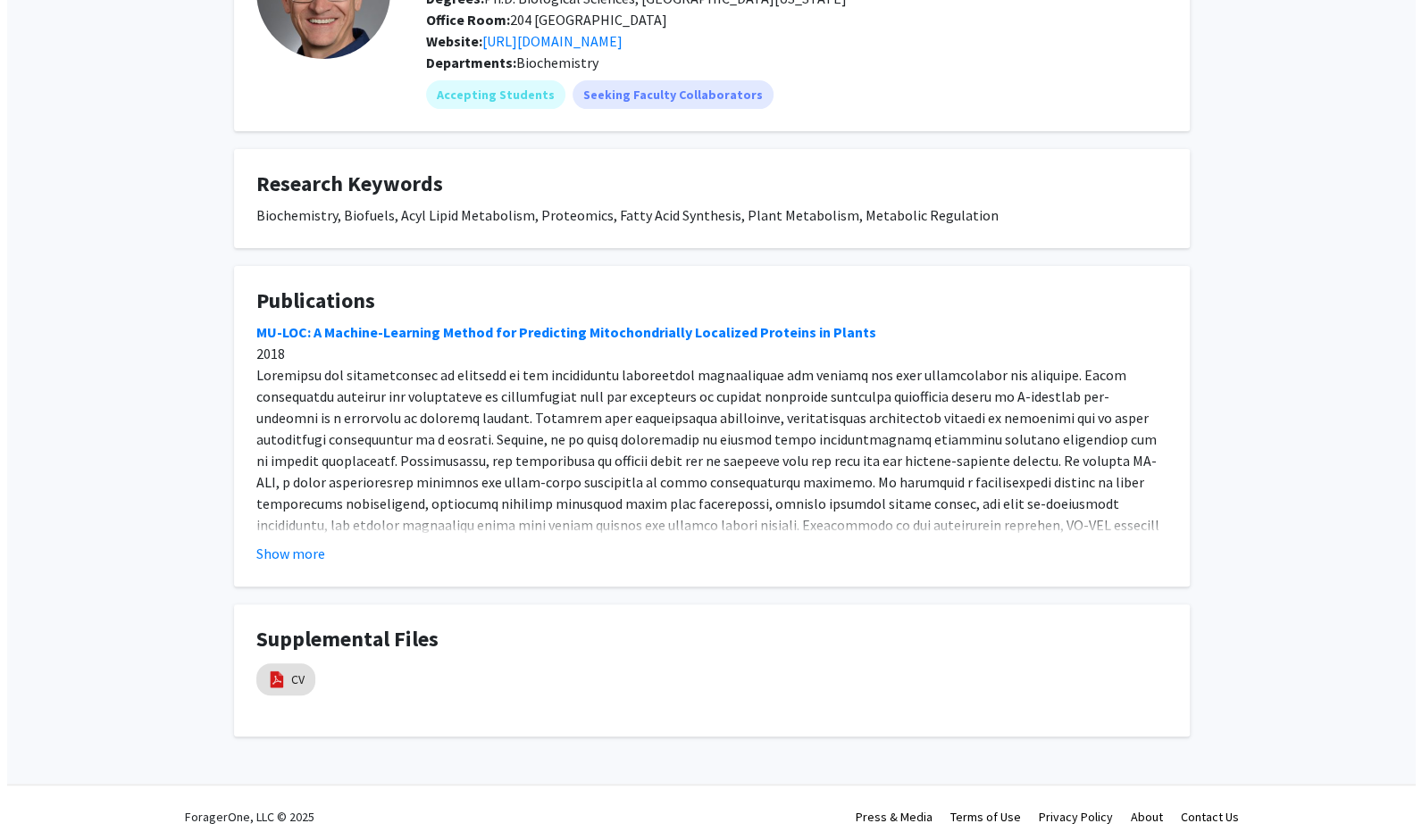
scroll to position [183, 0]
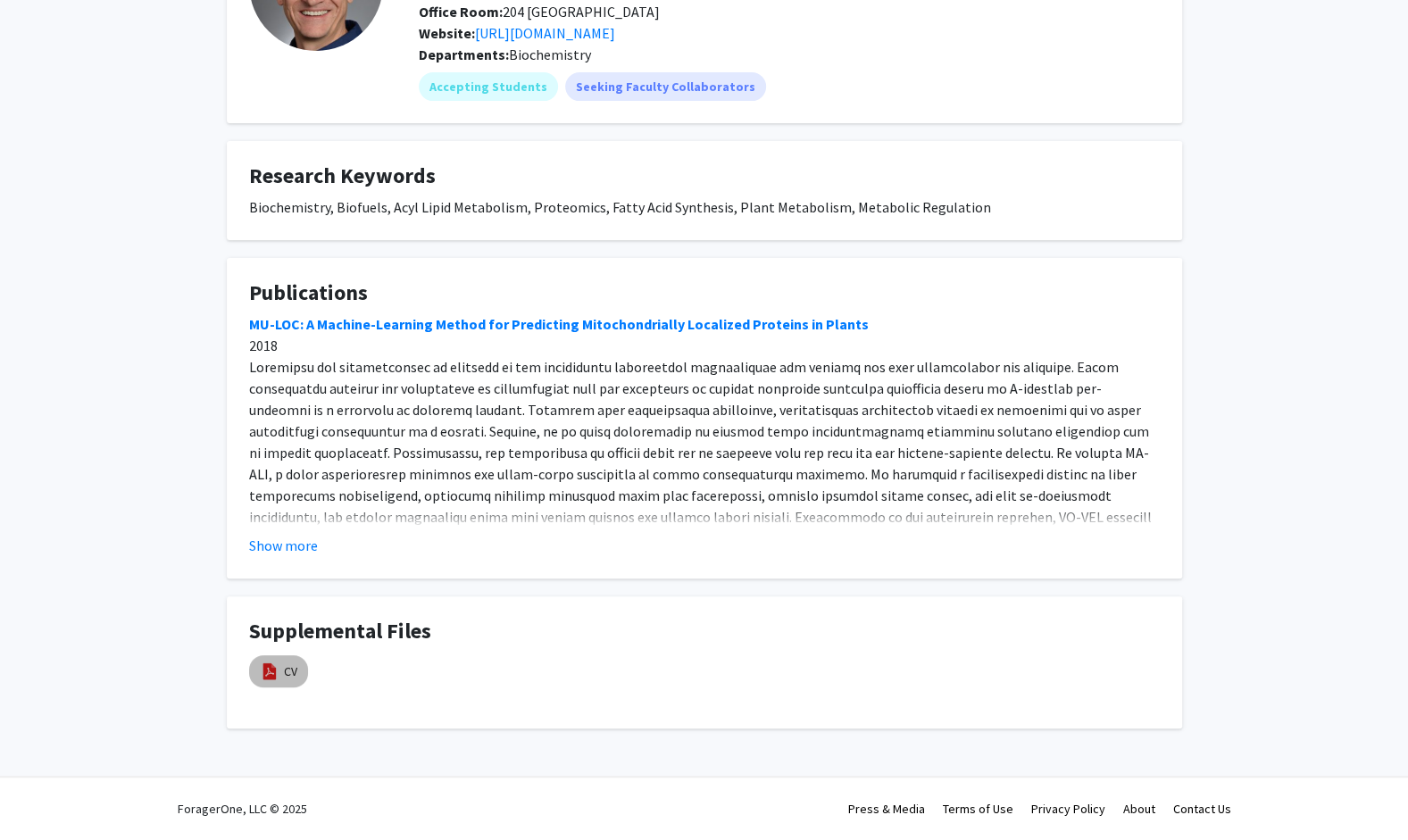
click at [265, 662] on img at bounding box center [270, 671] width 20 height 20
click at [293, 675] on link "CV" at bounding box center [290, 671] width 13 height 19
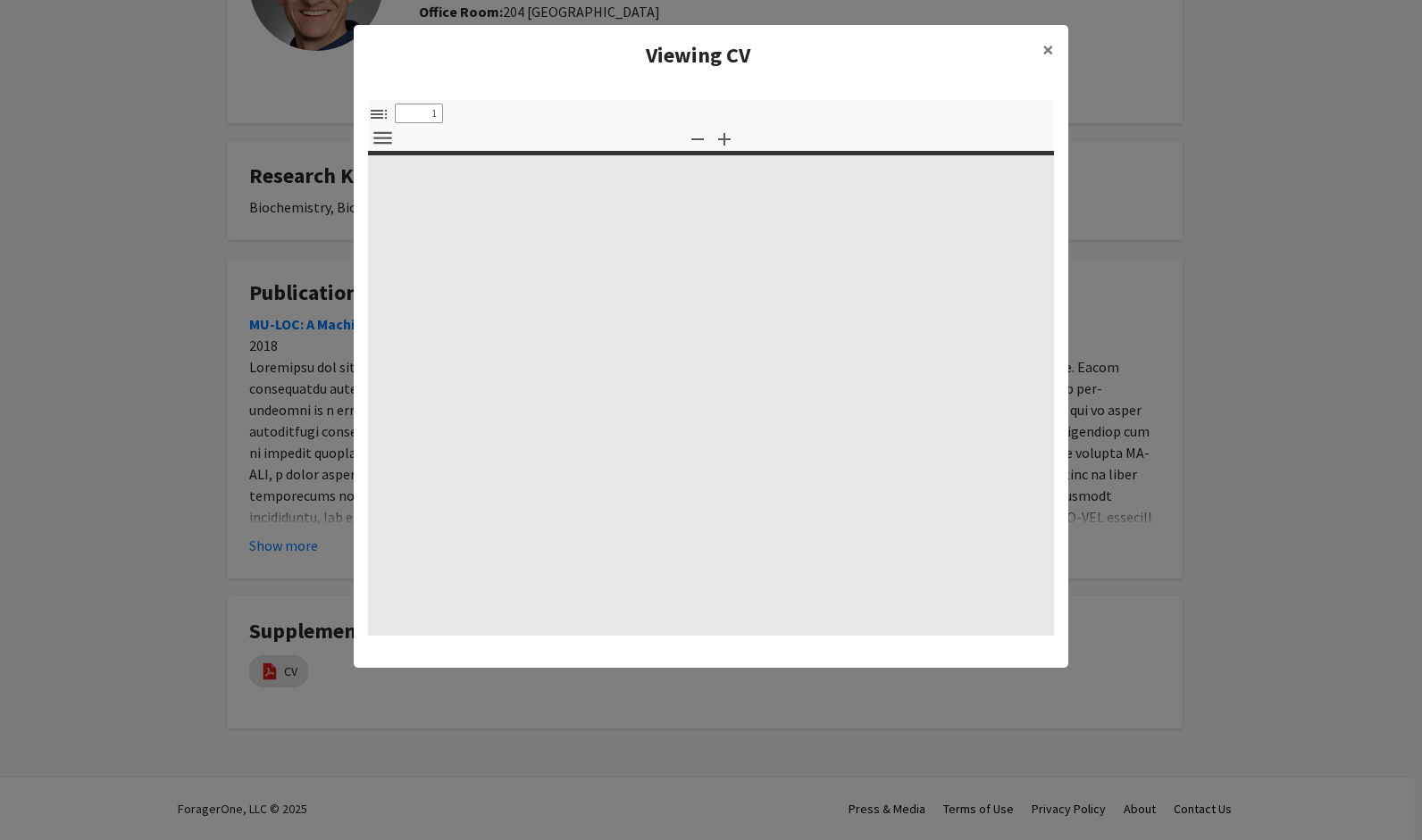
select select "custom"
type input "0"
select select "custom"
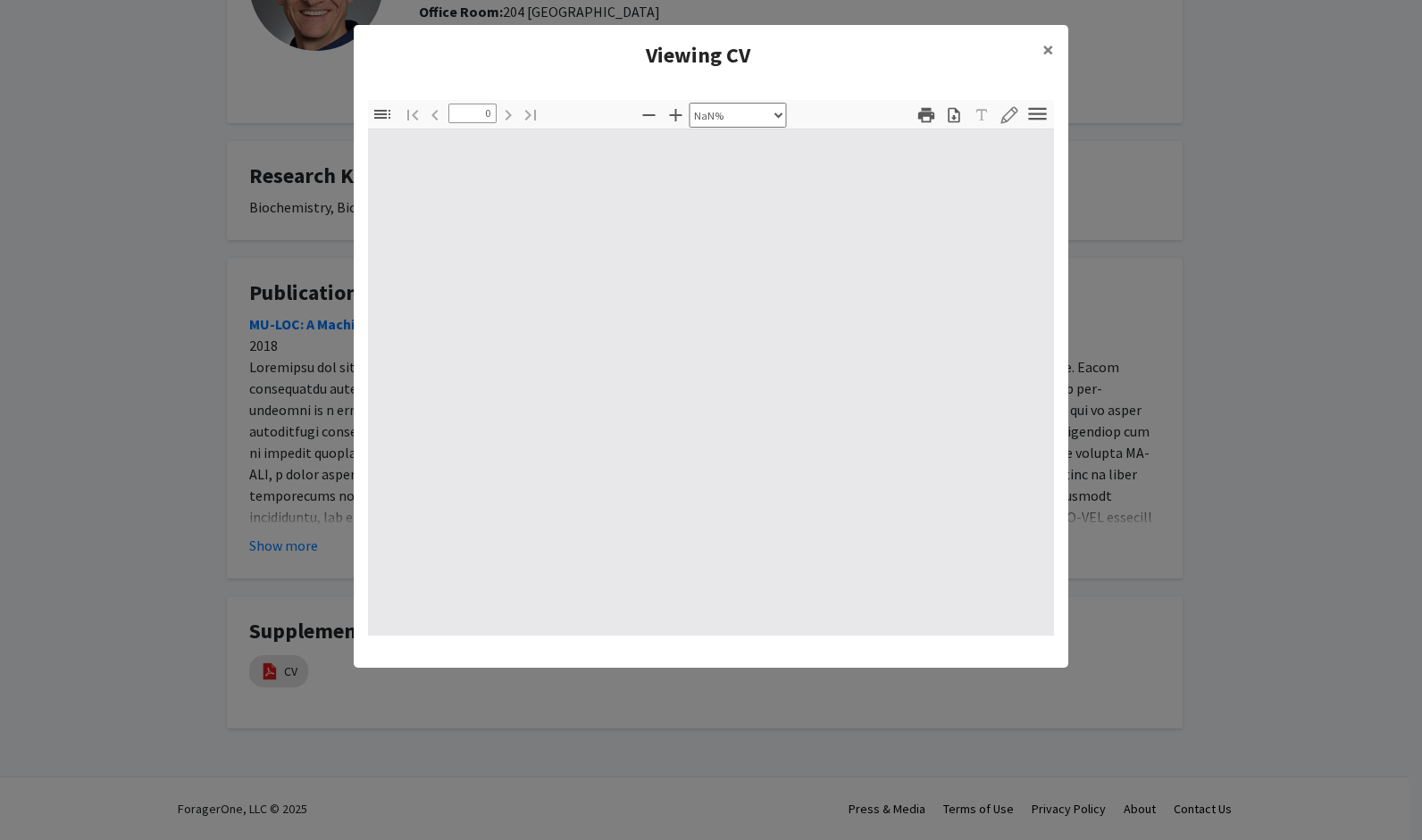
type input "1"
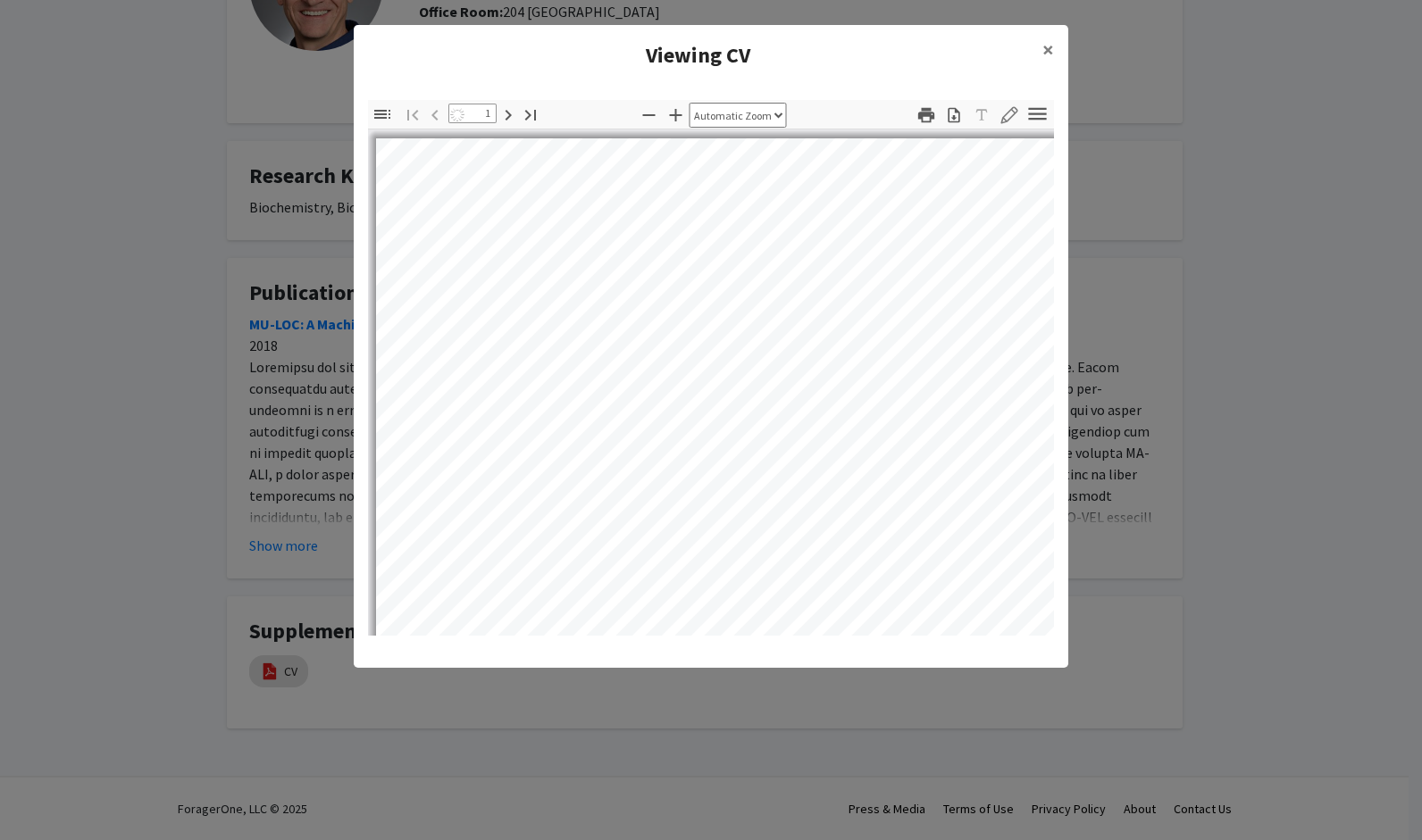
select select "auto"
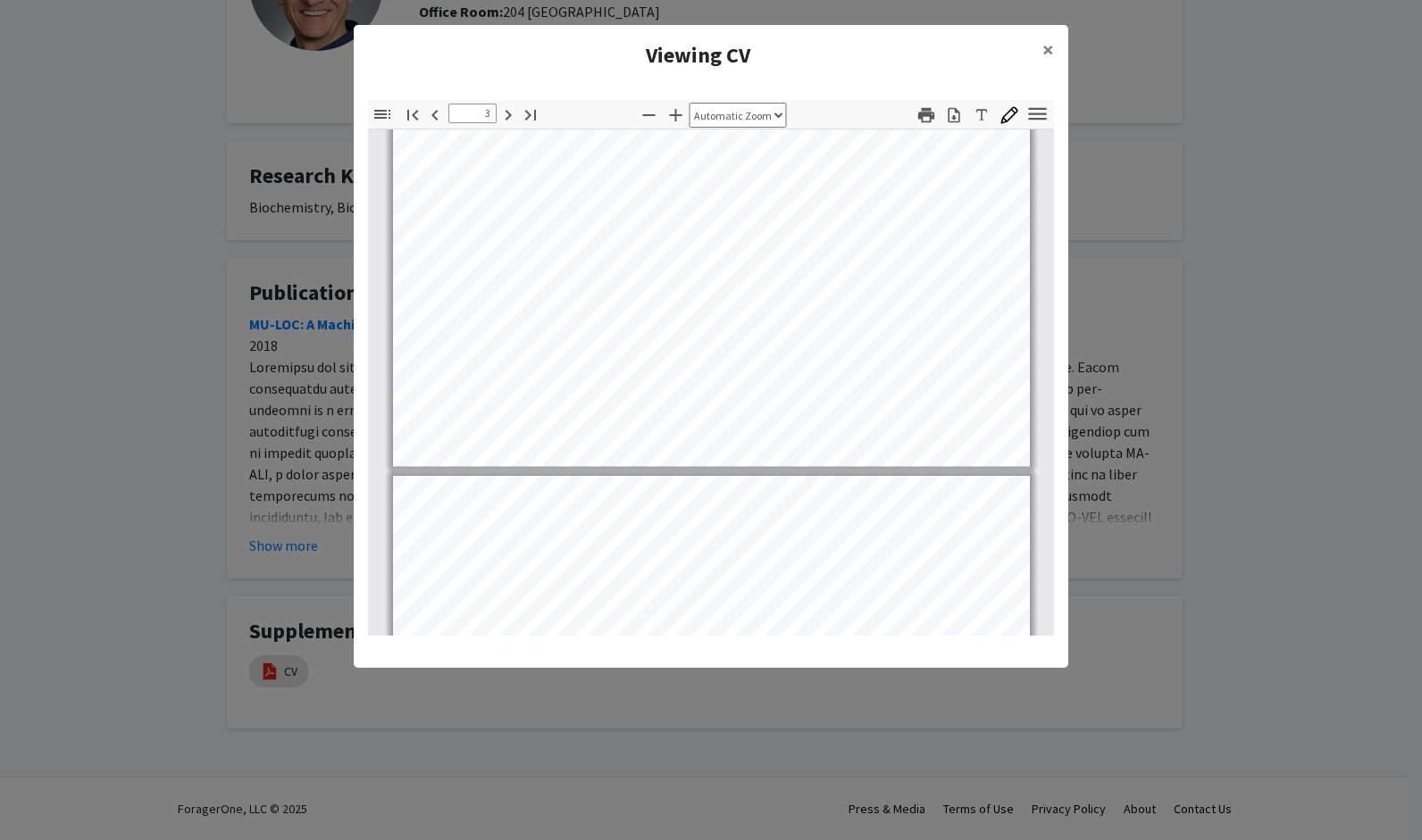
scroll to position [2164, 0]
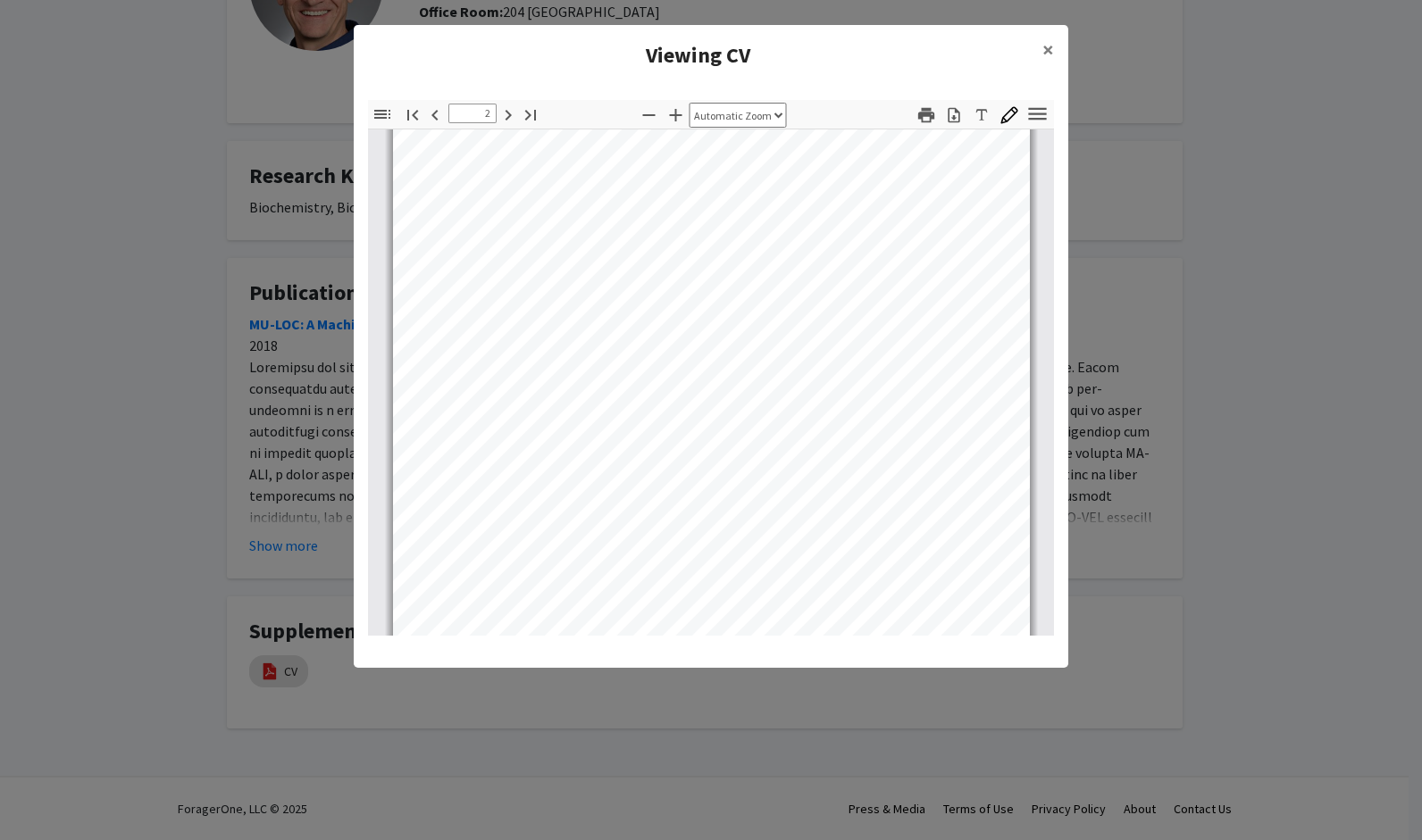
type input "1"
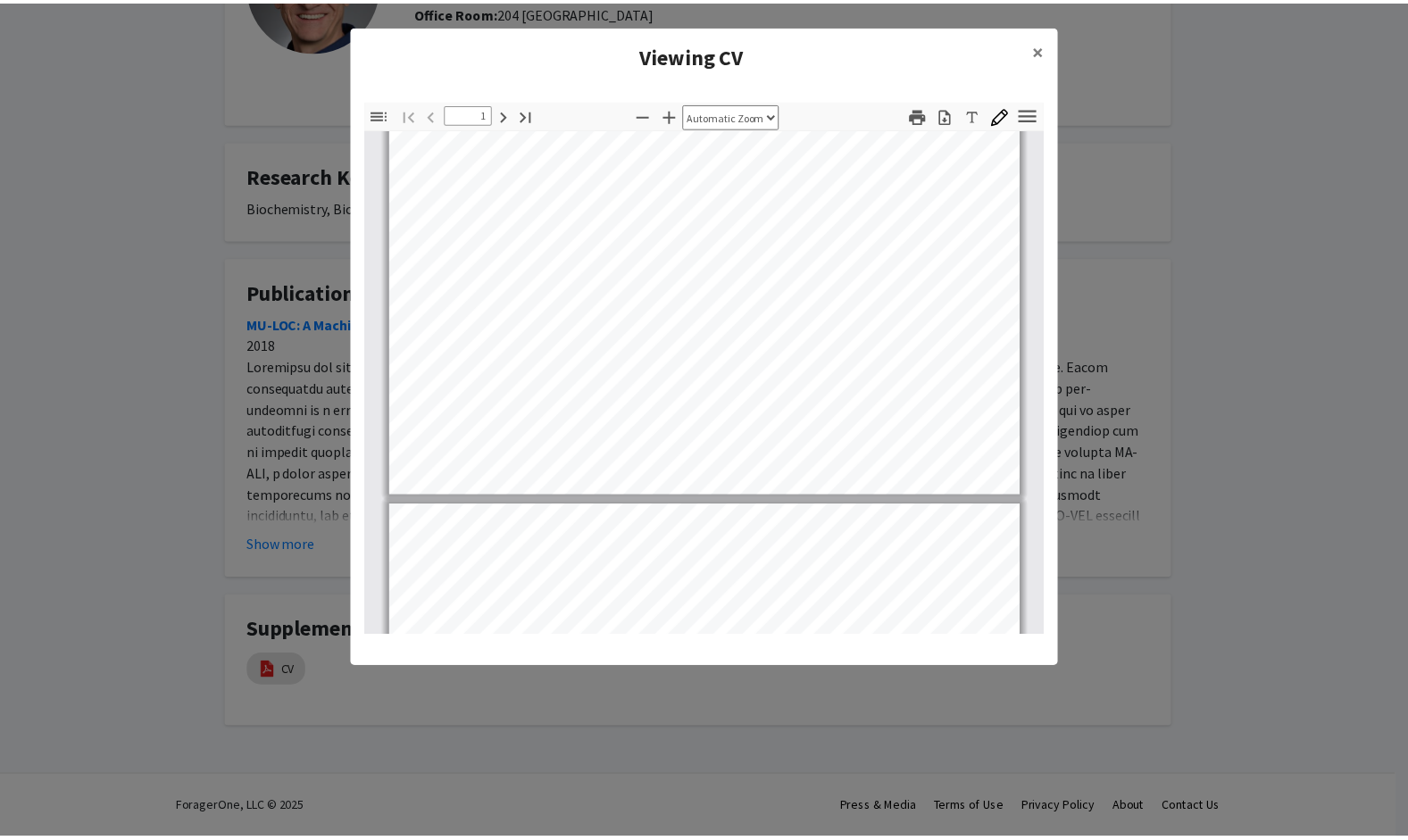
scroll to position [0, 0]
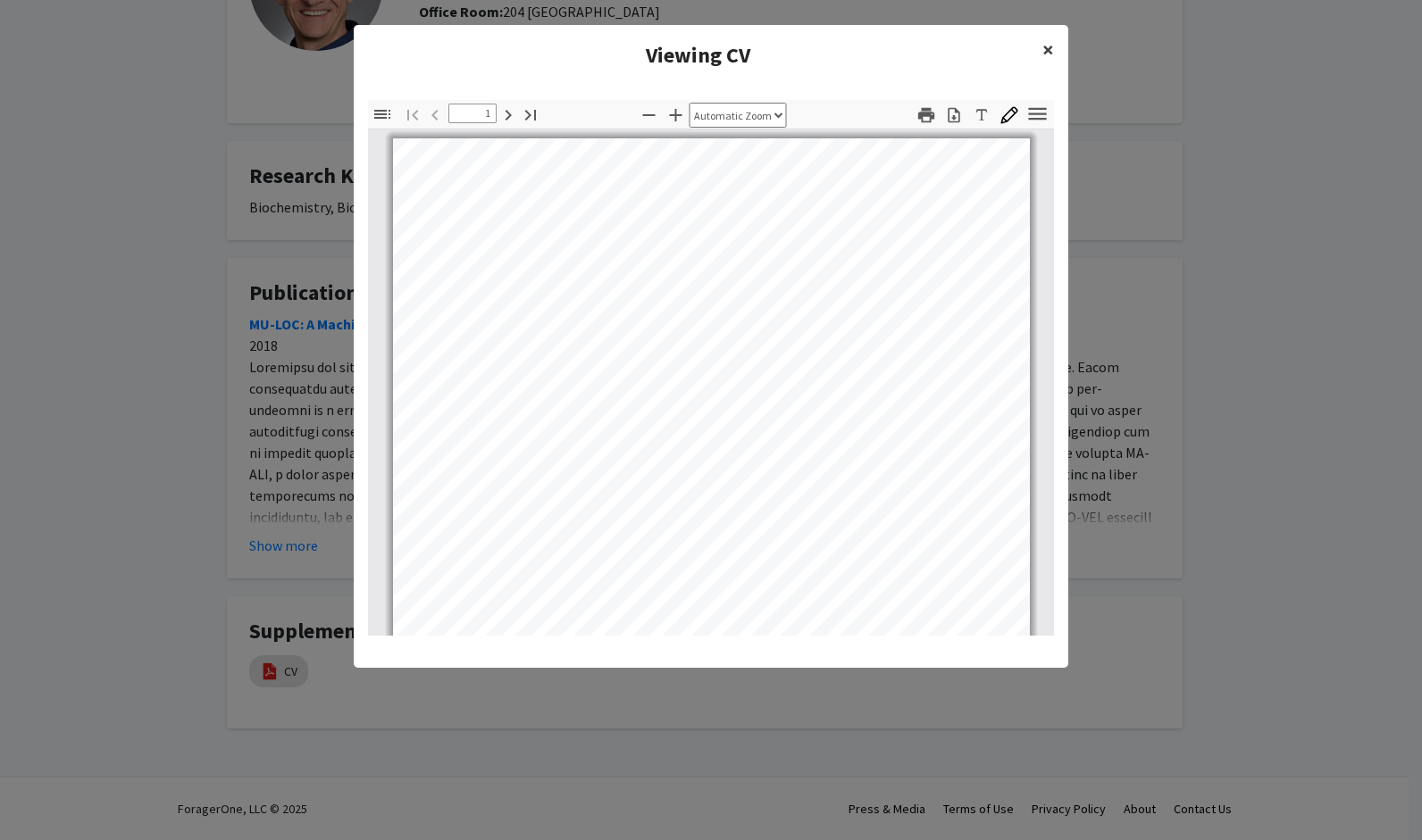
click at [1050, 47] on span "×" at bounding box center [1048, 49] width 12 height 28
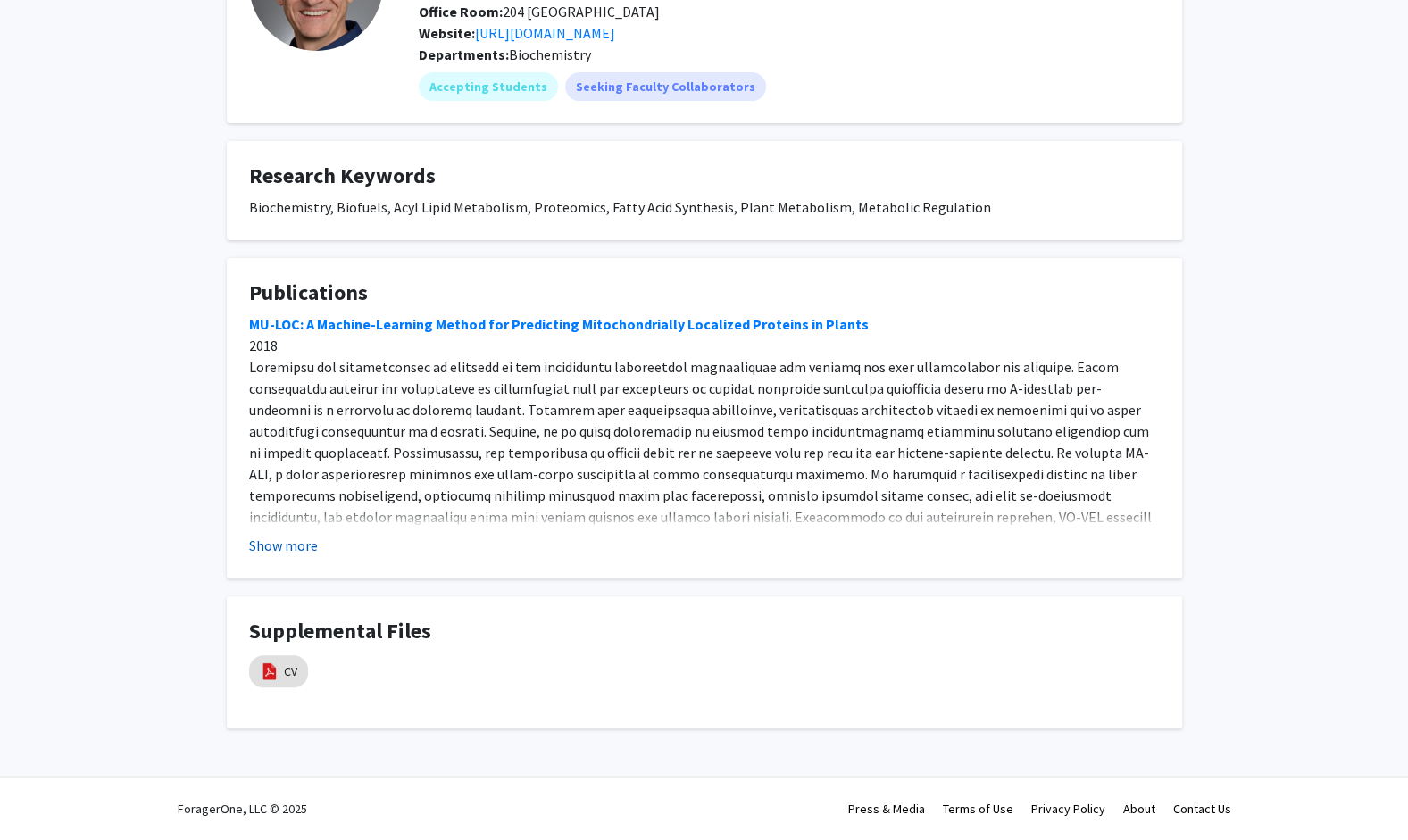
click at [295, 535] on button "Show more" at bounding box center [283, 545] width 69 height 22
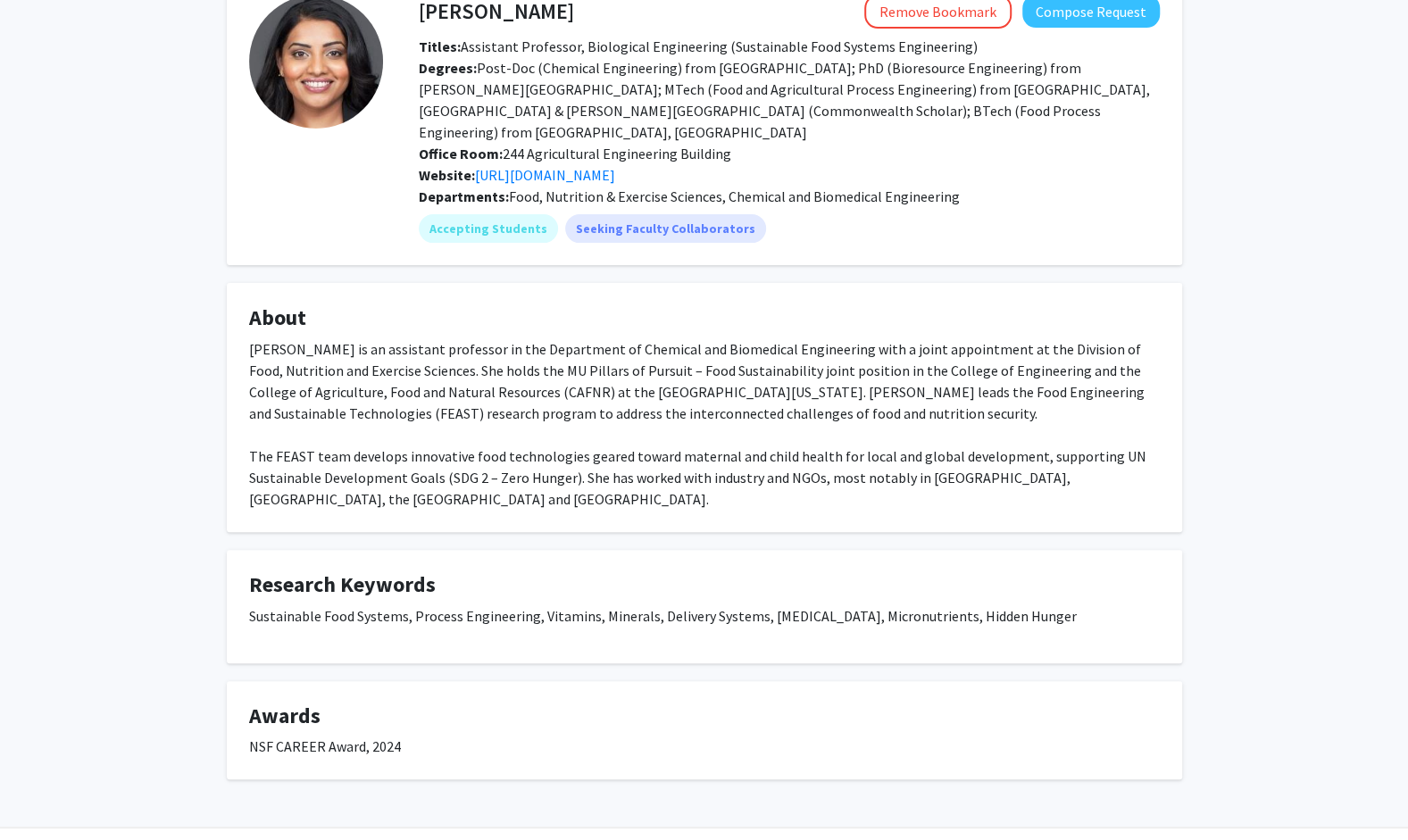
scroll to position [113, 0]
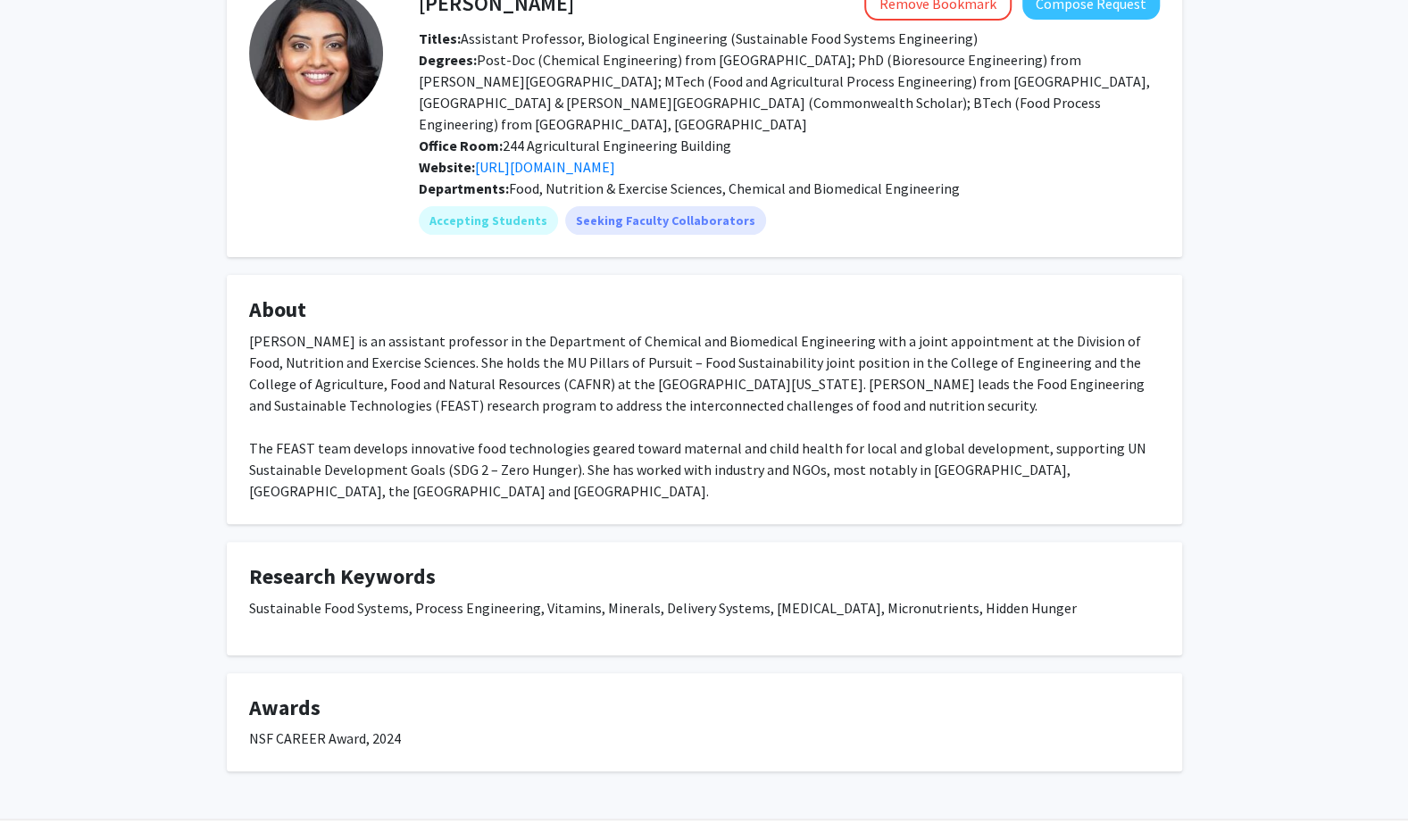
click at [412, 597] on p "Sustainable Food Systems, Process Engineering, Vitamins, Minerals, Delivery Sys…" at bounding box center [704, 608] width 911 height 22
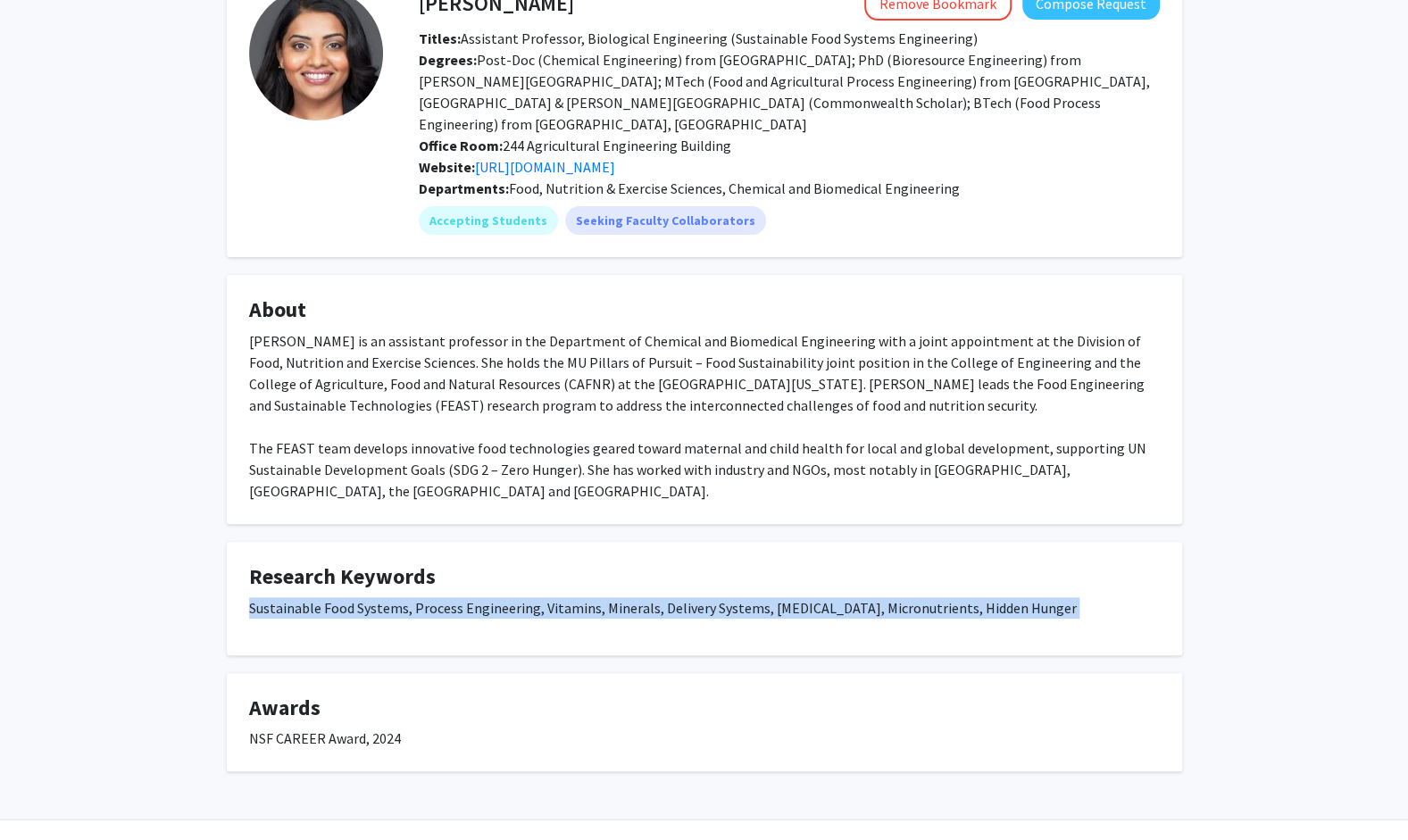
click at [412, 597] on p "Sustainable Food Systems, Process Engineering, Vitamins, Minerals, Delivery Sys…" at bounding box center [704, 608] width 911 height 22
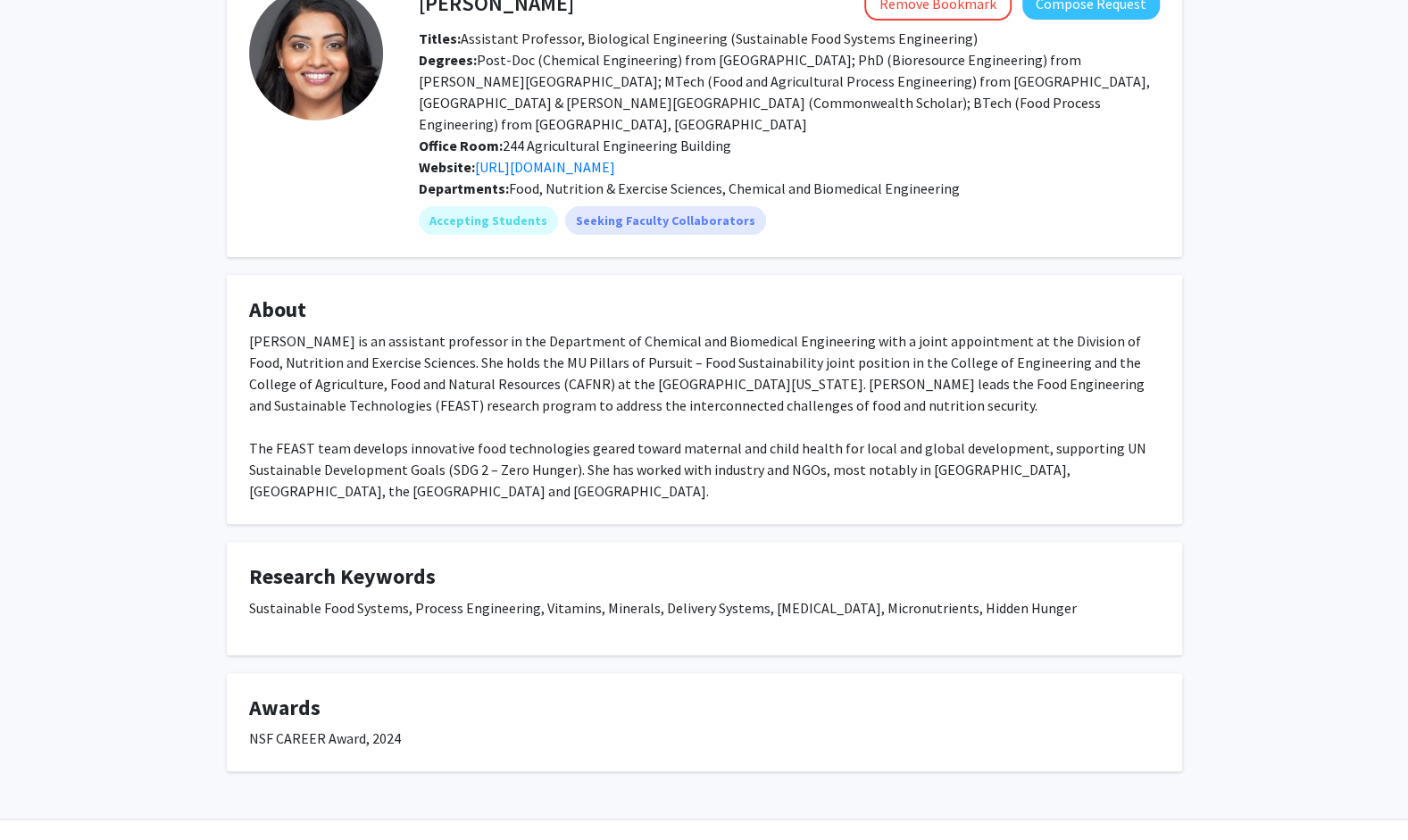
drag, startPoint x: 412, startPoint y: 555, endPoint x: 339, endPoint y: 443, distance: 133.7
click at [339, 443] on div "Kiruba Krishnaswamy is an assistant professor in the Department of Chemical and…" at bounding box center [704, 416] width 911 height 172
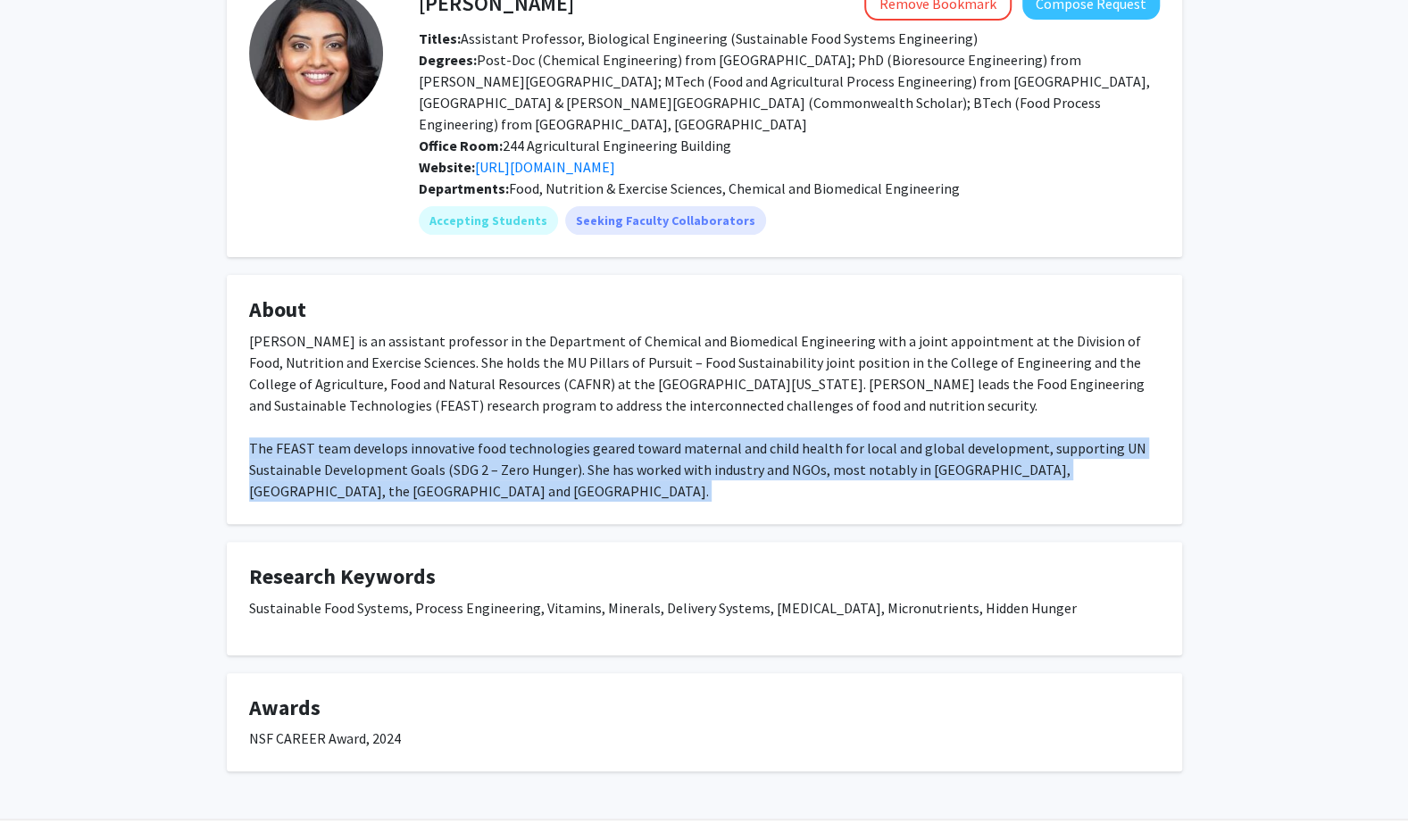
click at [339, 443] on div "Kiruba Krishnaswamy is an assistant professor in the Department of Chemical and…" at bounding box center [704, 416] width 911 height 172
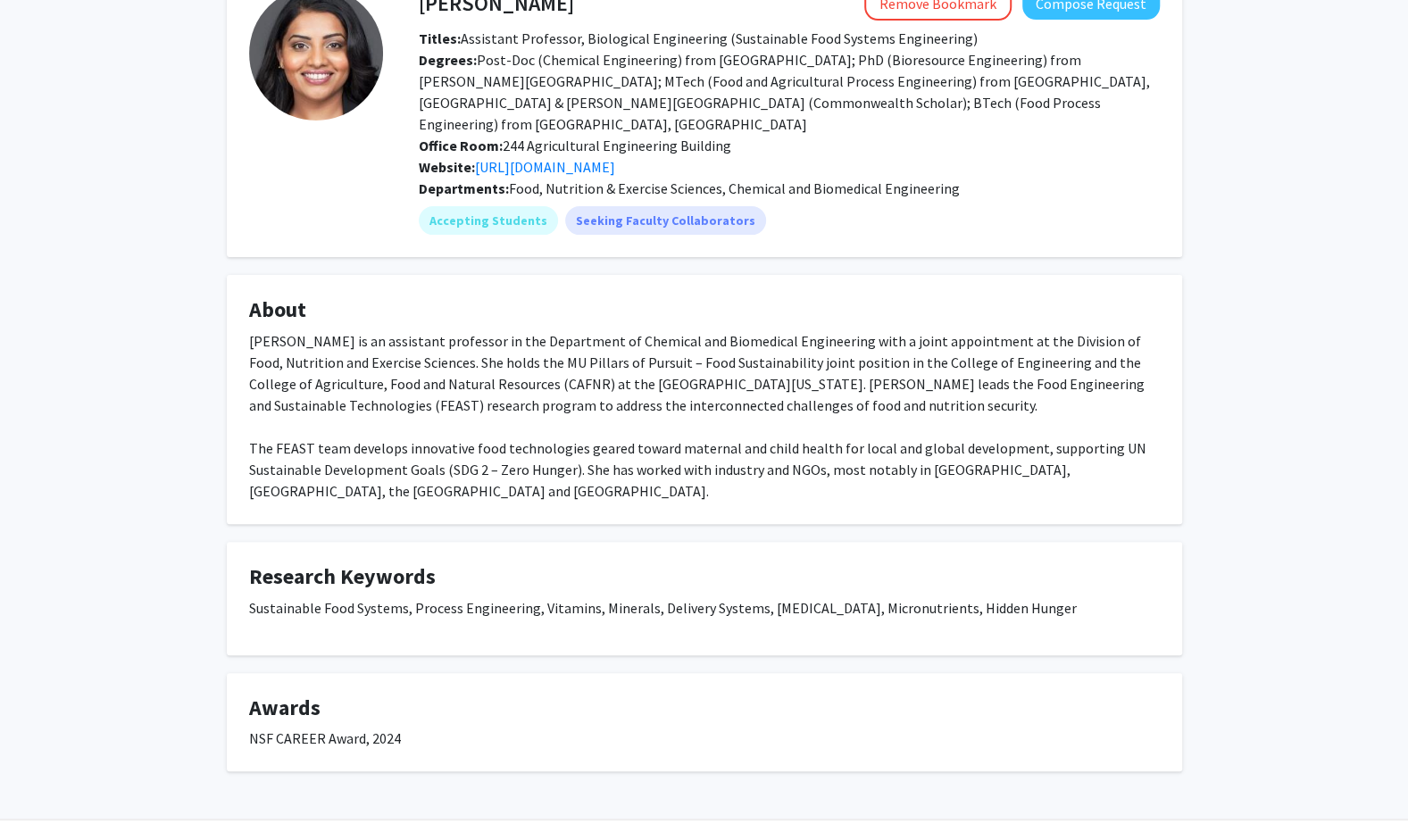
drag, startPoint x: 339, startPoint y: 443, endPoint x: 624, endPoint y: 384, distance: 291.0
click at [624, 384] on div "Kiruba Krishnaswamy is an assistant professor in the Department of Chemical and…" at bounding box center [704, 416] width 911 height 172
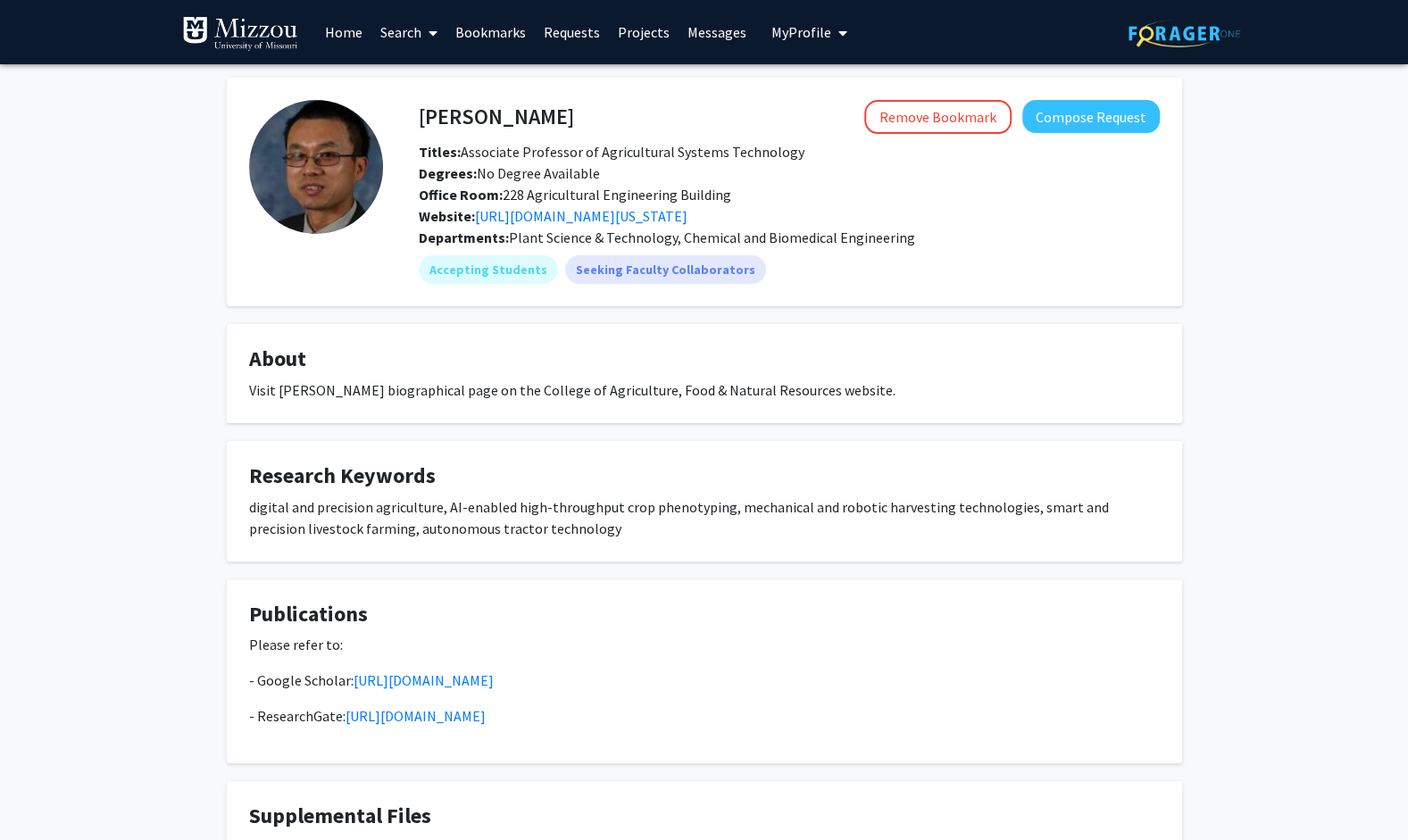
scroll to position [186, 0]
